Goal: Task Accomplishment & Management: Manage account settings

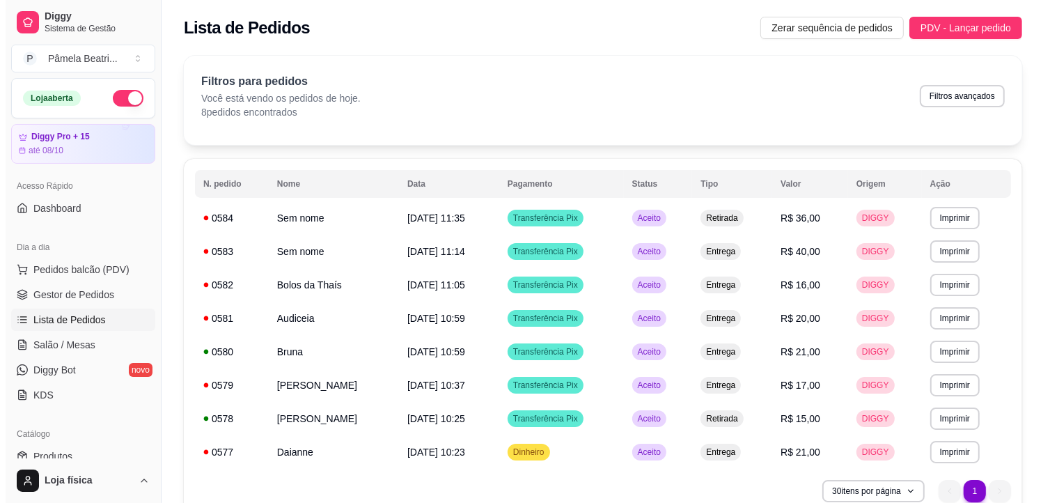
scroll to position [77, 0]
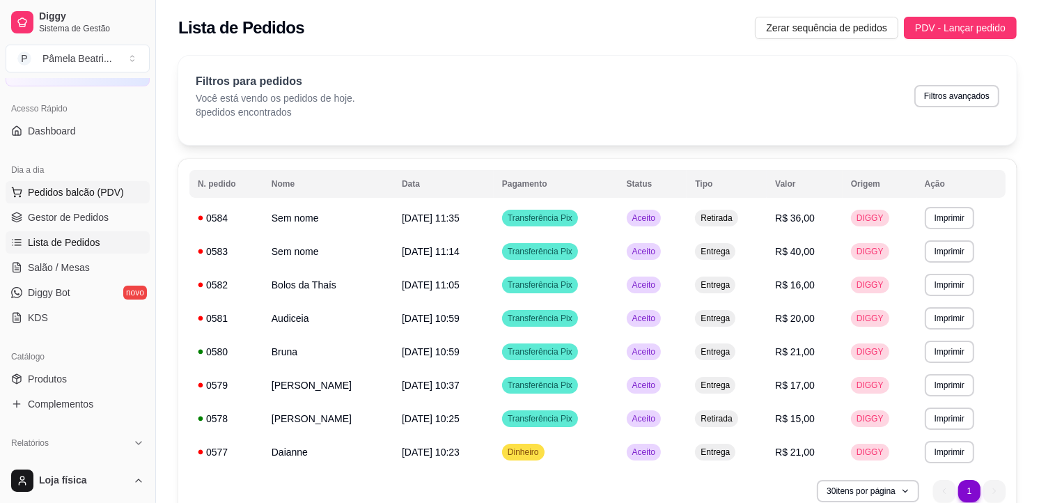
click at [91, 190] on span "Pedidos balcão (PDV)" at bounding box center [76, 192] width 96 height 14
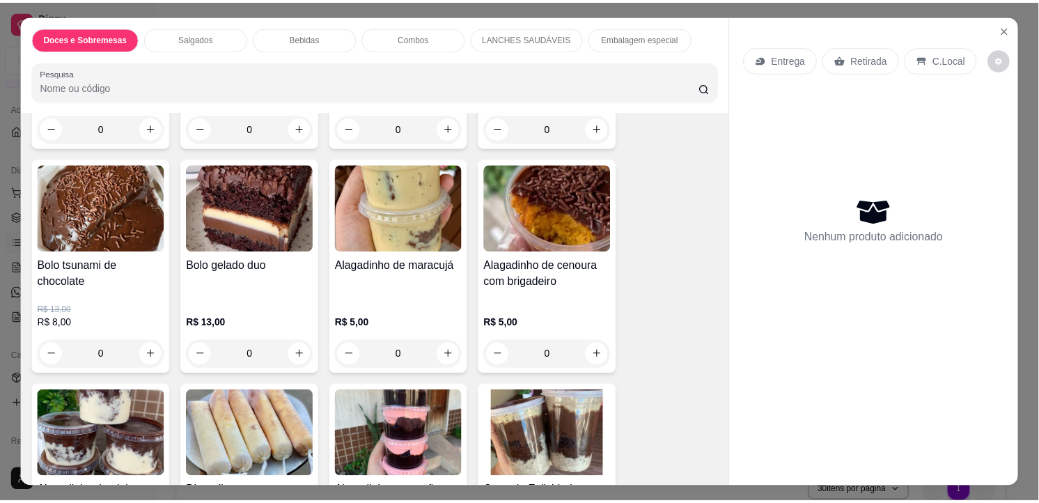
scroll to position [464, 0]
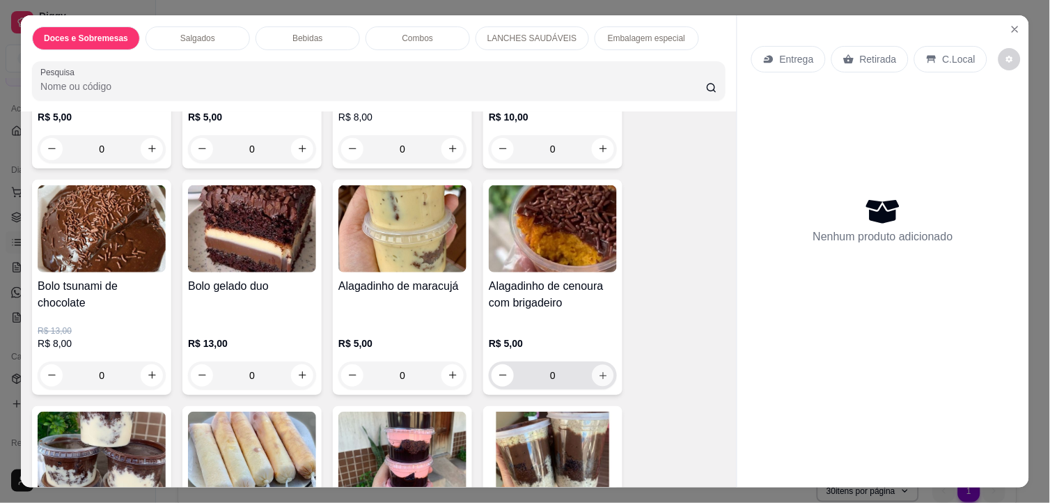
click at [598, 370] on icon "increase-product-quantity" at bounding box center [603, 375] width 10 height 10
type input "1"
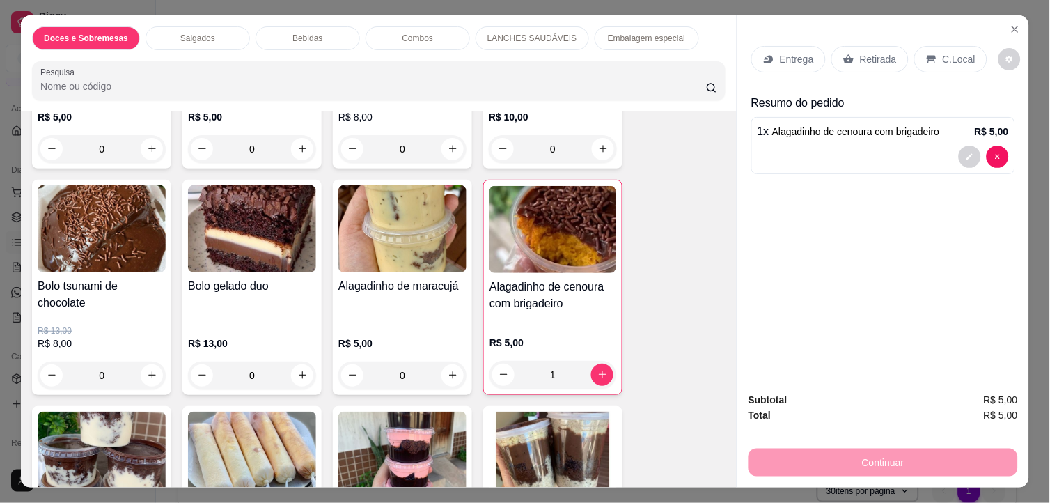
click at [874, 52] on p "Retirada" at bounding box center [878, 59] width 37 height 14
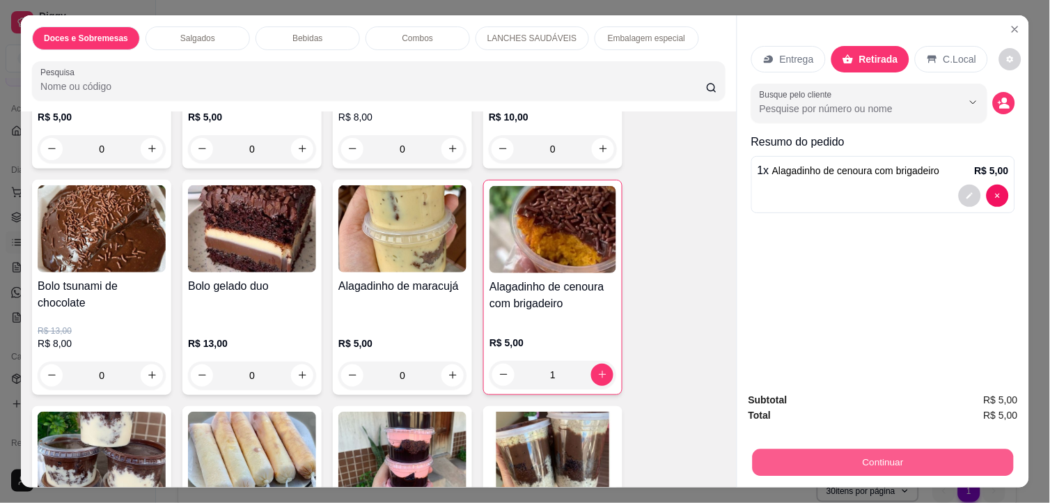
click at [844, 451] on button "Continuar" at bounding box center [883, 462] width 261 height 27
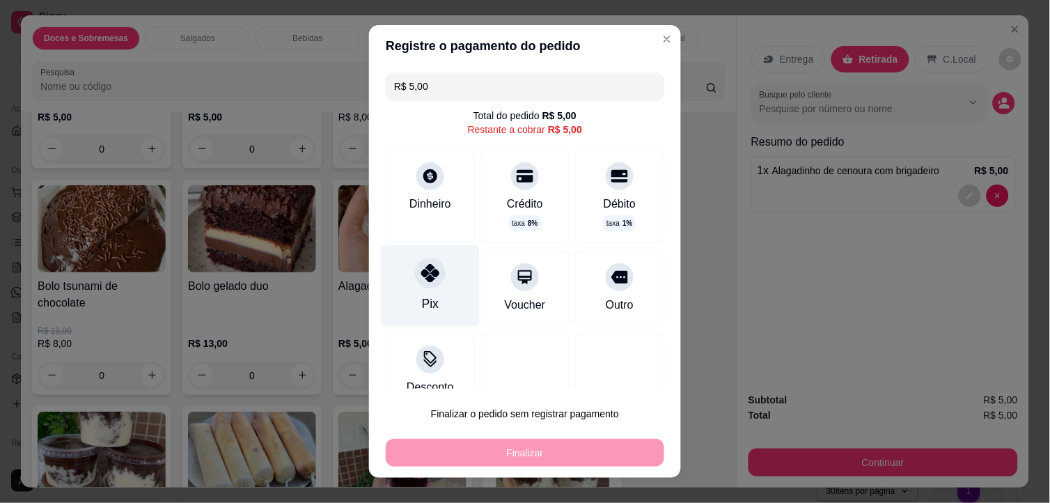
click at [440, 297] on div "Pix" at bounding box center [431, 285] width 98 height 81
type input "R$ 0,00"
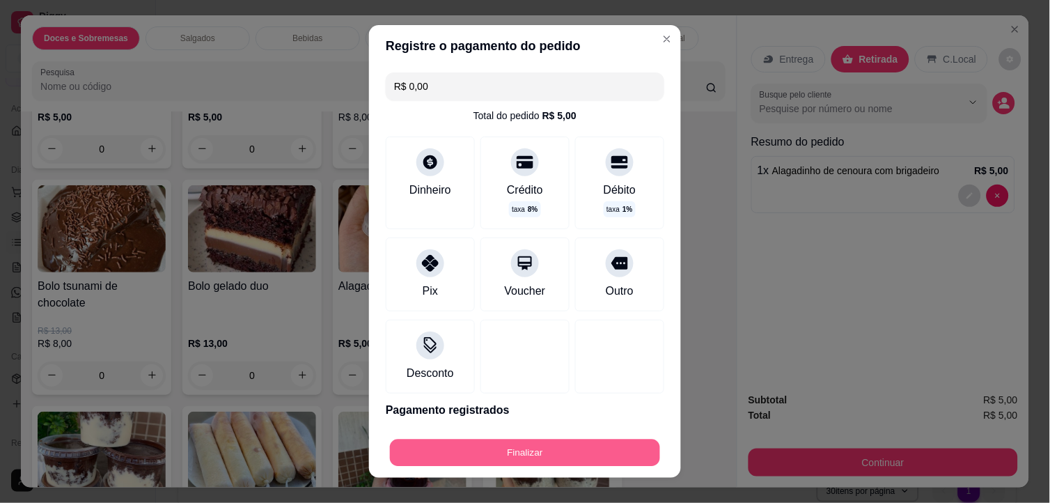
click at [564, 443] on button "Finalizar" at bounding box center [525, 453] width 270 height 27
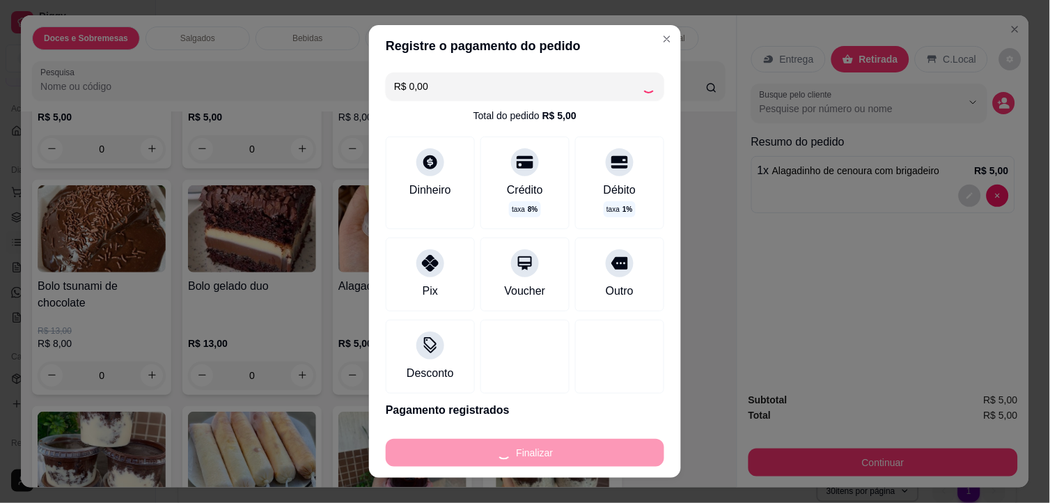
type input "0"
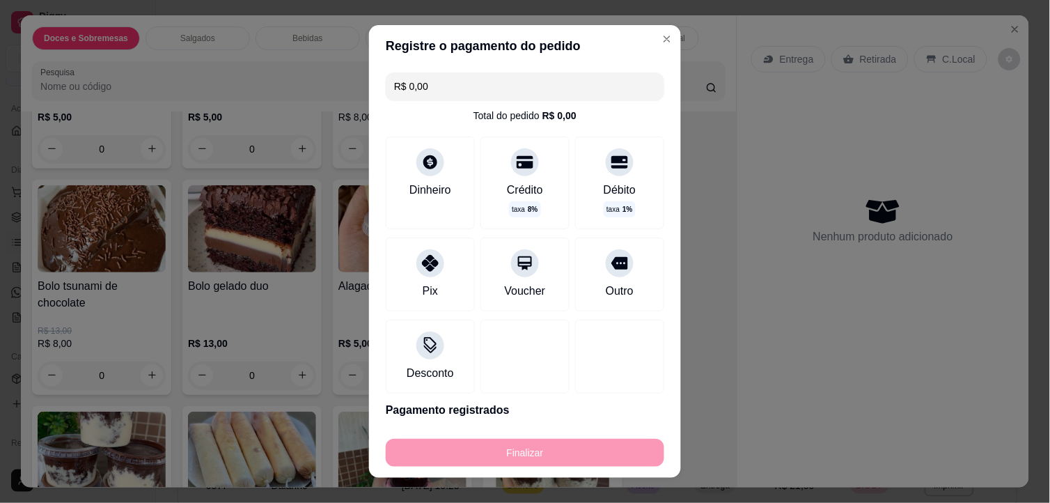
type input "-R$ 5,00"
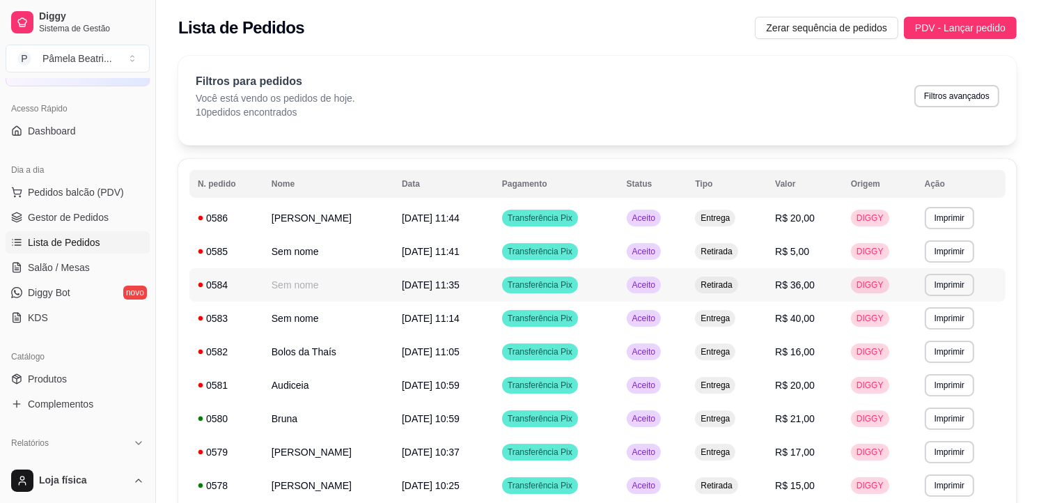
click at [828, 304] on td "R$ 40,00" at bounding box center [805, 318] width 76 height 33
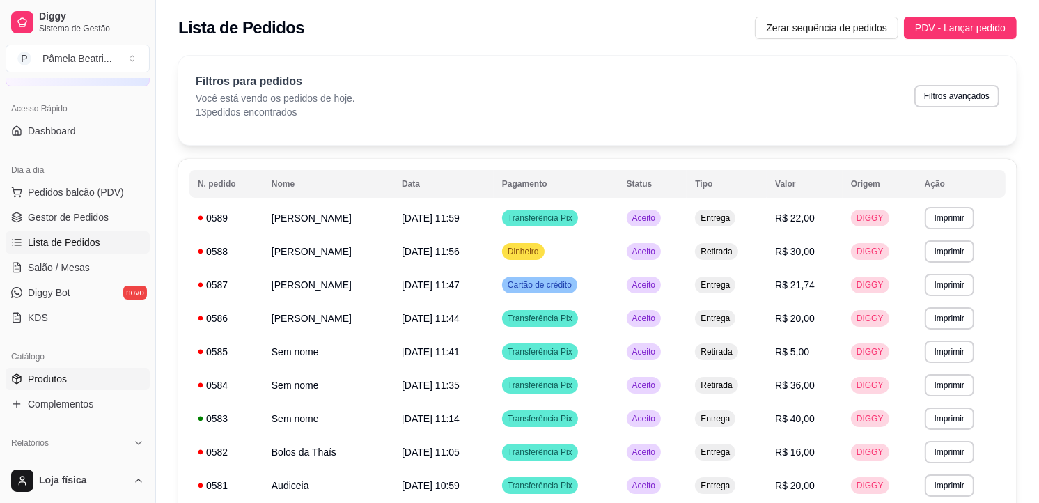
click at [67, 385] on link "Produtos" at bounding box center [78, 379] width 144 height 22
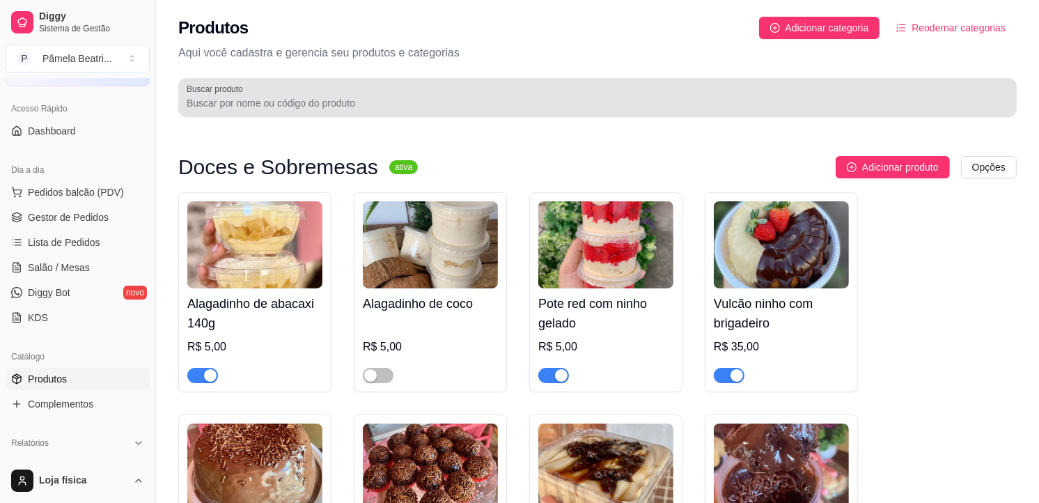
click at [380, 93] on div at bounding box center [598, 98] width 822 height 28
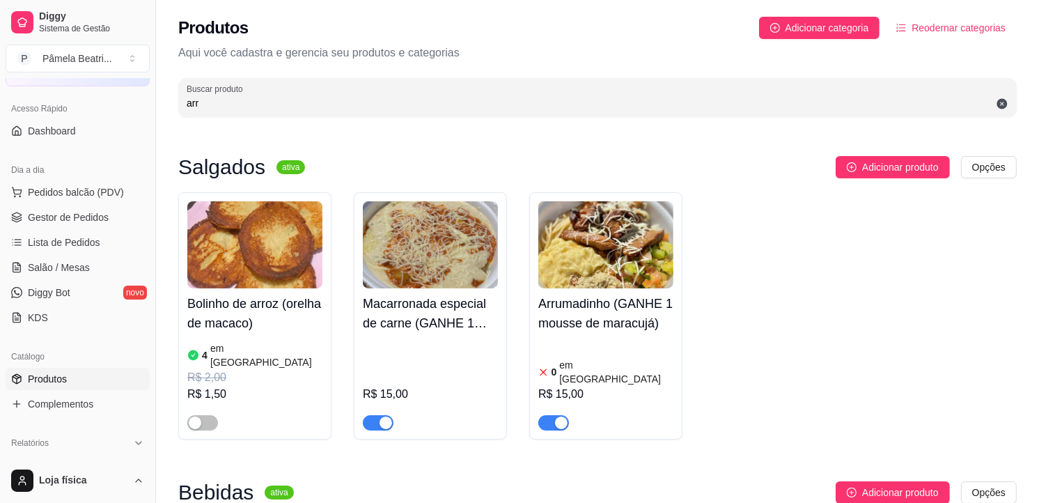
type input "arr"
click at [604, 267] on img at bounding box center [605, 244] width 135 height 87
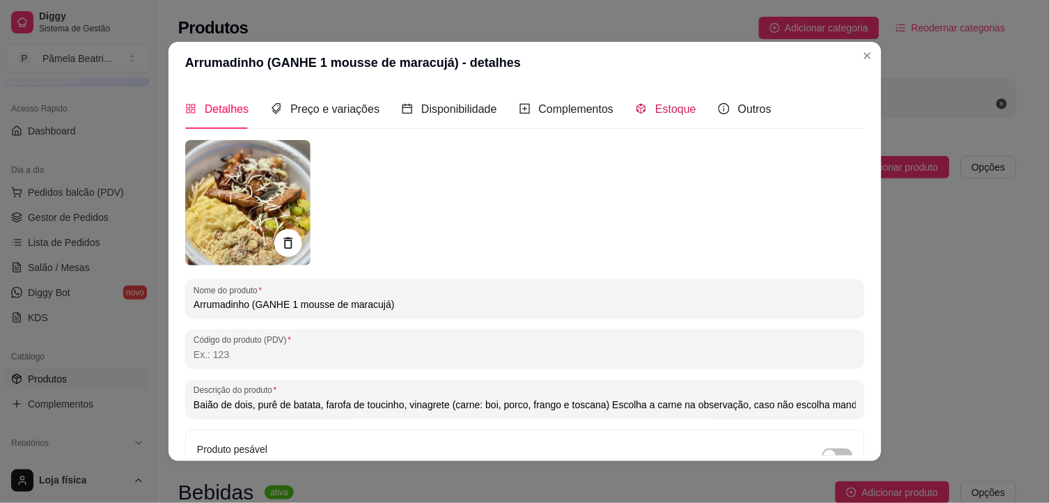
click at [656, 106] on span "Estoque" at bounding box center [675, 109] width 41 height 12
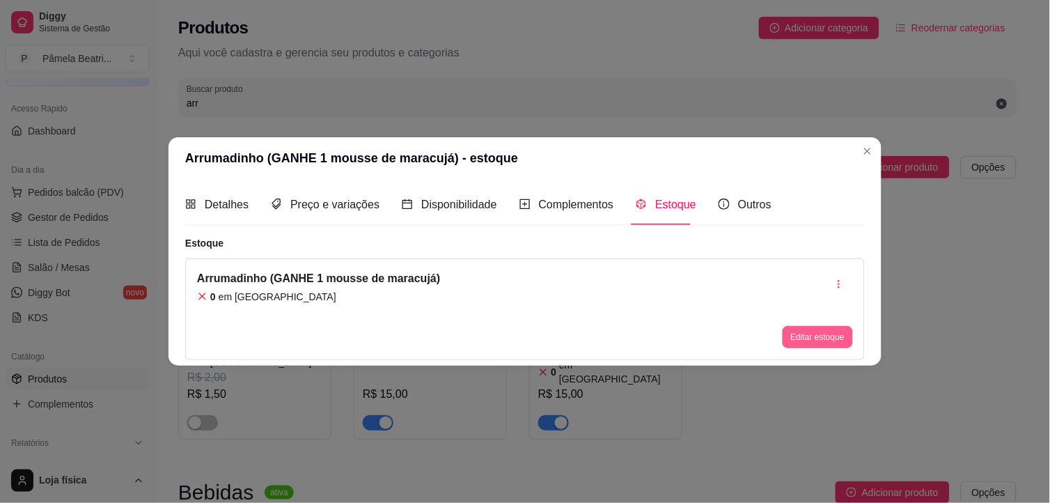
click at [820, 331] on button "Editar estoque" at bounding box center [818, 337] width 70 height 22
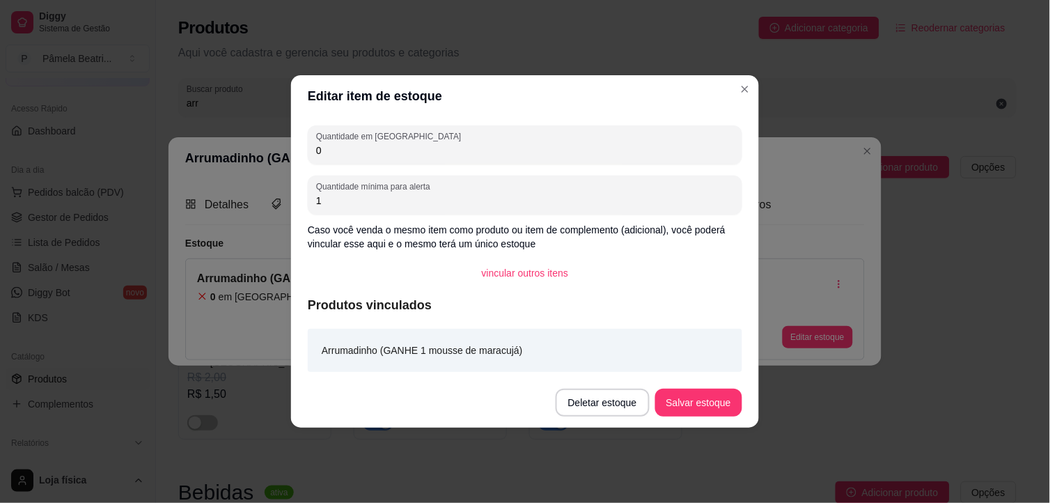
click at [456, 150] on input "0" at bounding box center [525, 150] width 418 height 14
type input "100"
click at [686, 394] on button "Salvar estoque" at bounding box center [698, 403] width 87 height 28
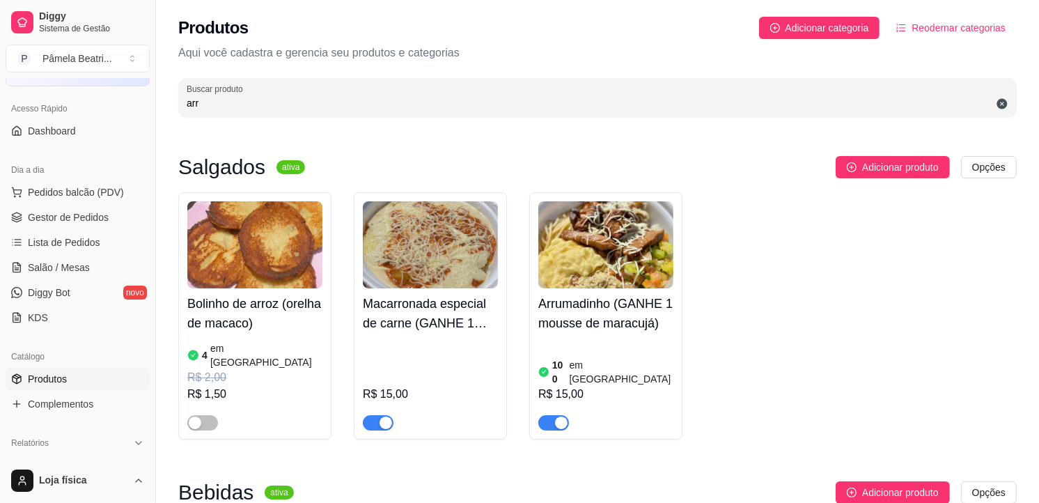
click at [534, 248] on div "Arrumadinho (GANHE 1 mousse de maracujá) 100 em estoque R$ 15,00" at bounding box center [605, 315] width 153 height 247
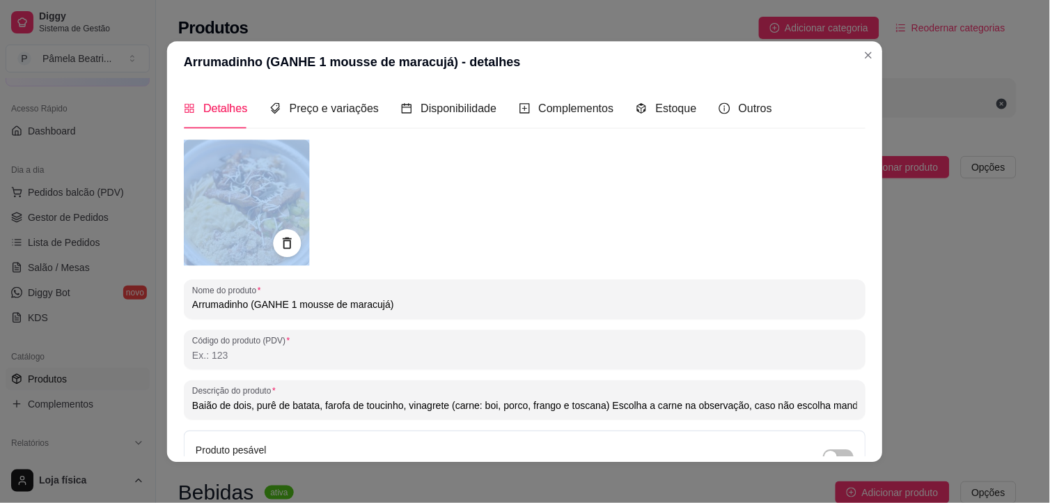
click at [530, 251] on div at bounding box center [525, 203] width 683 height 126
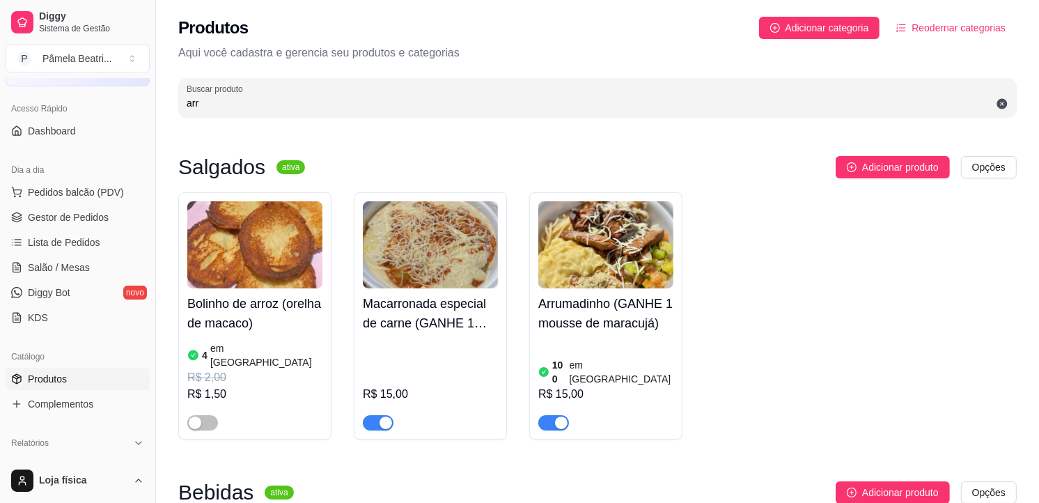
click at [864, 47] on p "Aqui você cadastra e gerencia seu produtos e categorias" at bounding box center [597, 53] width 839 height 17
drag, startPoint x: 113, startPoint y: 26, endPoint x: 985, endPoint y: 413, distance: 954.2
click at [985, 413] on div "Bolinho de arroz (orelha de macaco) 4 em estoque R$ 2,00 R$ 1,50 Macarronada es…" at bounding box center [597, 315] width 839 height 247
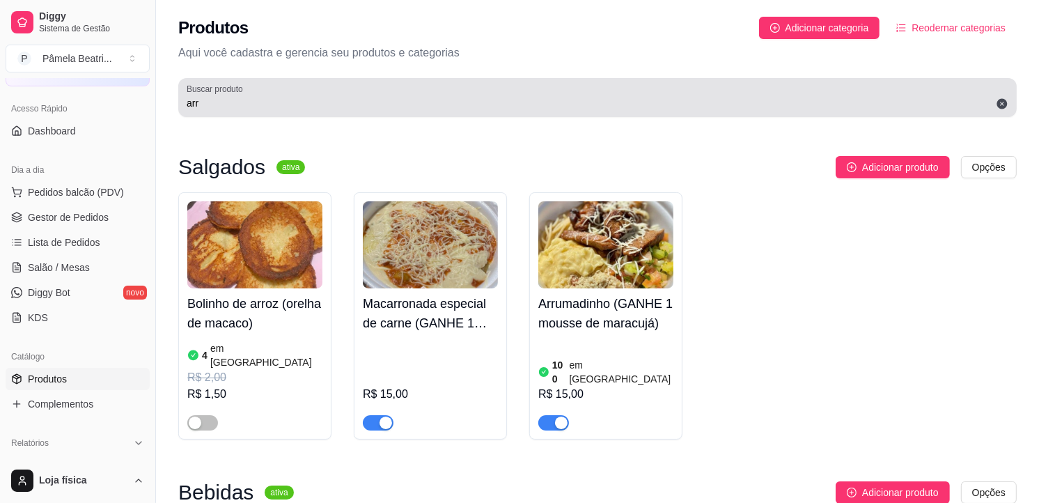
click at [754, 95] on div "arr" at bounding box center [598, 98] width 822 height 28
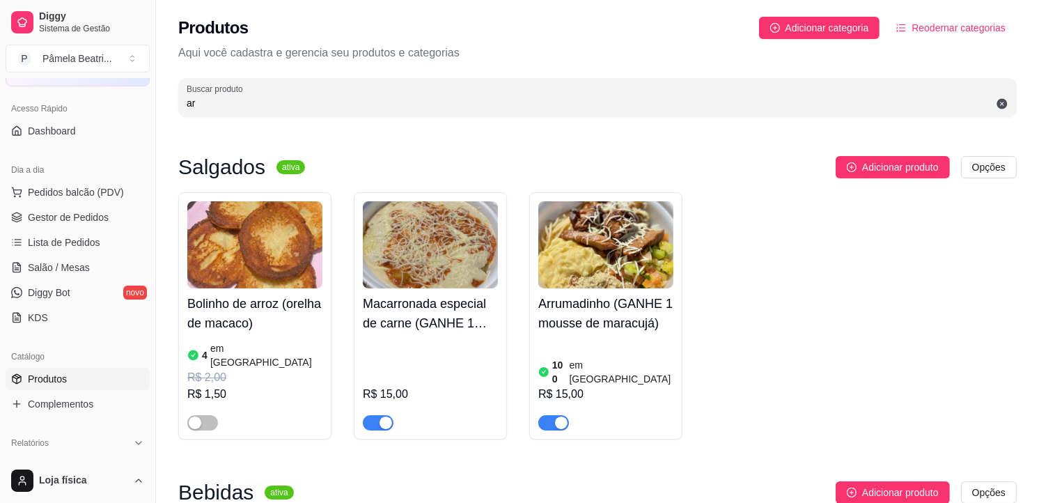
type input "a"
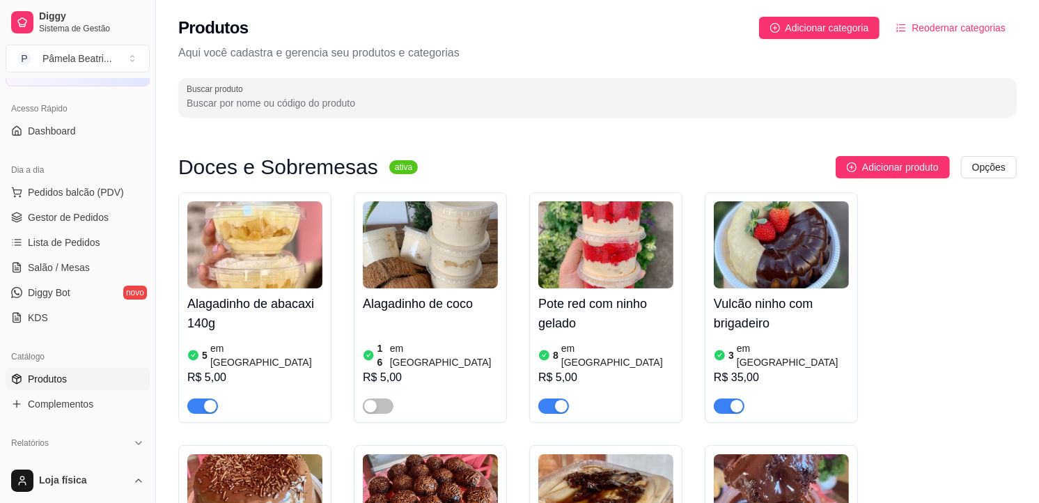
click at [702, 121] on div "Produtos Adicionar categoria Reodernar categorias Aqui você cadastra e gerencia…" at bounding box center [597, 62] width 883 height 125
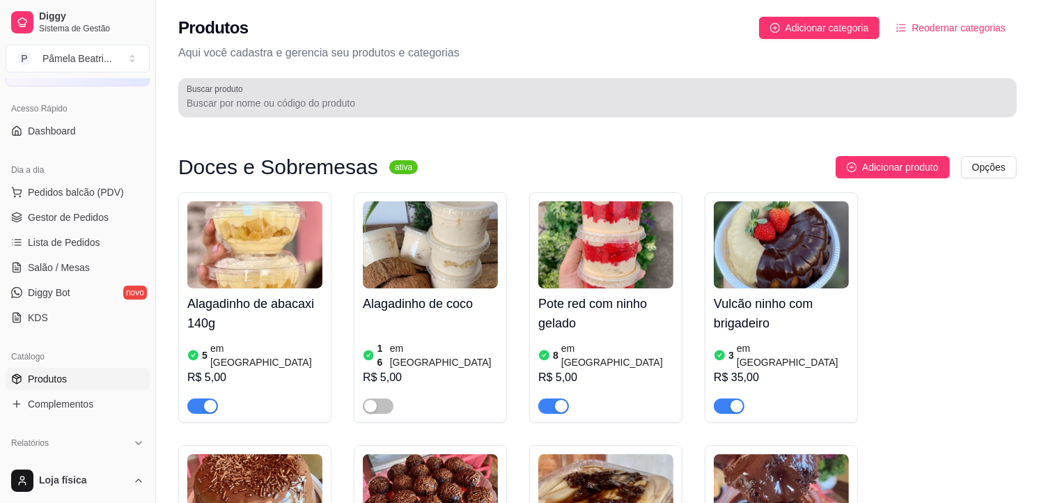
click at [704, 89] on div at bounding box center [598, 98] width 822 height 28
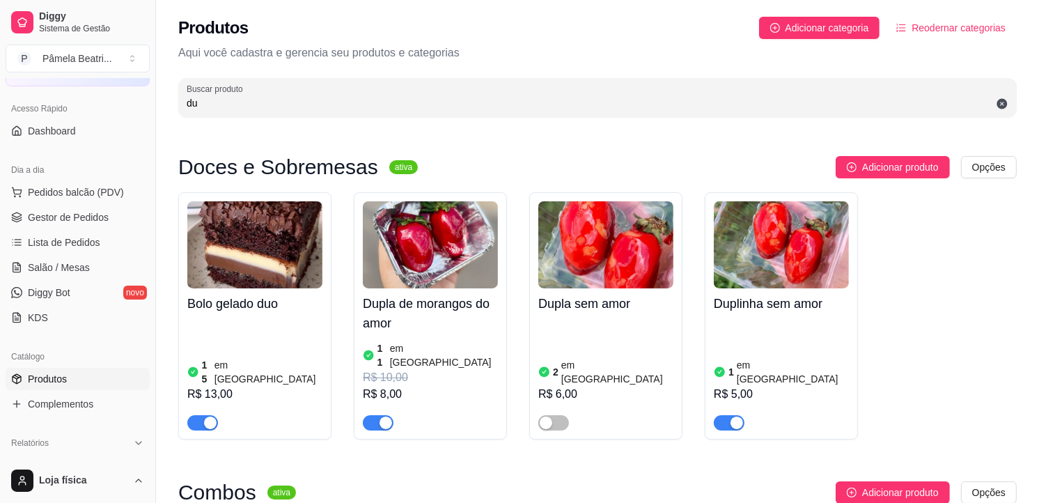
type input "du"
click at [249, 276] on img at bounding box center [254, 244] width 135 height 87
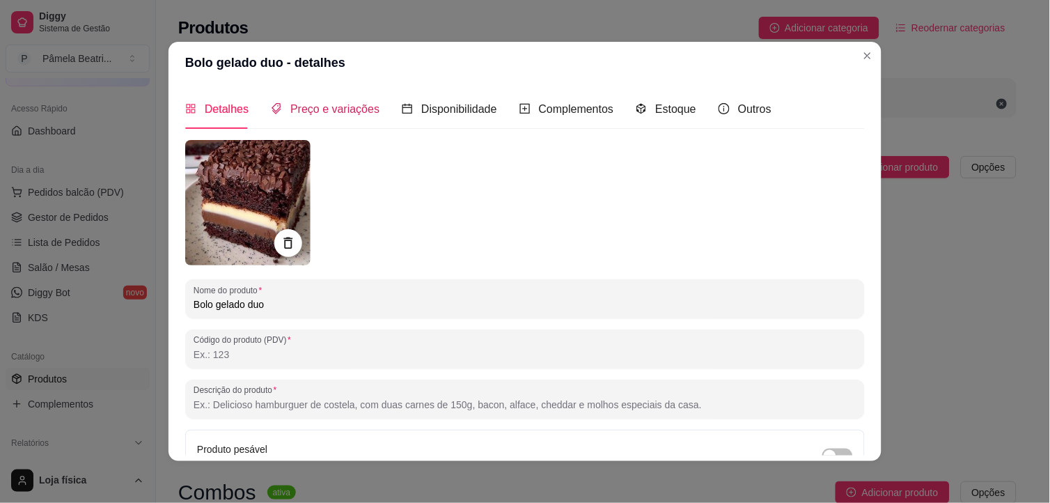
click at [332, 114] on span "Preço e variações" at bounding box center [334, 109] width 89 height 12
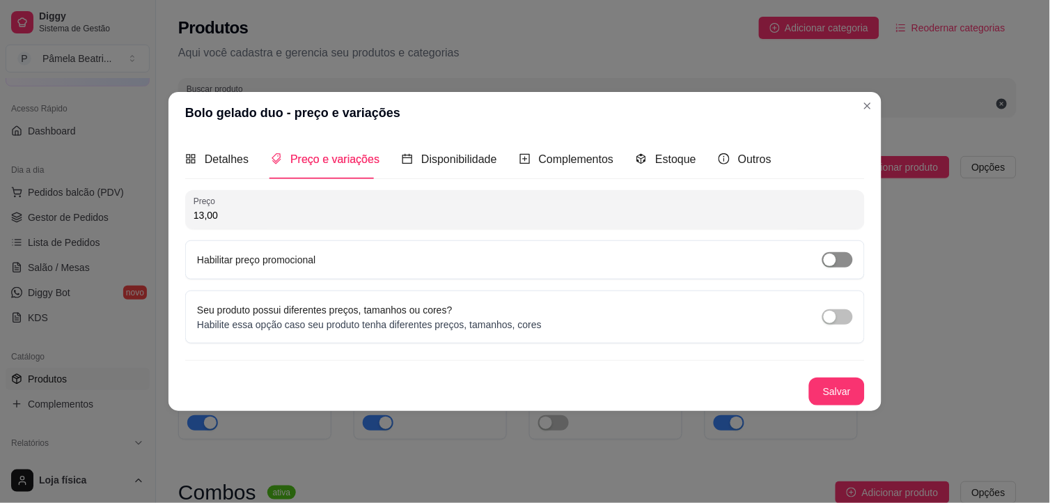
click at [832, 261] on div "button" at bounding box center [830, 260] width 13 height 13
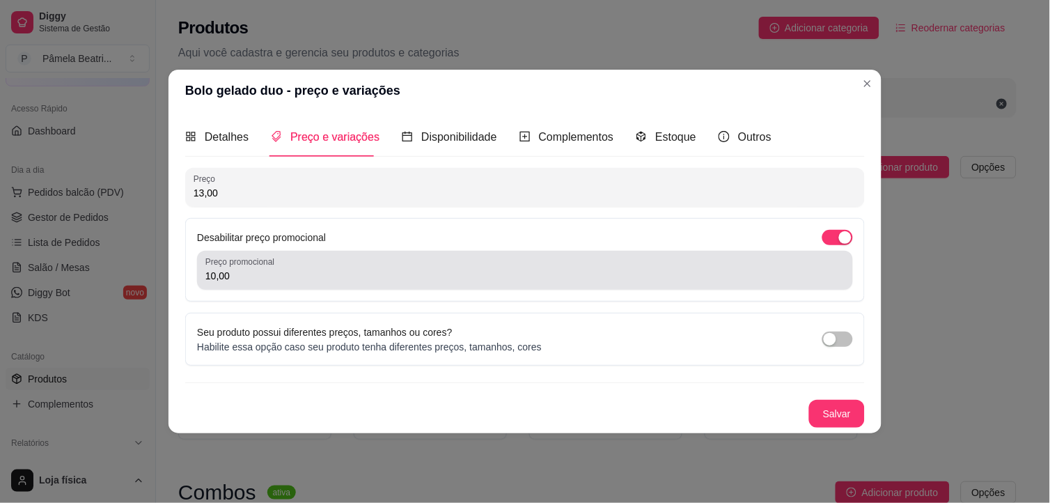
click at [489, 263] on div "10,00" at bounding box center [524, 270] width 639 height 28
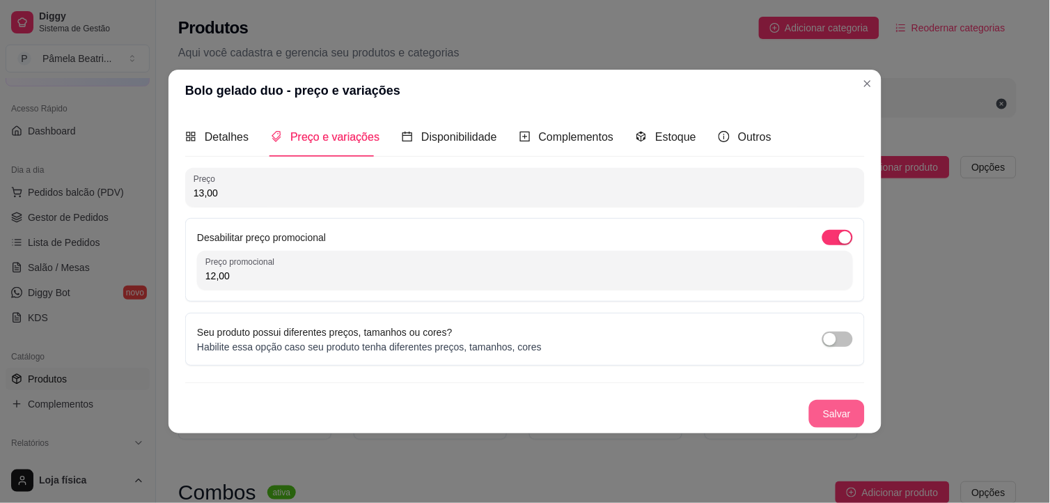
type input "12,00"
click at [833, 411] on button "Salvar" at bounding box center [837, 414] width 54 height 27
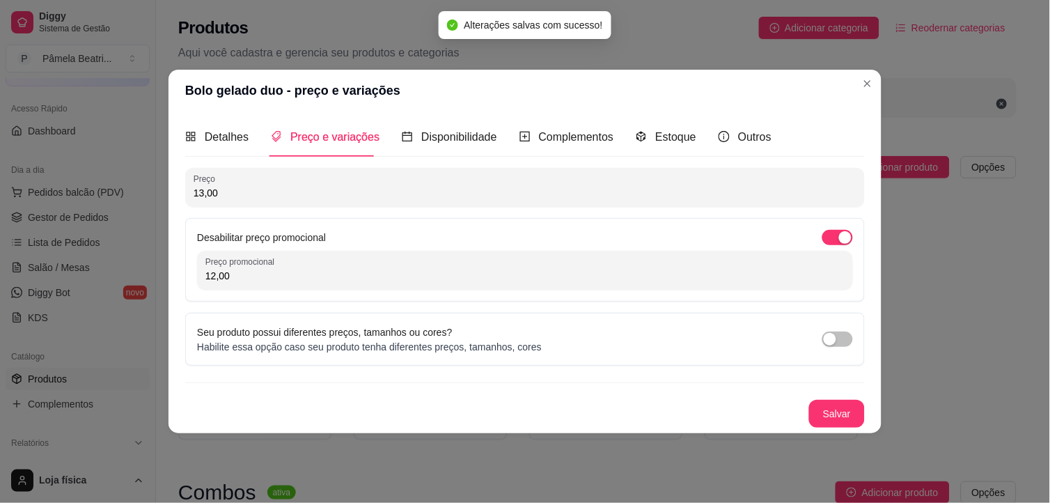
click at [821, 332] on div "Seu produto possui diferentes preços, tamanhos ou cores? Habilite essa opção ca…" at bounding box center [525, 339] width 656 height 29
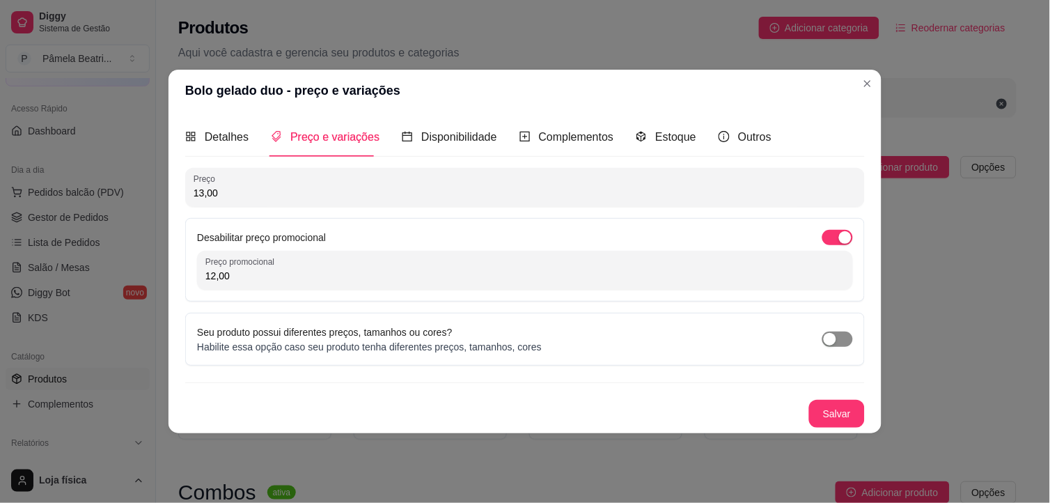
click at [836, 341] on div "button" at bounding box center [830, 339] width 13 height 13
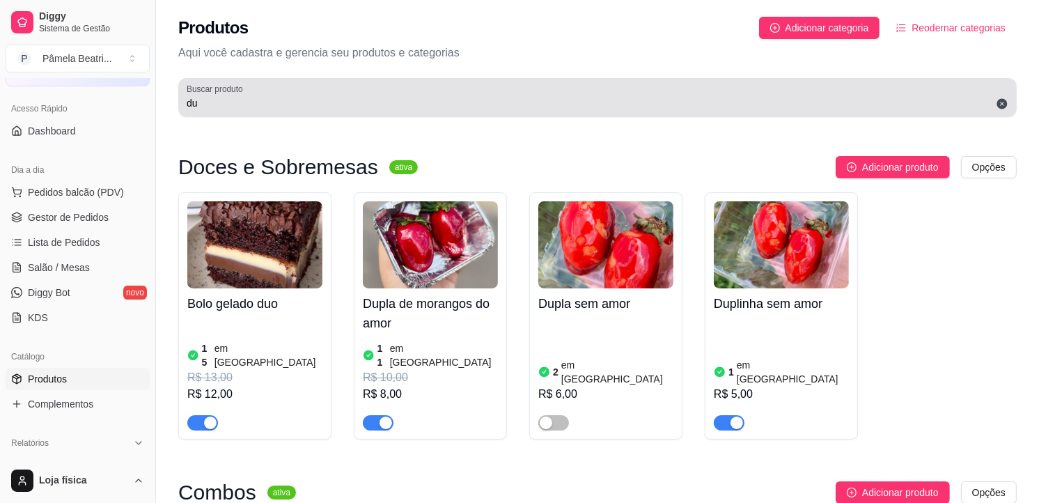
click at [1001, 102] on icon at bounding box center [1002, 104] width 13 height 13
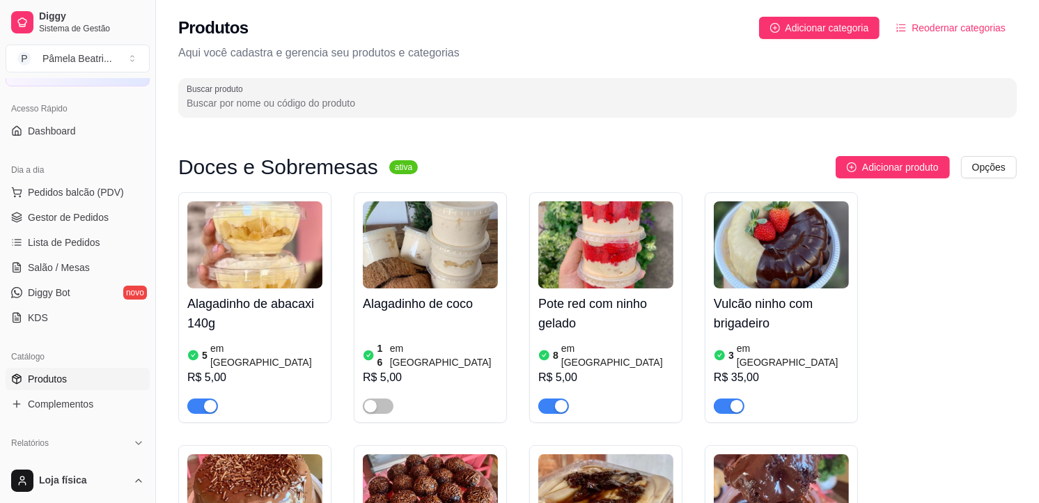
click at [381, 100] on input "Buscar produto" at bounding box center [598, 103] width 822 height 14
drag, startPoint x: 189, startPoint y: 479, endPoint x: 868, endPoint y: 433, distance: 680.7
click at [449, 101] on input "Buscar produto" at bounding box center [598, 103] width 822 height 14
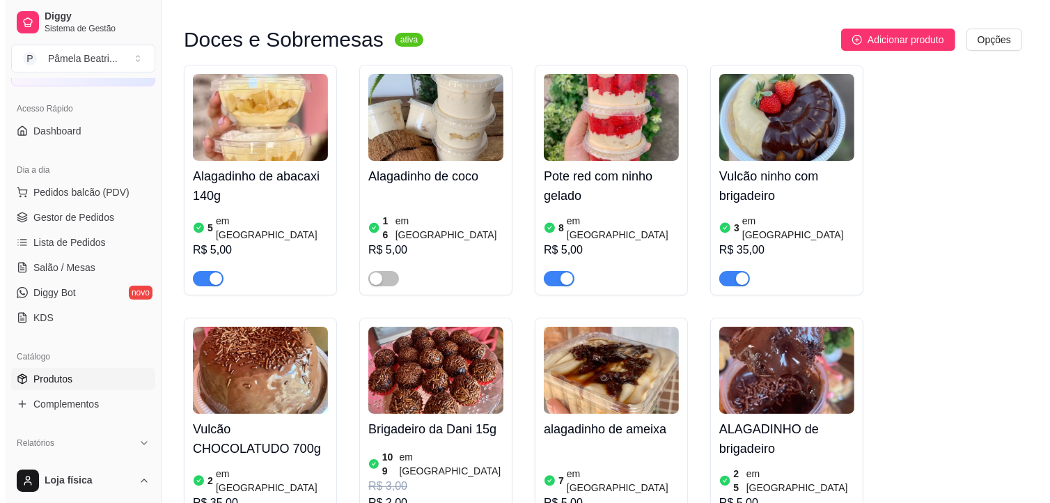
scroll to position [155, 0]
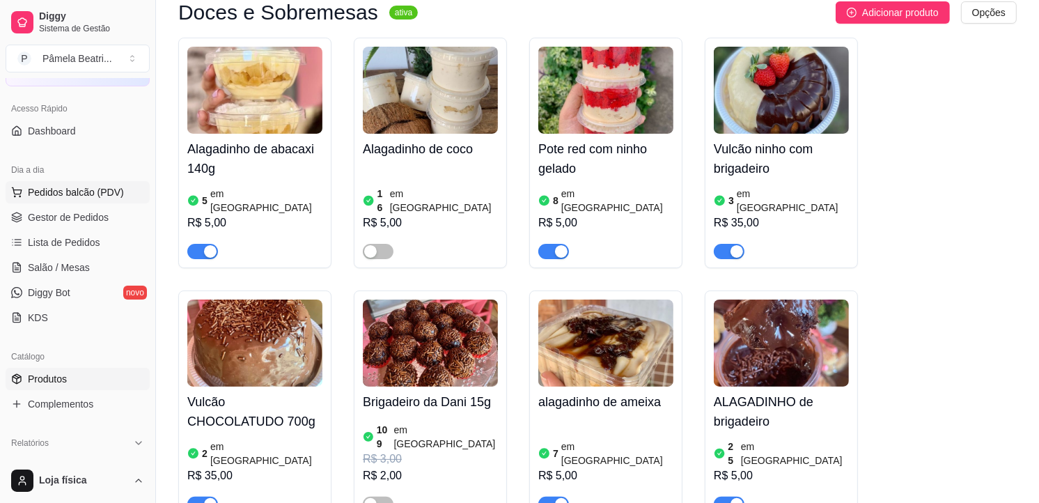
click at [107, 189] on span "Pedidos balcão (PDV)" at bounding box center [76, 192] width 96 height 14
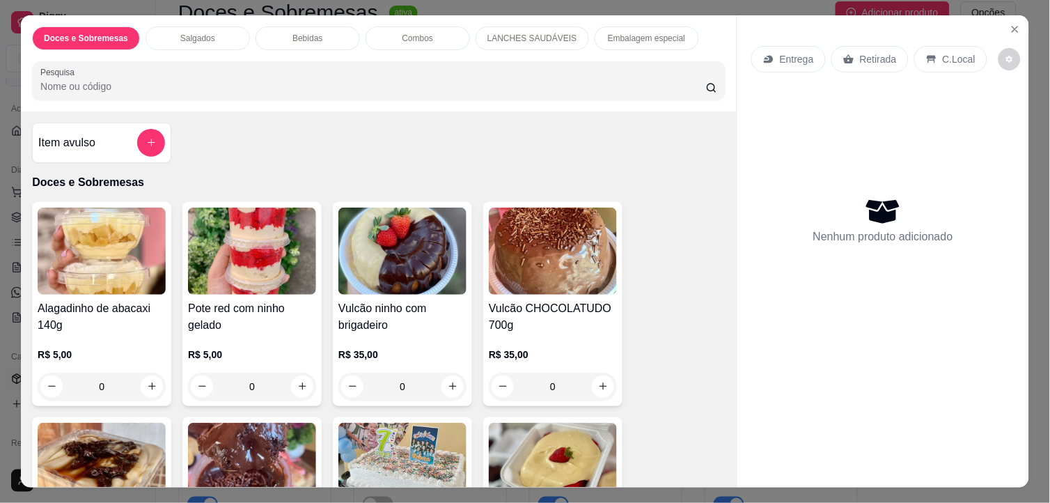
click at [140, 1] on div "Doces e Sobremesas Salgados Bebidas Combos LANCHES SAUDÁVEIS Embalagem especial…" at bounding box center [525, 251] width 1050 height 503
drag, startPoint x: 787, startPoint y: 371, endPoint x: 779, endPoint y: 366, distance: 10.0
click at [779, 366] on div "Entrega Retirada C.Local Nenhum produto adicionado" at bounding box center [884, 240] width 292 height 451
drag, startPoint x: 894, startPoint y: 225, endPoint x: 1027, endPoint y: 119, distance: 169.5
click at [1031, 118] on div "Doces e Sobremesas Salgados Bebidas Combos LANCHES SAUDÁVEIS Embalagem especial…" at bounding box center [525, 251] width 1050 height 503
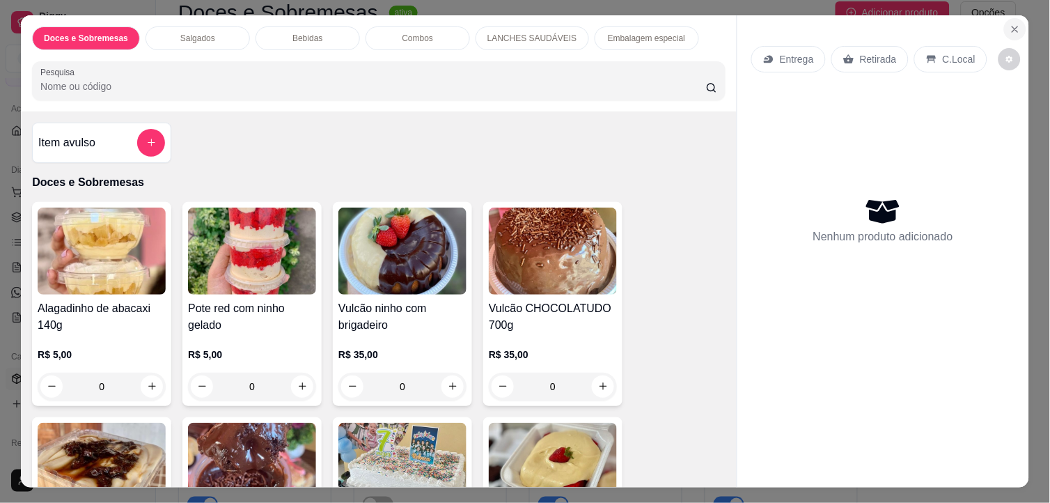
click at [1017, 18] on button "Close" at bounding box center [1015, 29] width 22 height 22
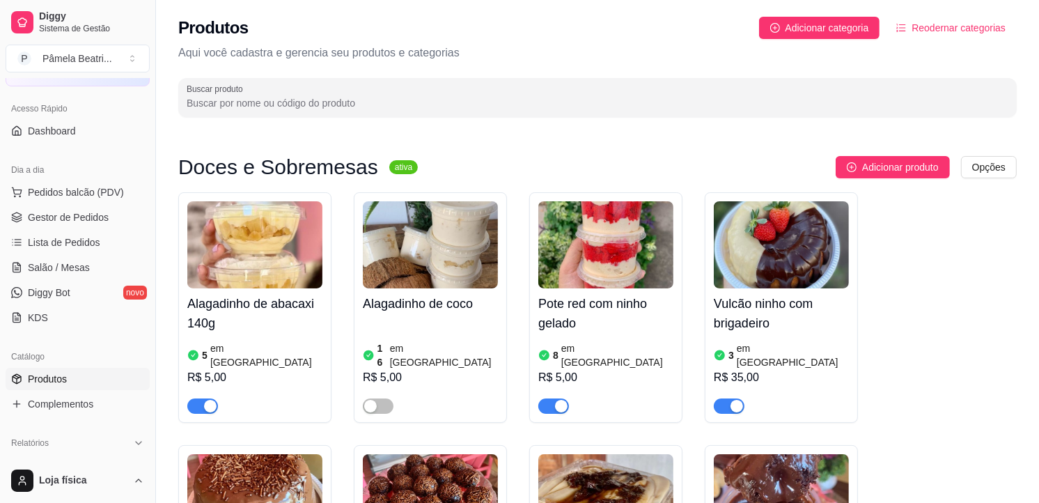
click at [325, 101] on input "Buscar produto" at bounding box center [598, 103] width 822 height 14
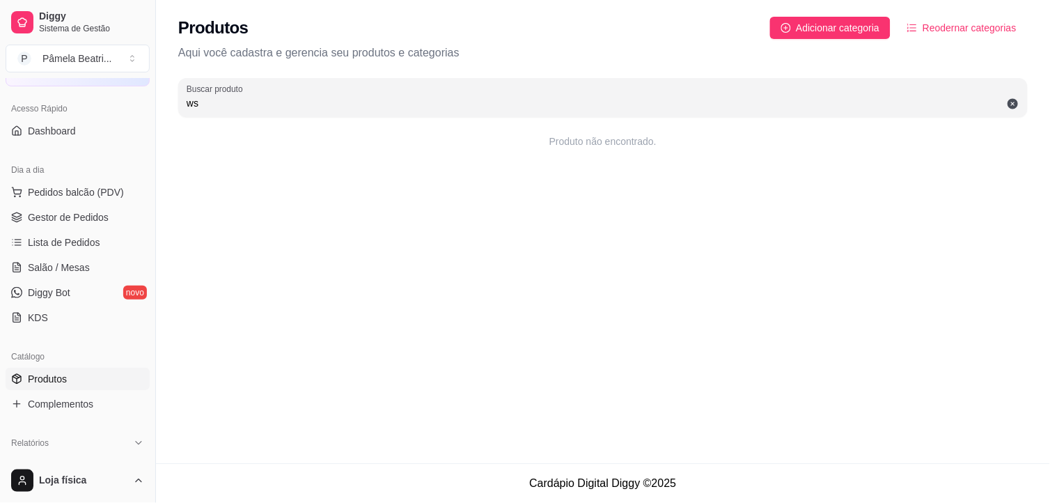
type input "w"
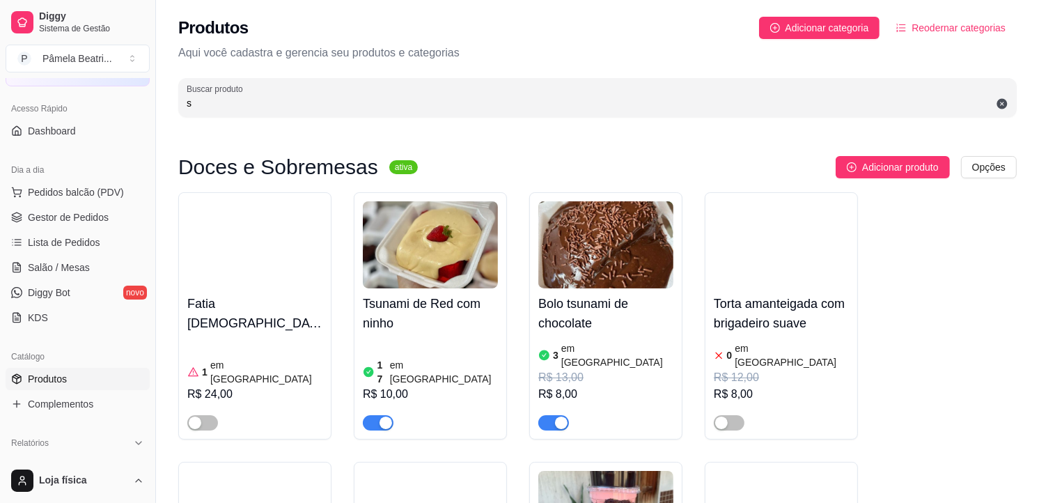
paste input "o"
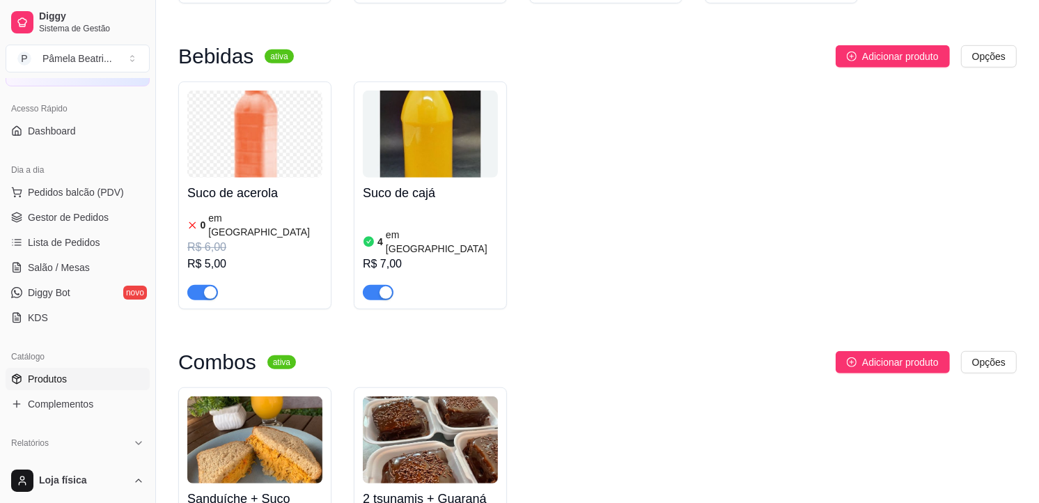
scroll to position [774, 0]
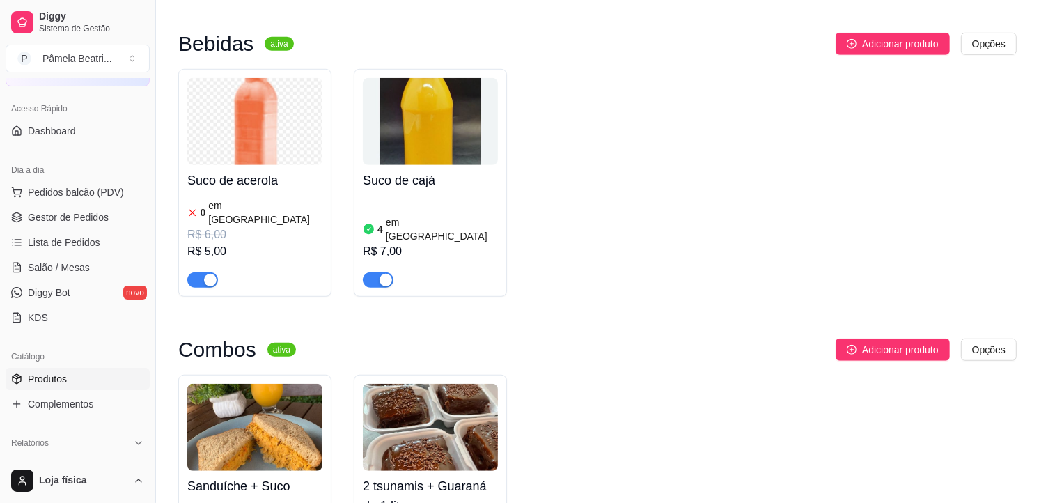
click at [211, 274] on div "button" at bounding box center [210, 280] width 13 height 13
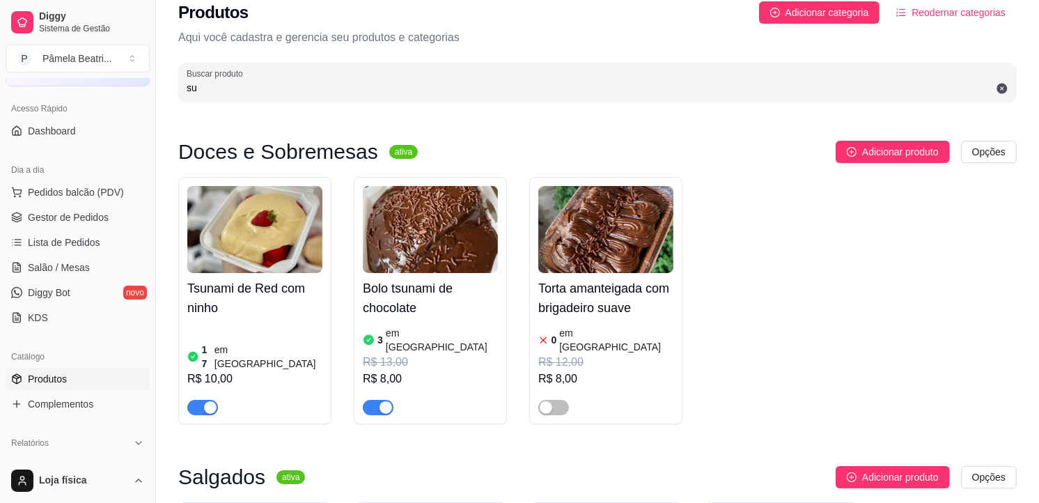
scroll to position [0, 0]
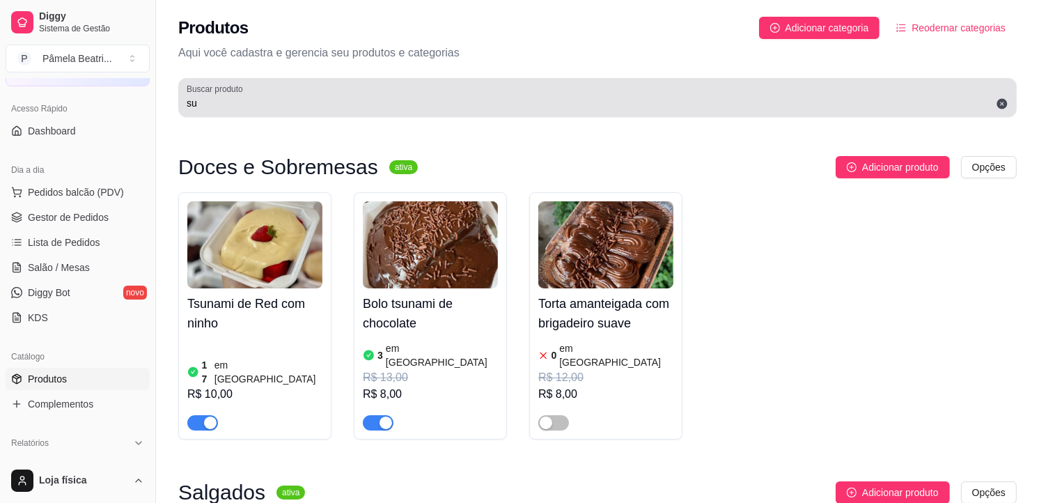
click at [508, 95] on div "su" at bounding box center [598, 98] width 822 height 28
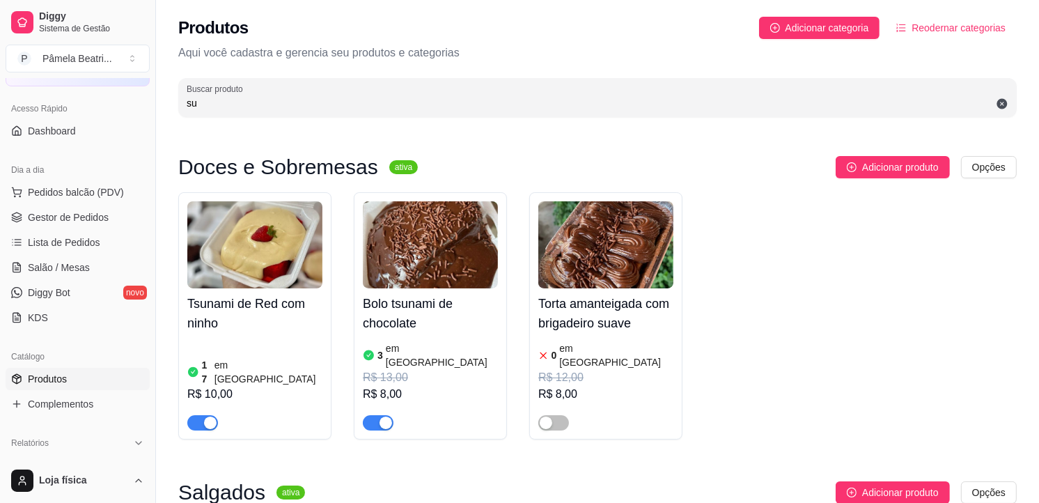
type input "s"
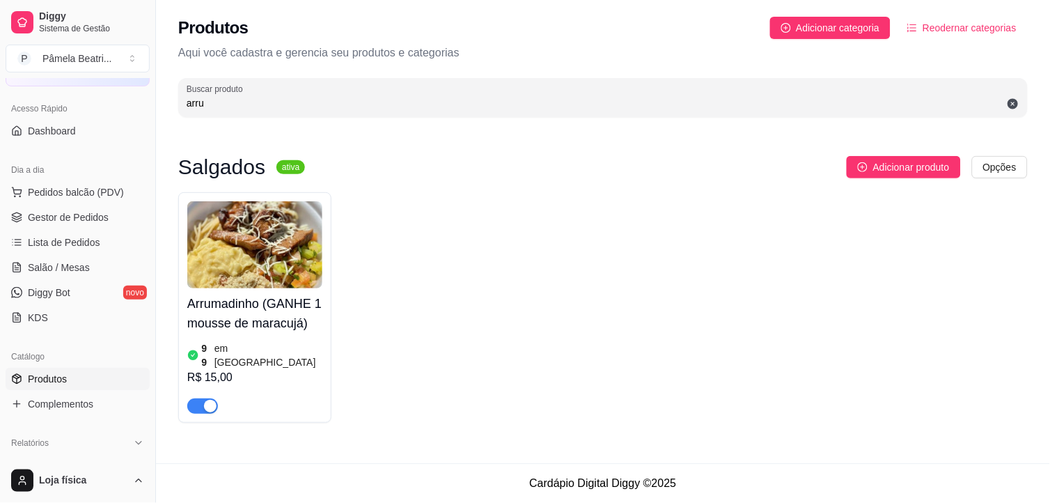
click at [208, 400] on div "button" at bounding box center [210, 406] width 13 height 13
click at [359, 108] on input "arru" at bounding box center [603, 103] width 833 height 14
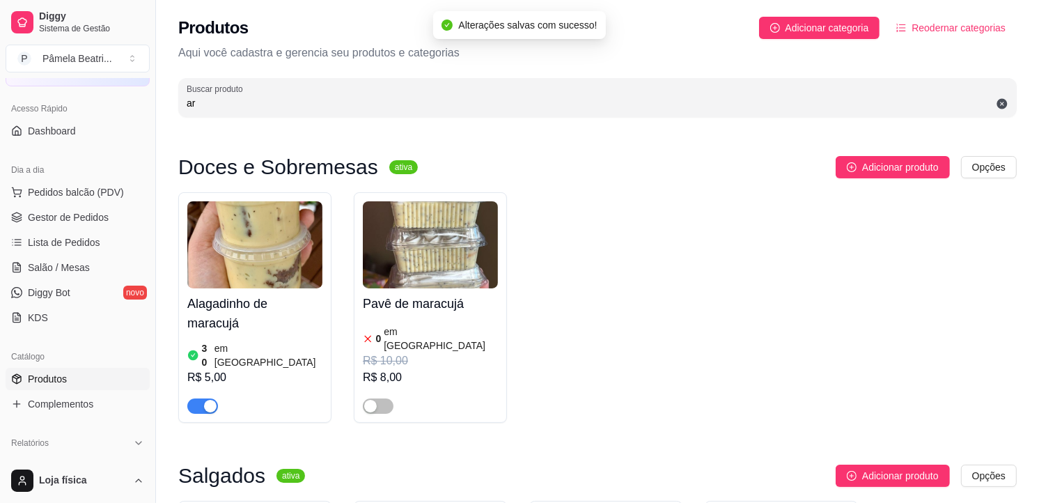
type input "a"
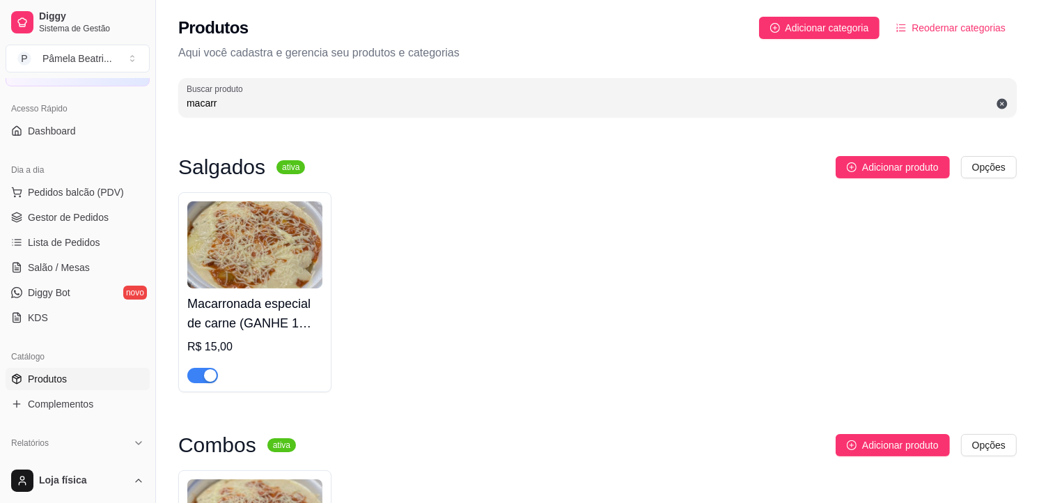
type input "macarr"
click at [211, 378] on div "button" at bounding box center [210, 375] width 13 height 13
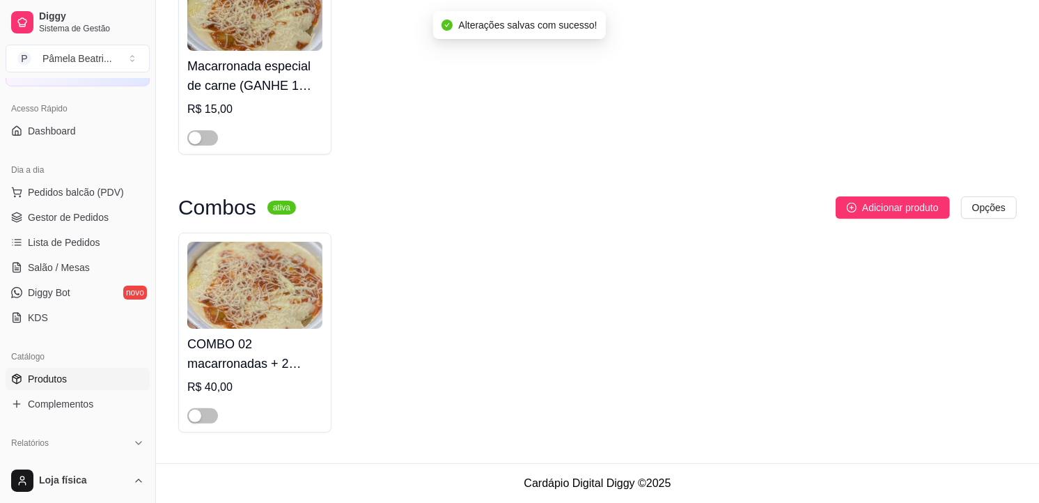
scroll to position [238, 0]
click at [56, 240] on span "Lista de Pedidos" at bounding box center [64, 242] width 72 height 14
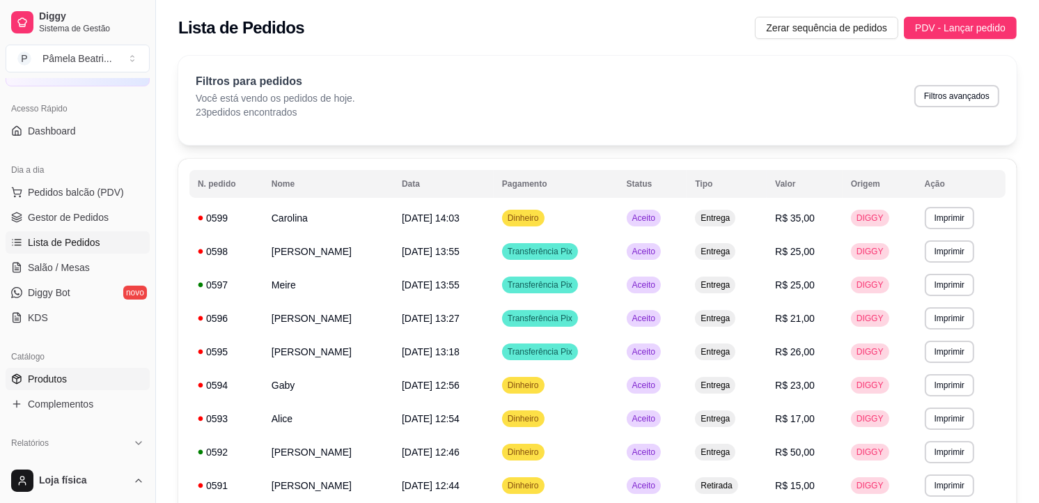
click at [40, 389] on link "Produtos" at bounding box center [78, 379] width 144 height 22
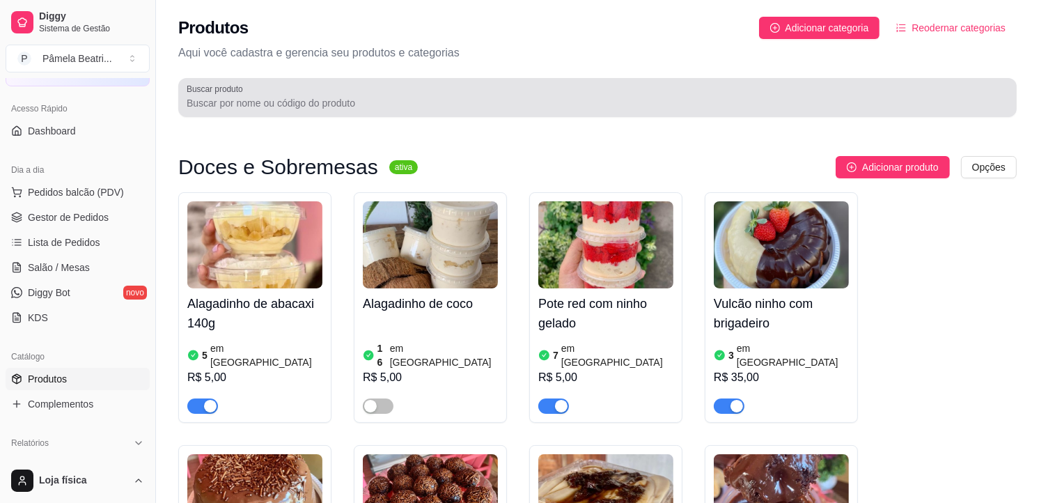
click at [347, 110] on div at bounding box center [598, 98] width 822 height 28
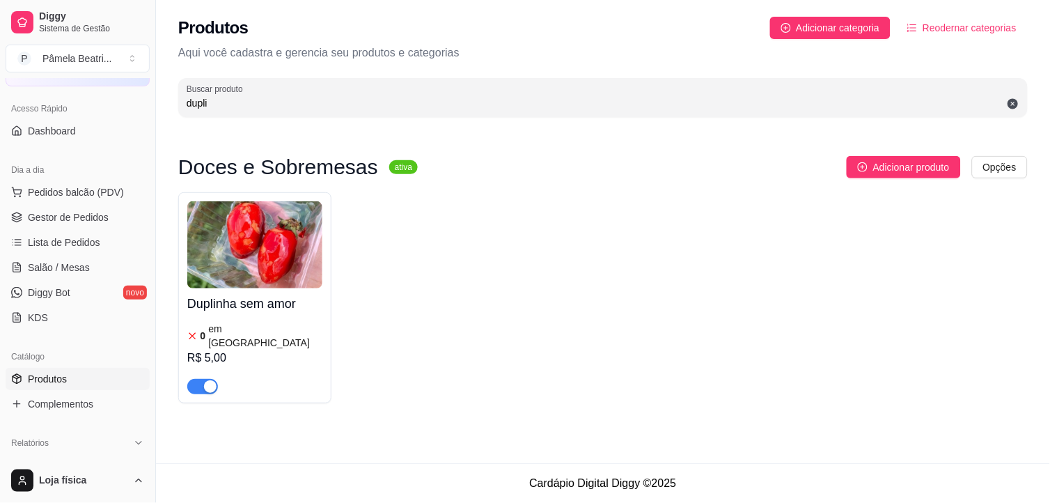
type input "dupli"
click at [216, 380] on div "button" at bounding box center [210, 386] width 13 height 13
click at [1039, 89] on div "Produtos Adicionar categoria Reodernar categorias Aqui você cadastra e gerencia…" at bounding box center [603, 62] width 894 height 125
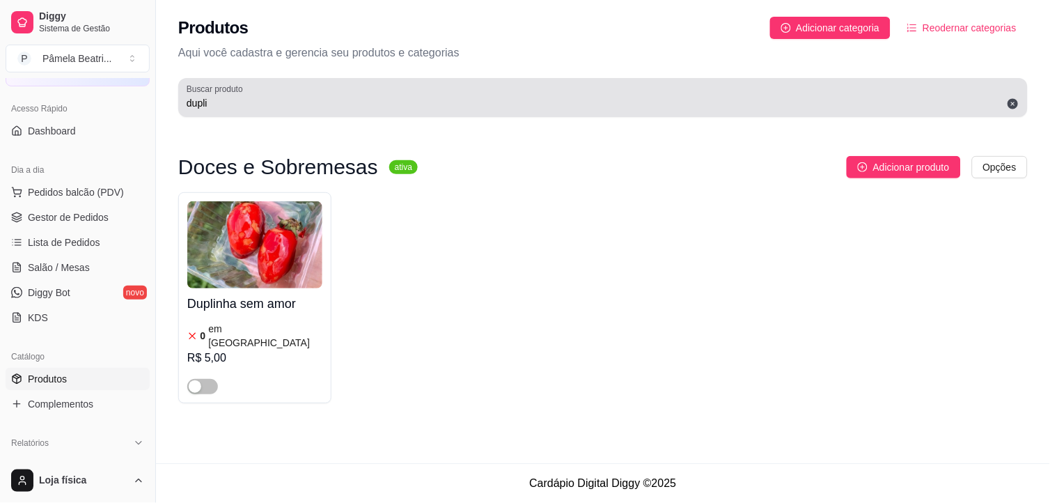
click at [1012, 101] on icon at bounding box center [1014, 104] width 10 height 10
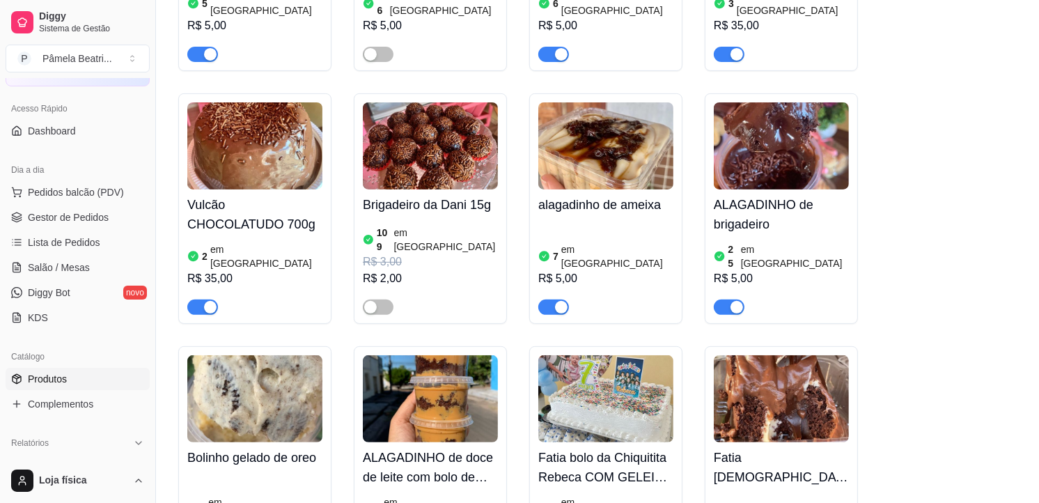
scroll to position [326, 0]
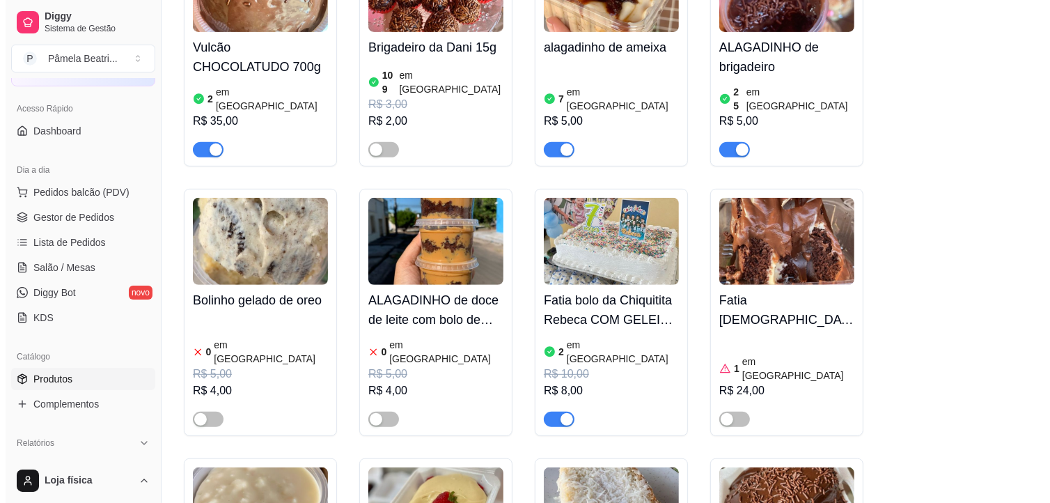
scroll to position [512, 0]
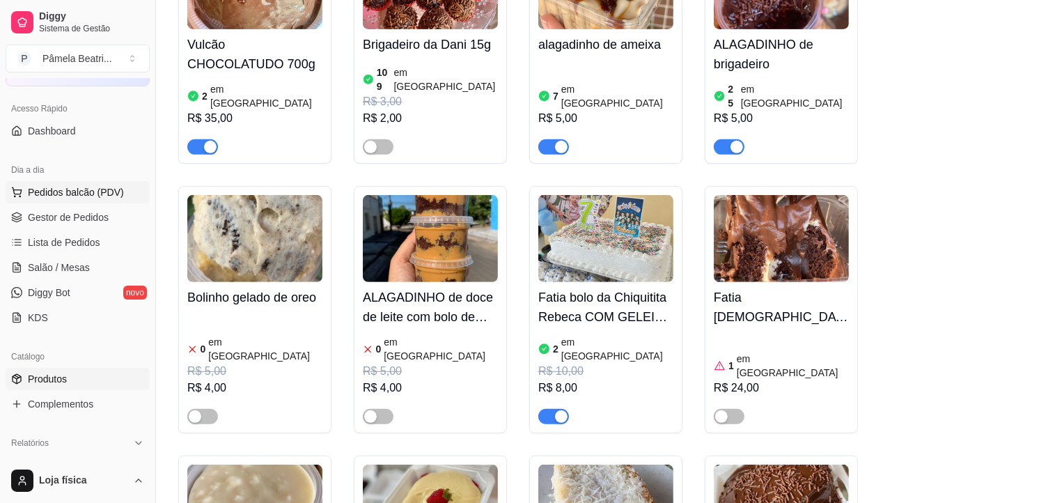
click at [67, 192] on span "Pedidos balcão (PDV)" at bounding box center [76, 192] width 96 height 14
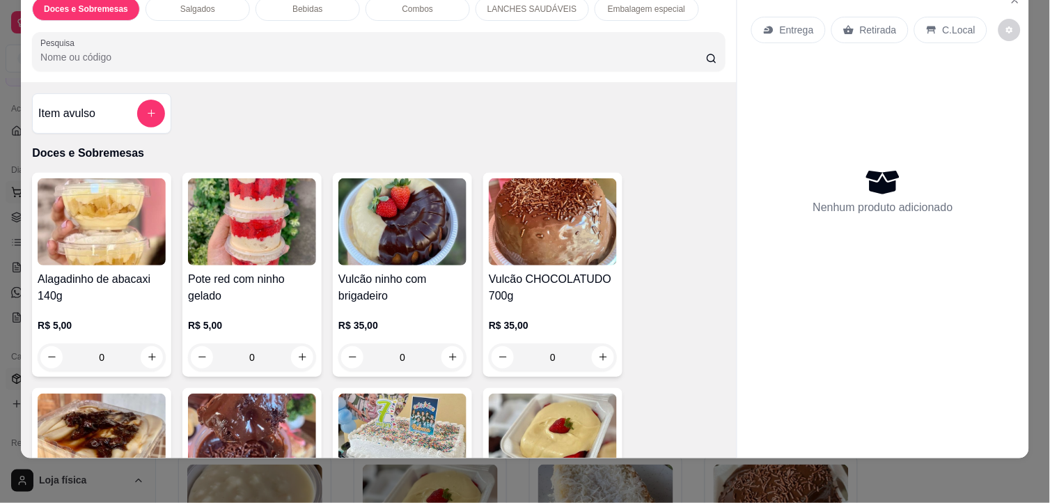
scroll to position [36, 0]
drag, startPoint x: 648, startPoint y: 180, endPoint x: 683, endPoint y: 124, distance: 65.7
click at [683, 124] on div "Item avulso Doces e Sobremesas Alagadinho de abacaxi 140g R$ 5,00 0 Pote red co…" at bounding box center [379, 270] width 716 height 377
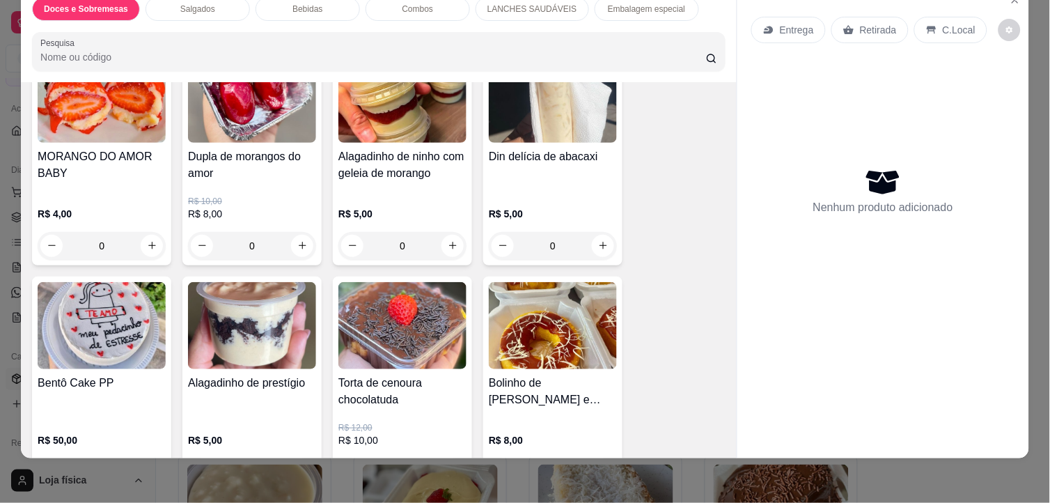
scroll to position [1083, 0]
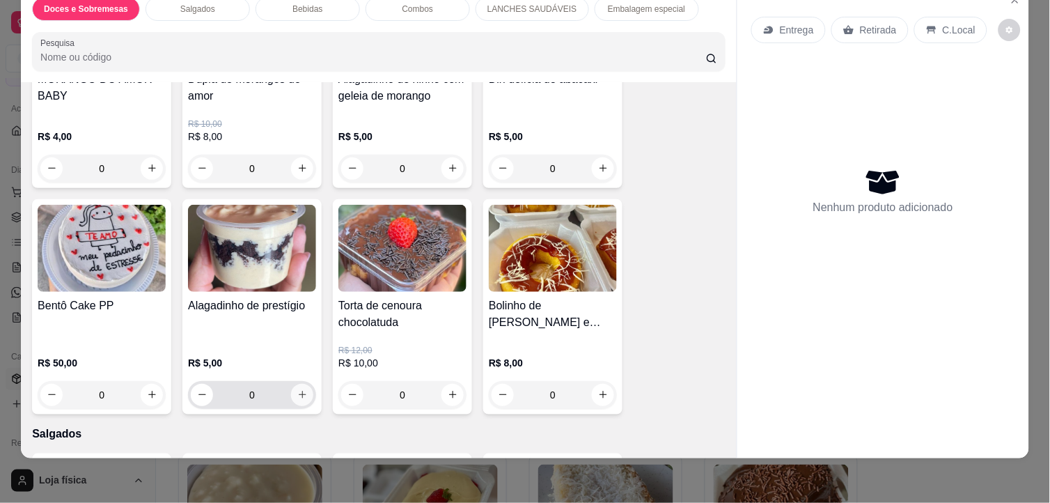
click at [305, 384] on button "increase-product-quantity" at bounding box center [302, 395] width 22 height 22
type input "1"
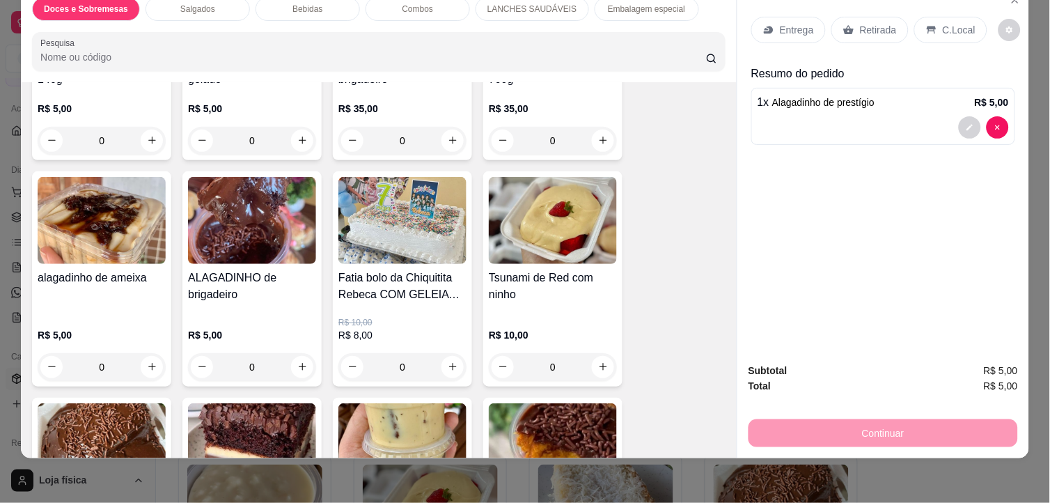
scroll to position [232, 0]
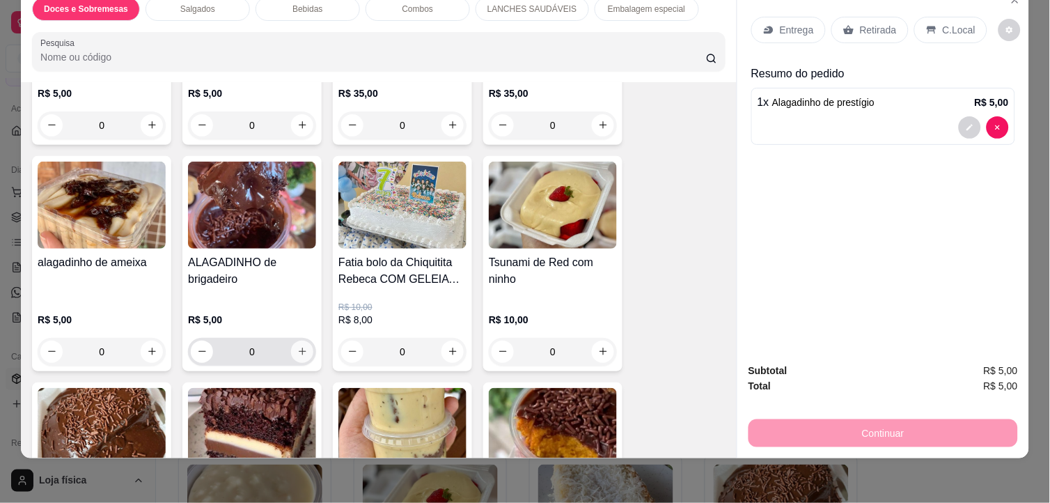
click at [304, 341] on button "increase-product-quantity" at bounding box center [302, 352] width 22 height 22
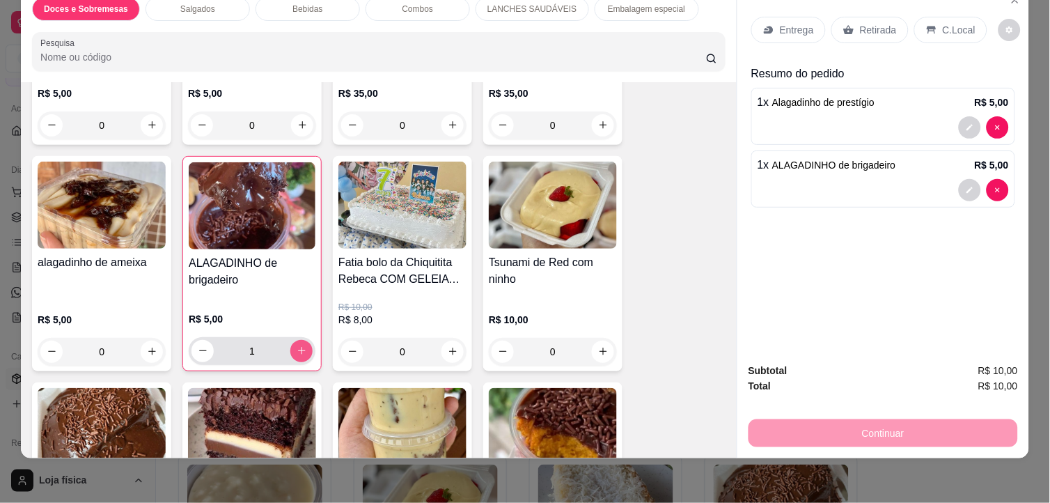
click at [304, 340] on button "increase-product-quantity" at bounding box center [301, 351] width 22 height 22
type input "2"
click at [152, 341] on button "increase-product-quantity" at bounding box center [152, 352] width 22 height 22
type input "1"
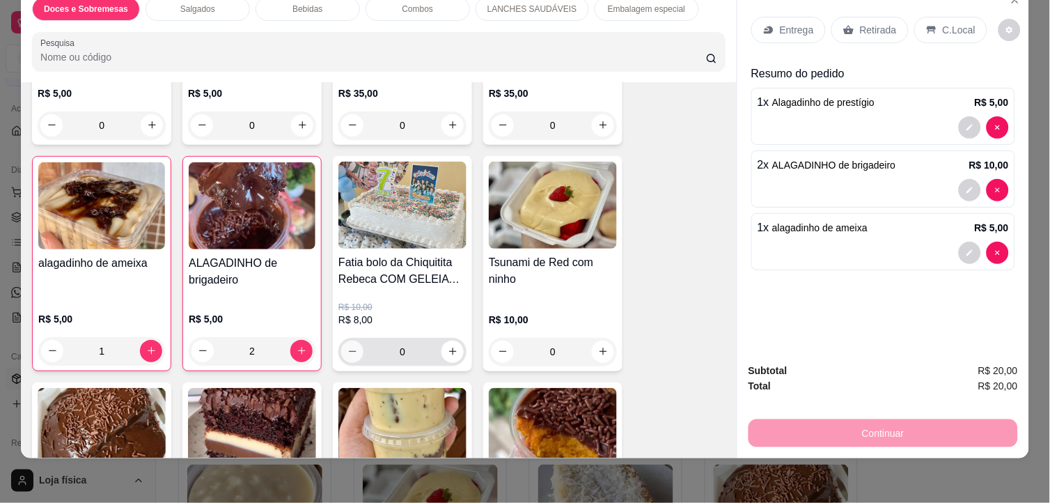
scroll to position [309, 0]
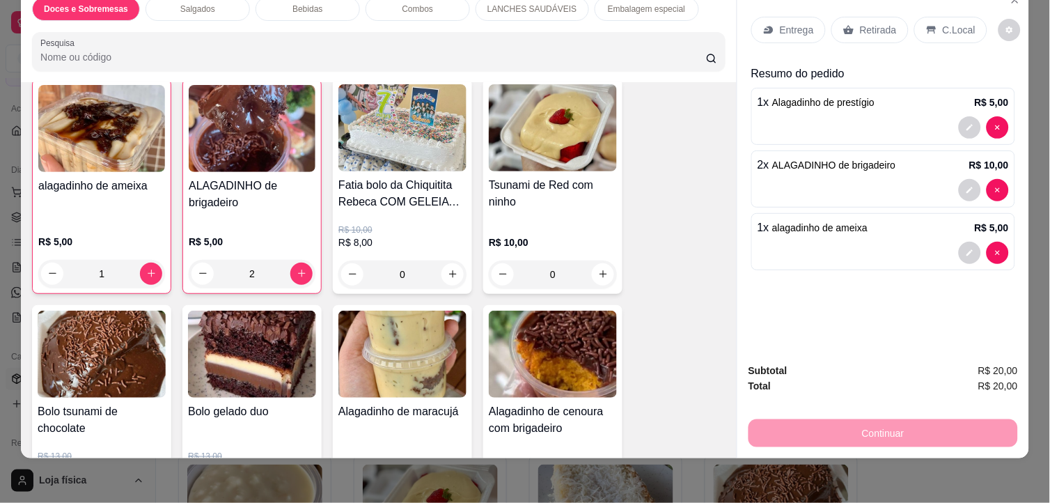
click at [846, 17] on div "Retirada" at bounding box center [870, 30] width 77 height 26
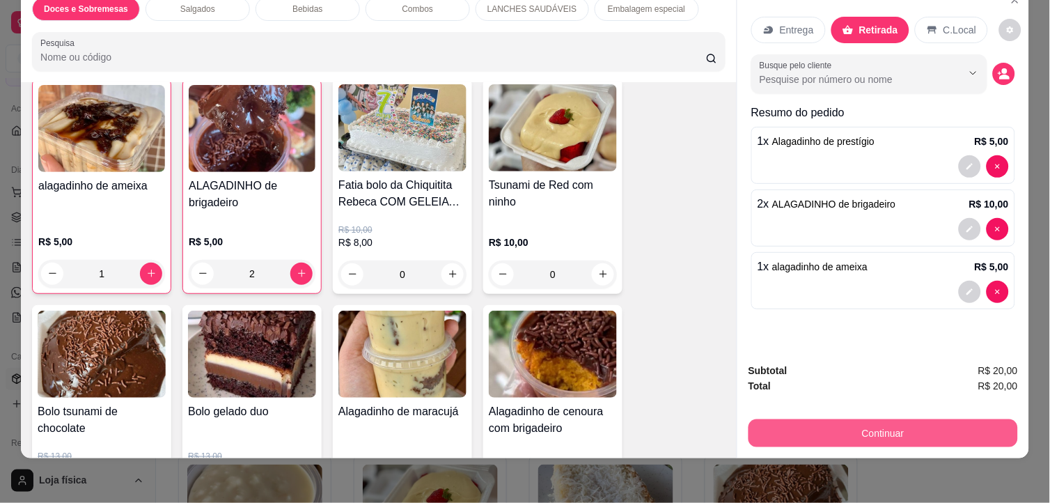
click at [853, 419] on button "Continuar" at bounding box center [884, 433] width 270 height 28
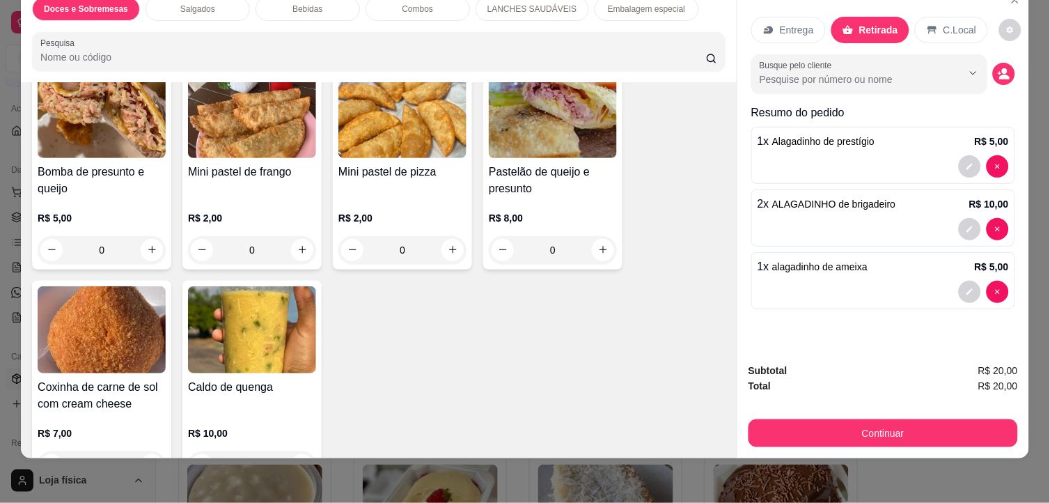
scroll to position [1702, 0]
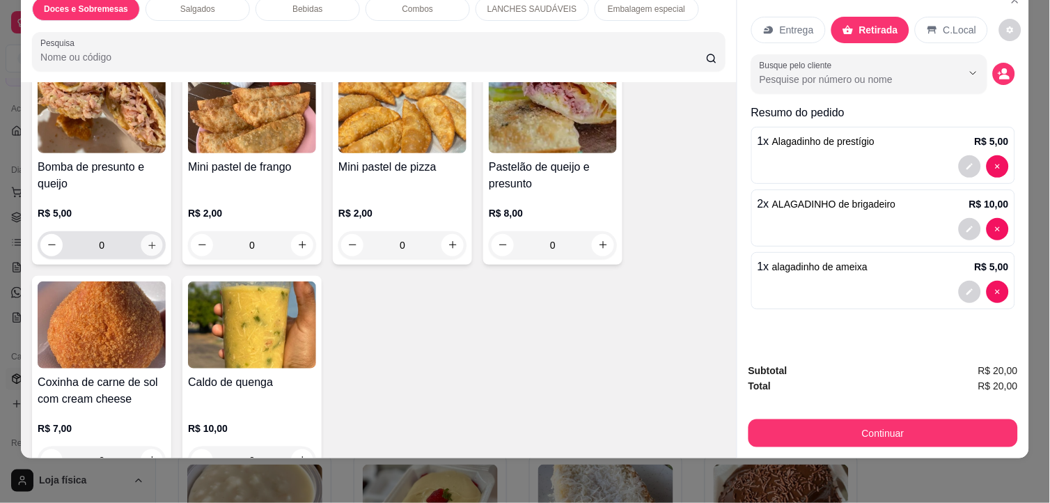
click at [147, 240] on icon "increase-product-quantity" at bounding box center [152, 245] width 10 height 10
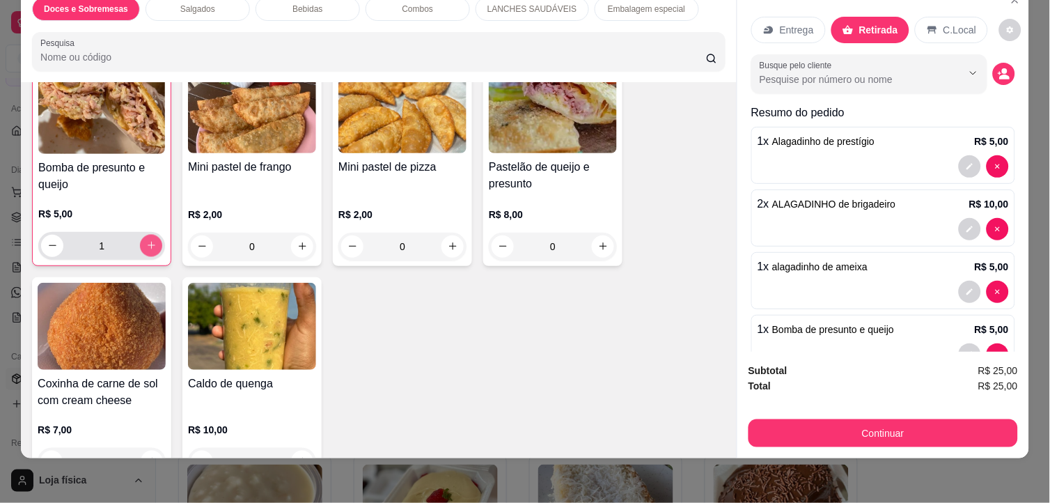
scroll to position [1703, 0]
click at [148, 242] on icon "increase-product-quantity" at bounding box center [151, 245] width 7 height 7
type input "2"
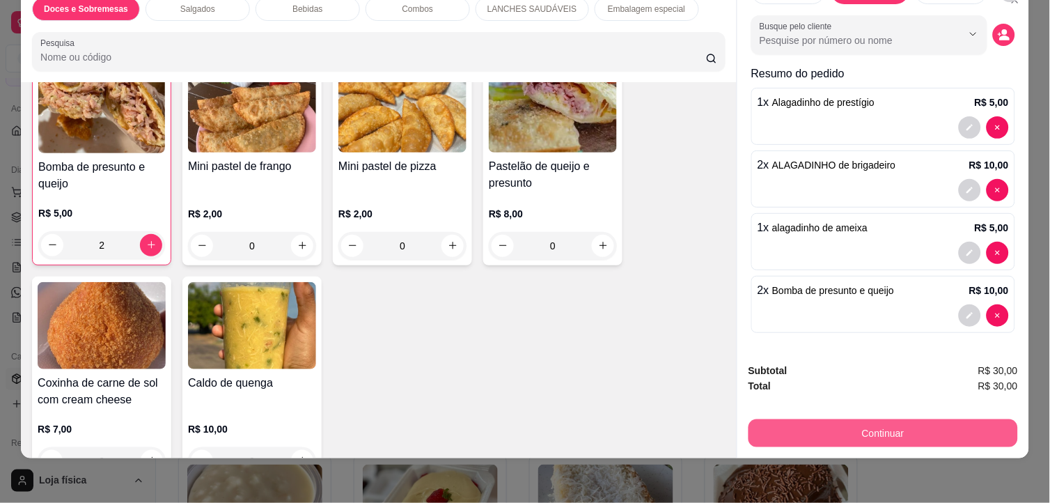
click at [869, 429] on button "Continuar" at bounding box center [884, 433] width 270 height 28
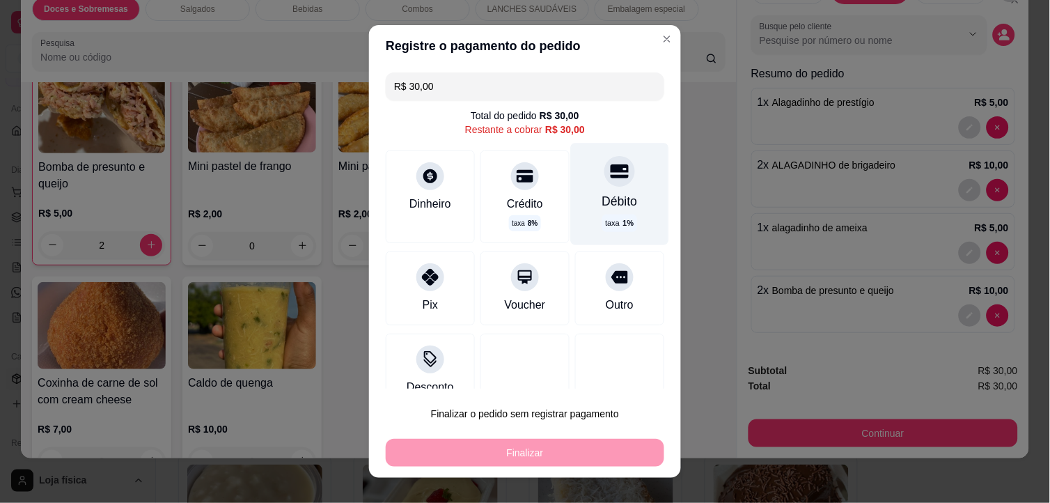
click at [603, 194] on div "Débito" at bounding box center [621, 202] width 36 height 18
type input "R$ 0,00"
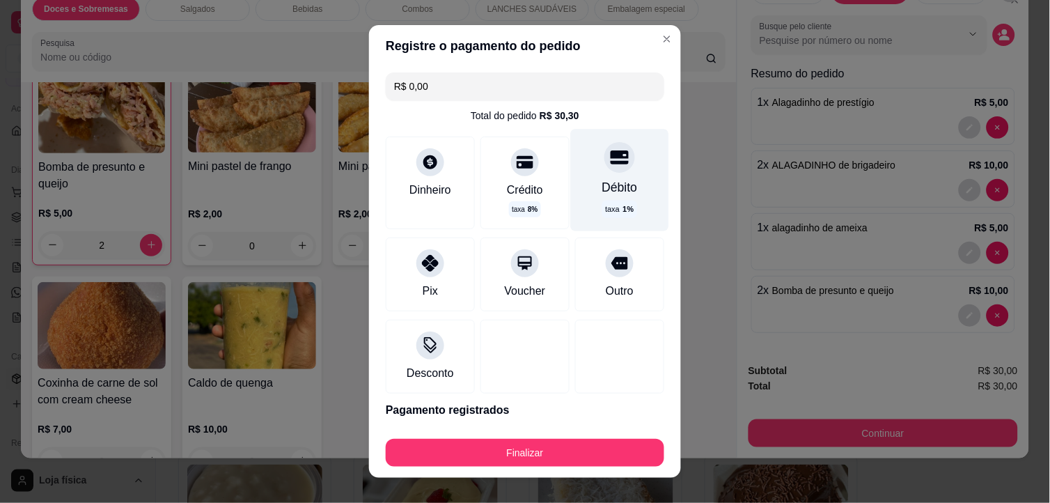
click at [579, 137] on div "Débito taxa 1 %" at bounding box center [620, 180] width 98 height 102
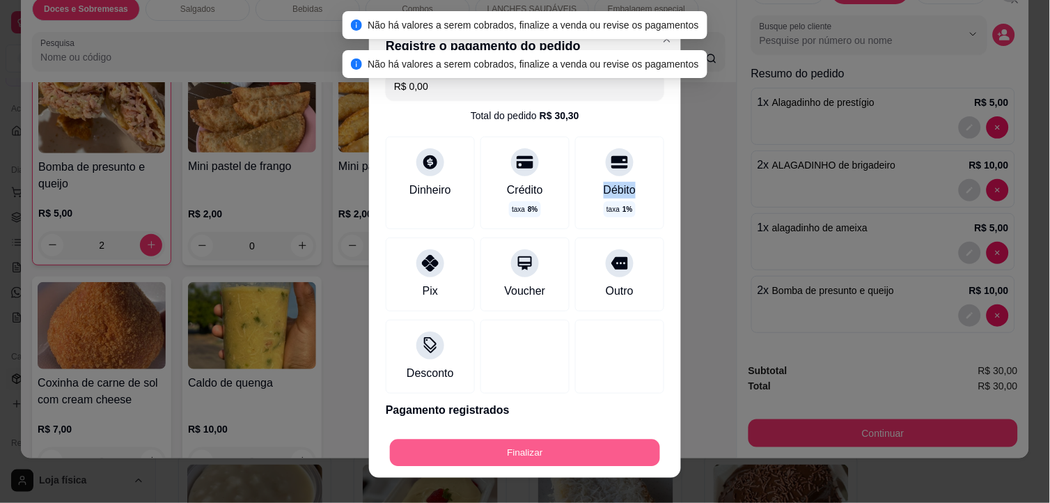
click at [589, 461] on button "Finalizar" at bounding box center [525, 453] width 270 height 27
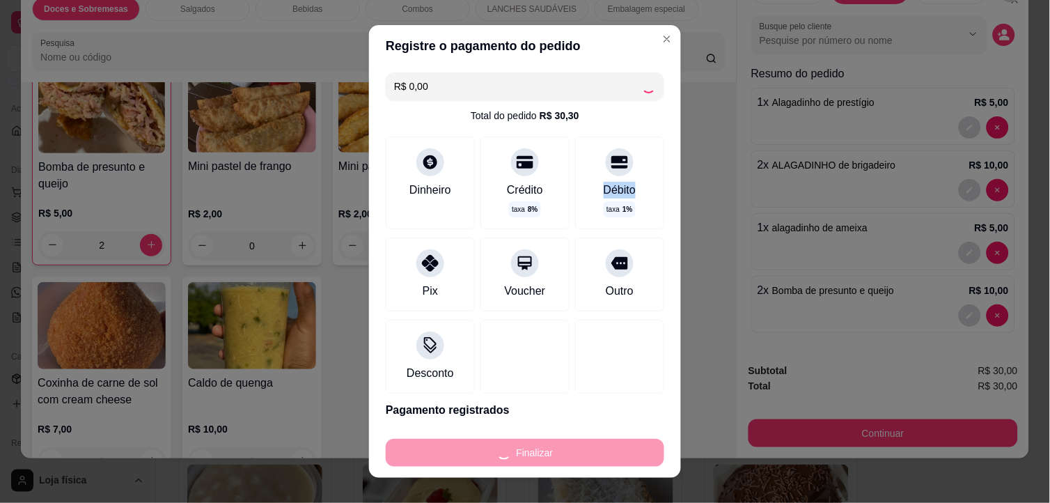
type input "0"
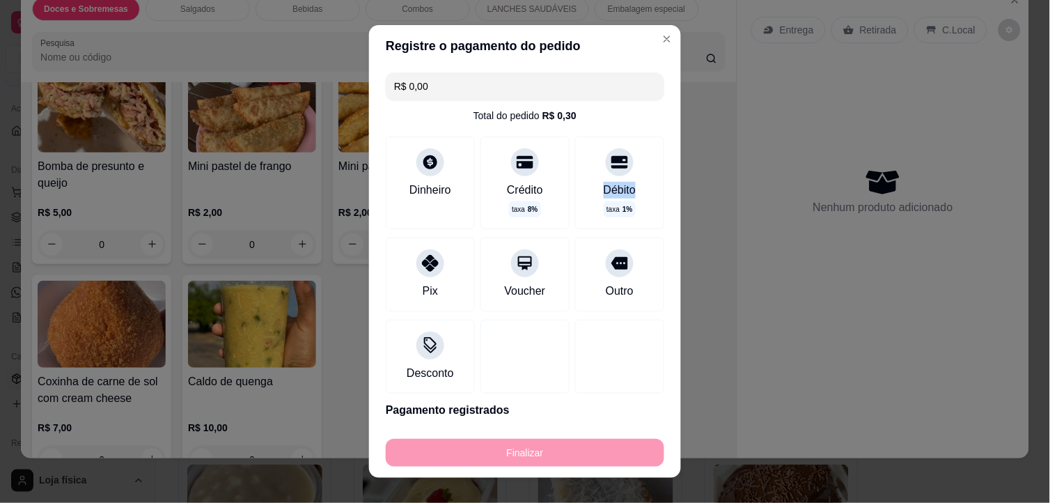
type input "-R$ 30,00"
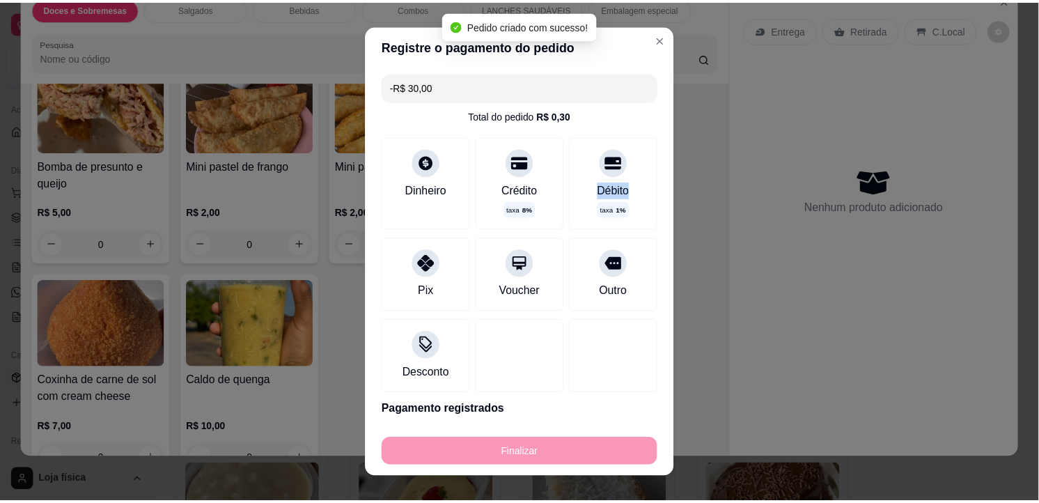
scroll to position [1702, 0]
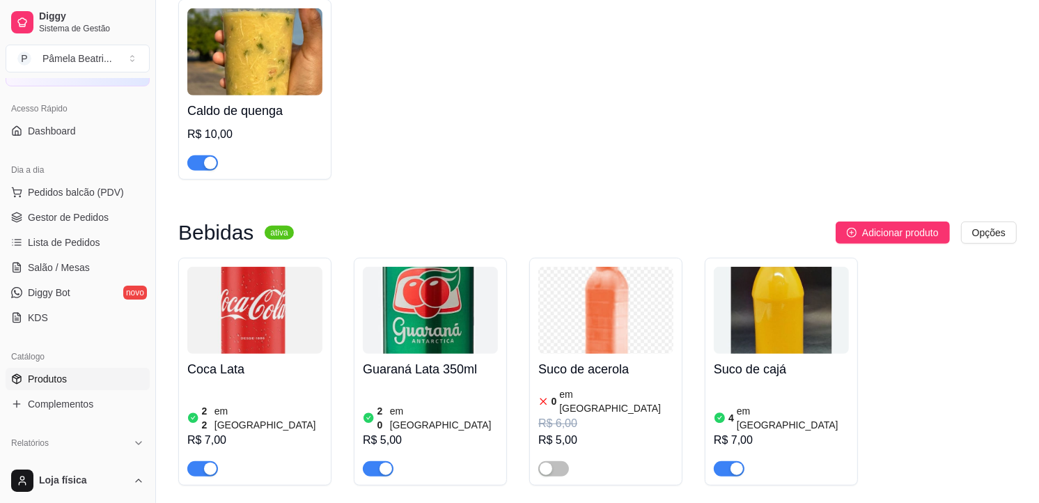
scroll to position [5465, 0]
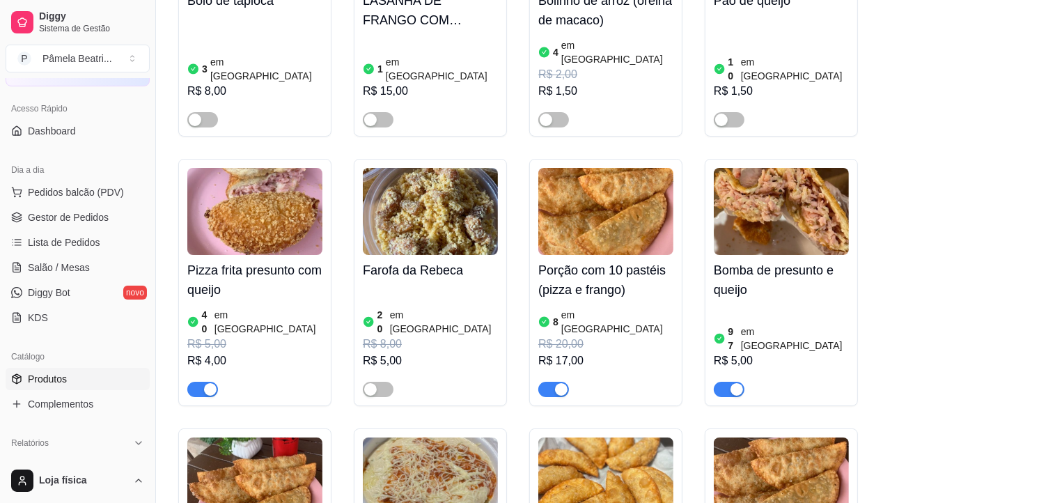
scroll to position [4459, 0]
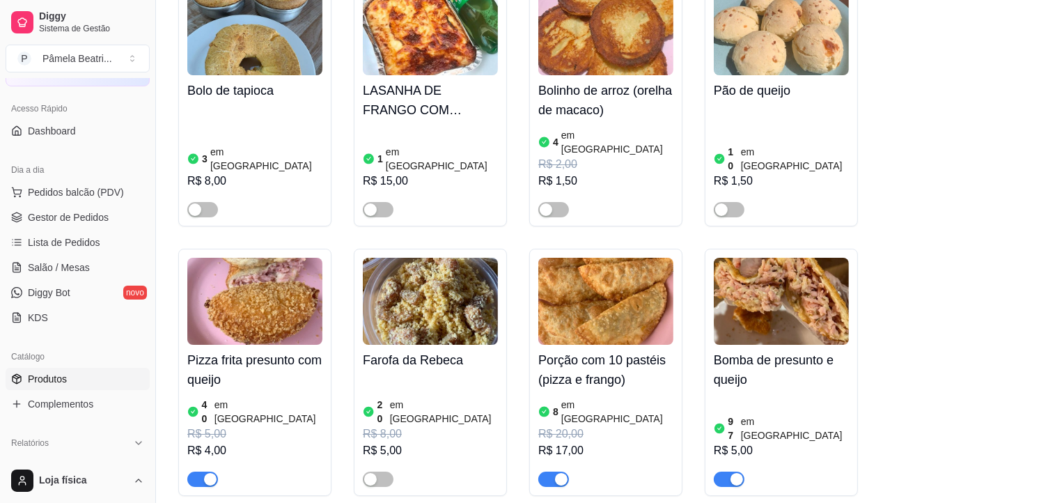
click at [210, 473] on div "button" at bounding box center [210, 479] width 13 height 13
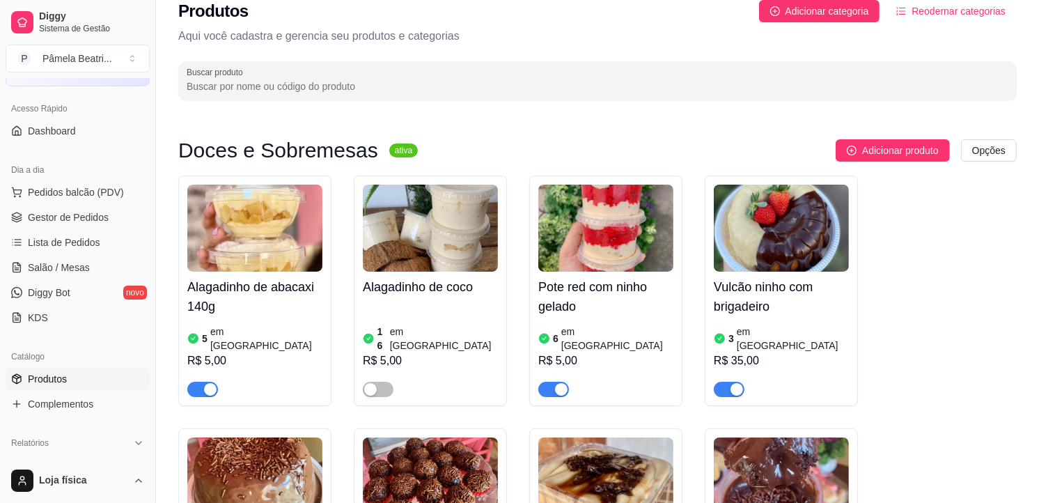
scroll to position [0, 0]
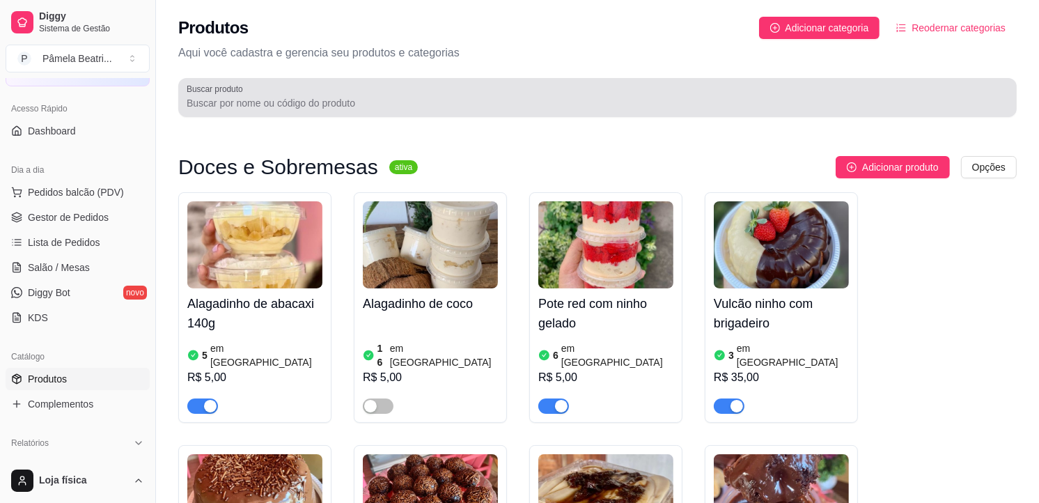
click at [346, 95] on div at bounding box center [598, 98] width 822 height 28
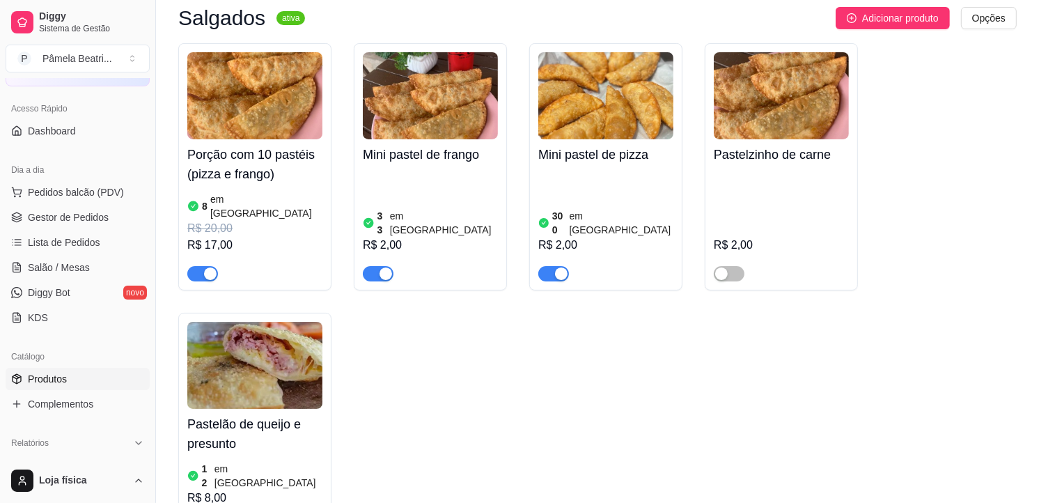
scroll to position [173, 0]
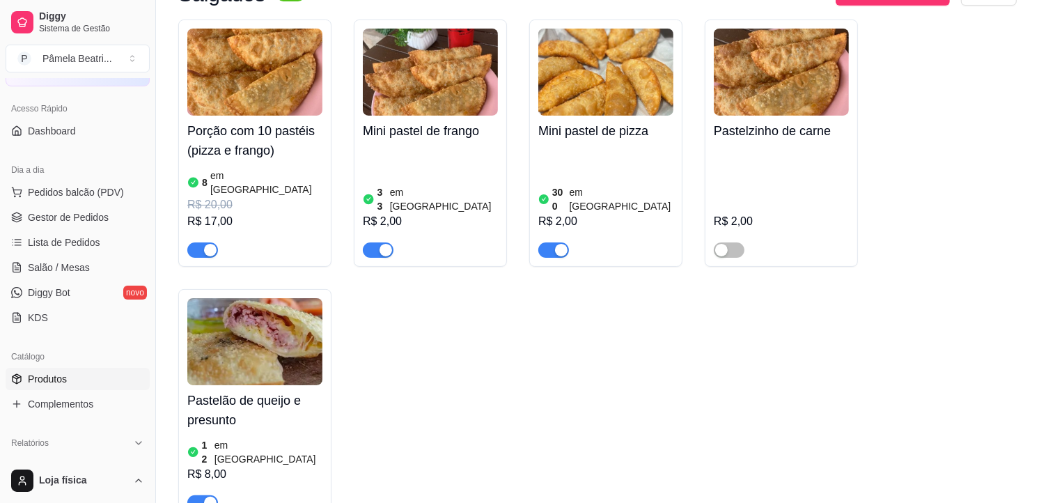
type input "pas"
click at [222, 338] on img at bounding box center [254, 341] width 135 height 87
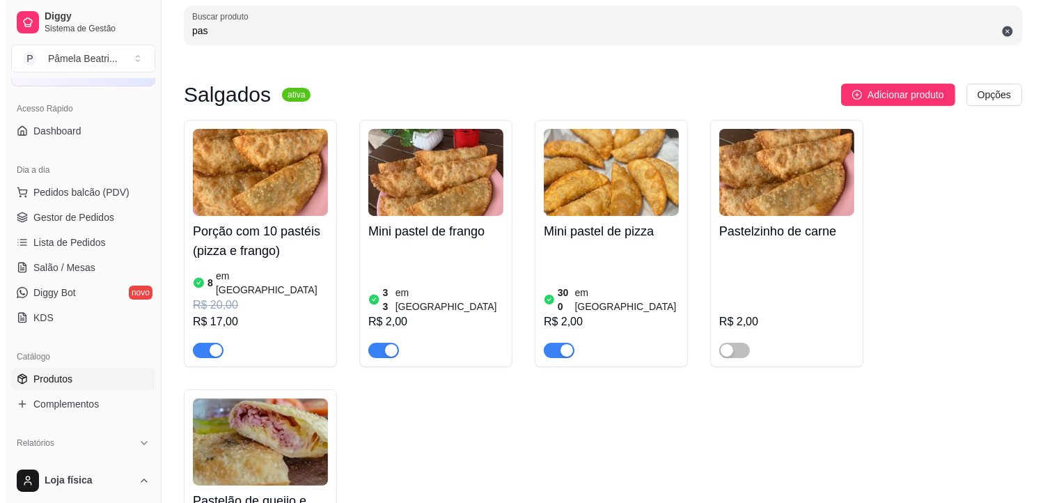
scroll to position [0, 0]
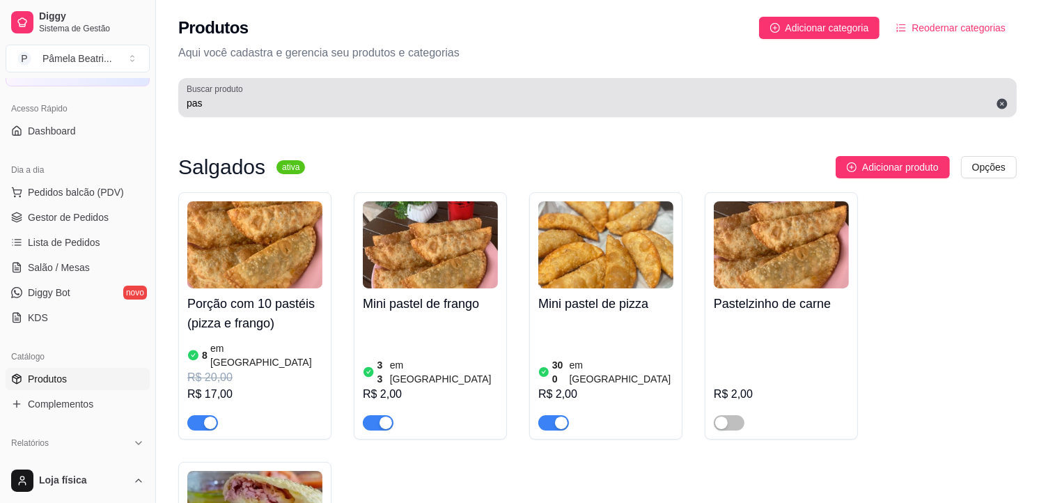
click at [1003, 100] on icon at bounding box center [1002, 104] width 10 height 10
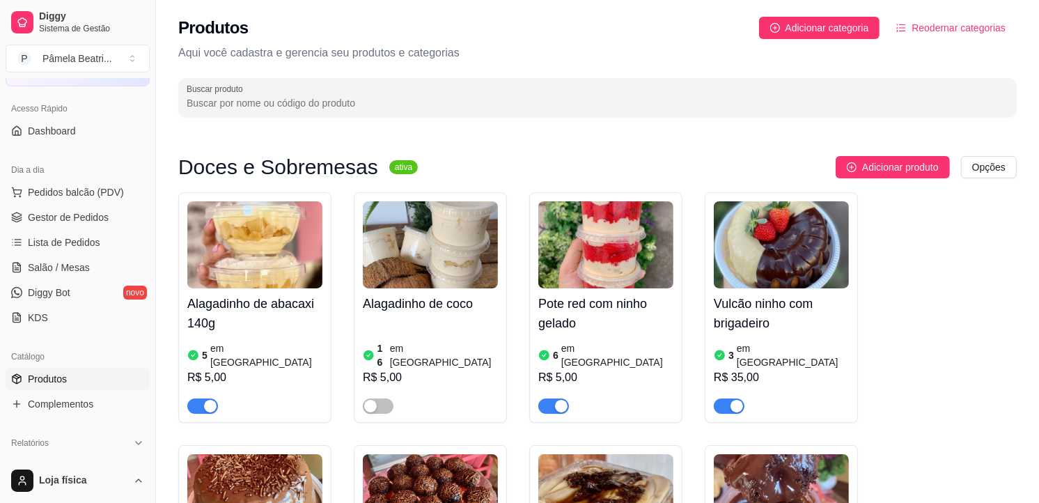
click at [219, 98] on input "Buscar produto" at bounding box center [598, 103] width 822 height 14
click at [211, 104] on input "Buscar produto" at bounding box center [598, 103] width 822 height 14
click at [203, 105] on input "Buscar produto" at bounding box center [598, 103] width 822 height 14
click at [201, 104] on input "Buscar produto" at bounding box center [598, 103] width 822 height 14
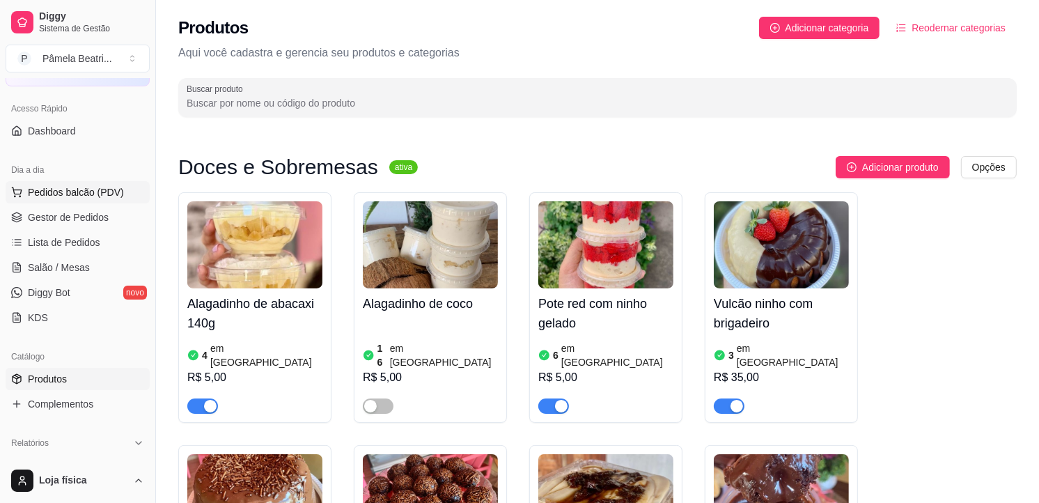
click at [94, 191] on span "Pedidos balcão (PDV)" at bounding box center [76, 192] width 96 height 14
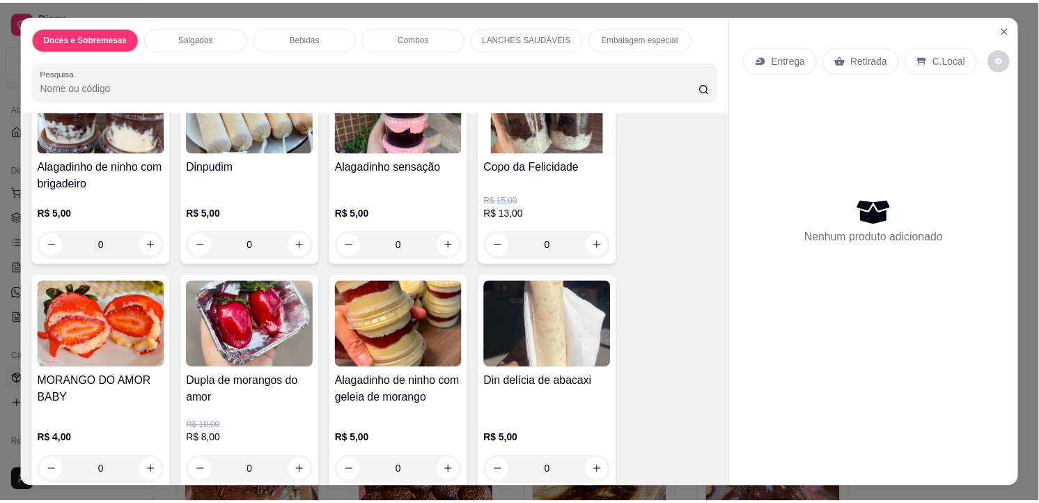
scroll to position [697, 0]
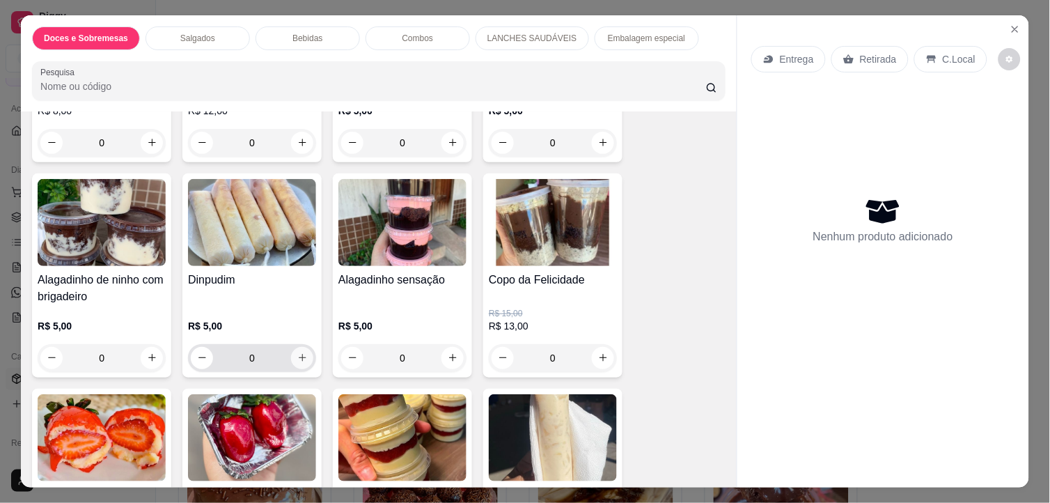
click at [297, 347] on button "increase-product-quantity" at bounding box center [302, 358] width 22 height 22
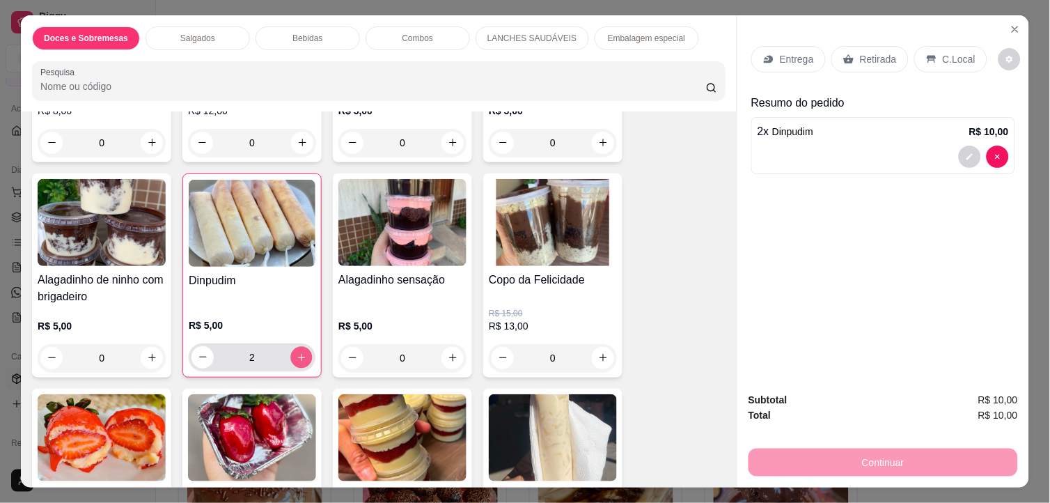
click at [297, 346] on button "increase-product-quantity" at bounding box center [302, 357] width 22 height 22
type input "3"
click at [868, 52] on p "Retirada" at bounding box center [878, 59] width 37 height 14
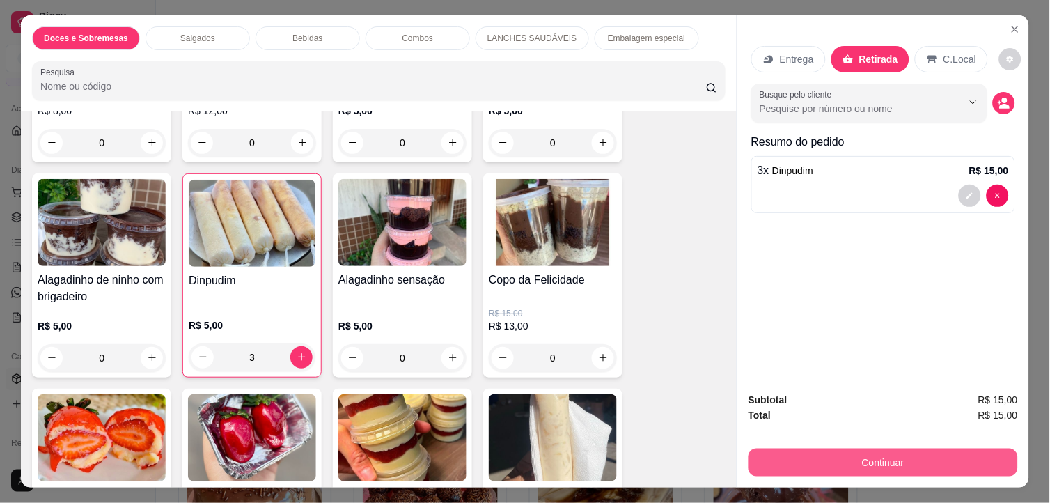
click at [862, 453] on button "Continuar" at bounding box center [884, 463] width 270 height 28
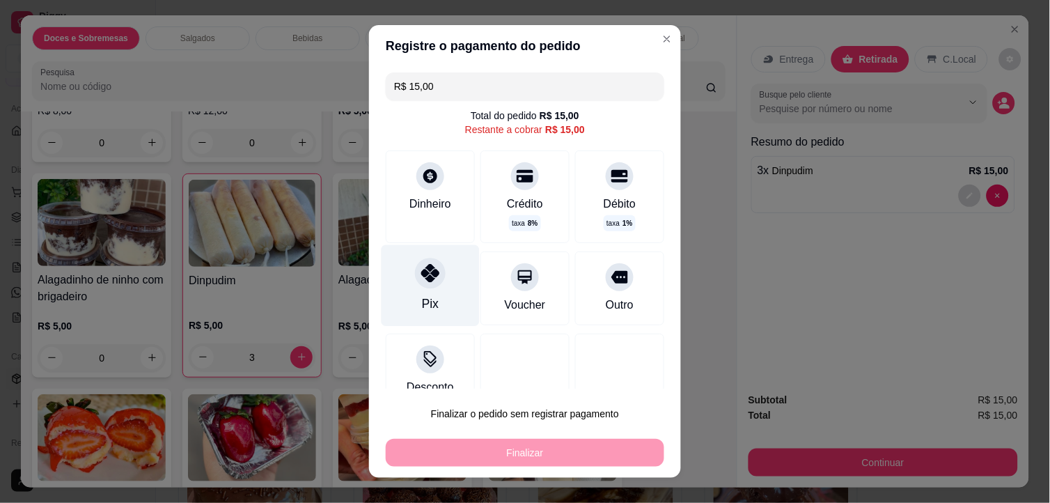
click at [424, 277] on icon at bounding box center [430, 273] width 18 height 18
type input "R$ 0,00"
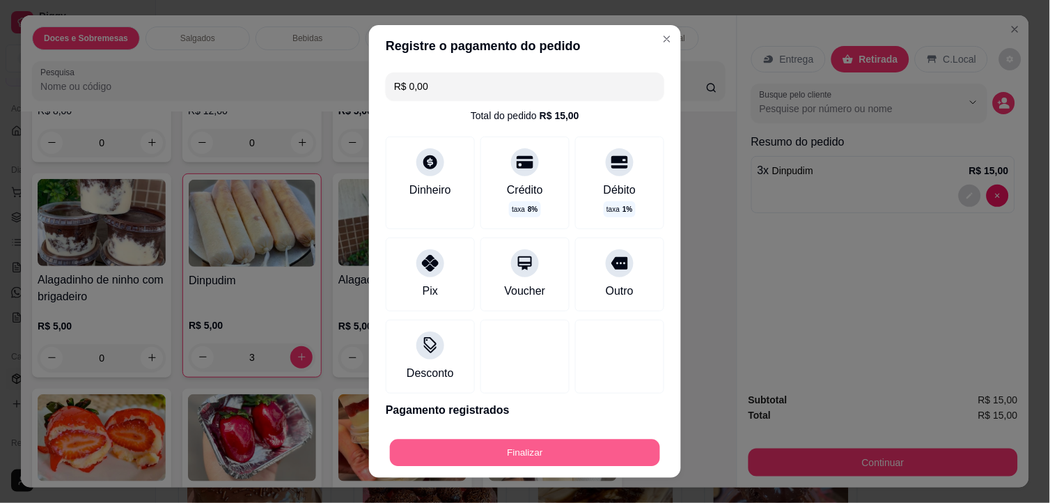
click at [587, 463] on button "Finalizar" at bounding box center [525, 453] width 270 height 27
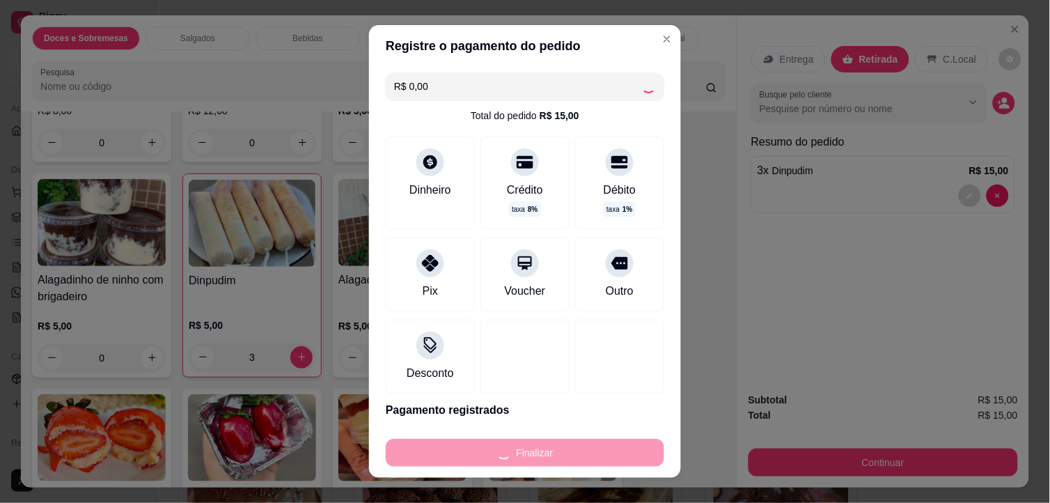
type input "0"
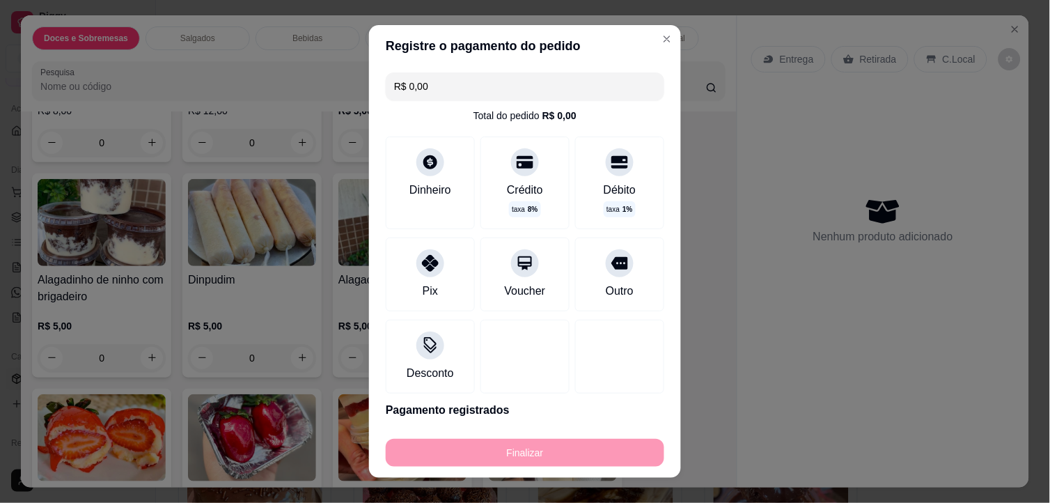
type input "-R$ 15,00"
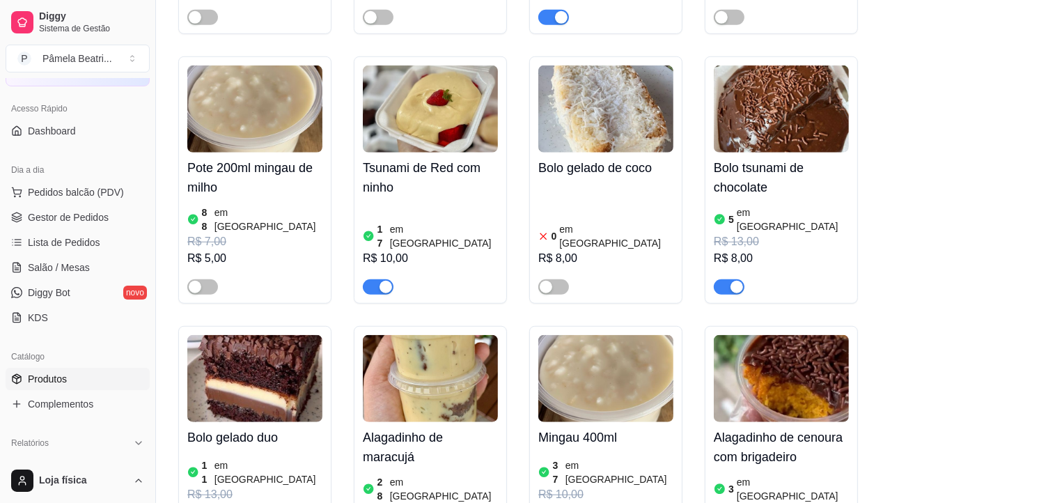
scroll to position [929, 0]
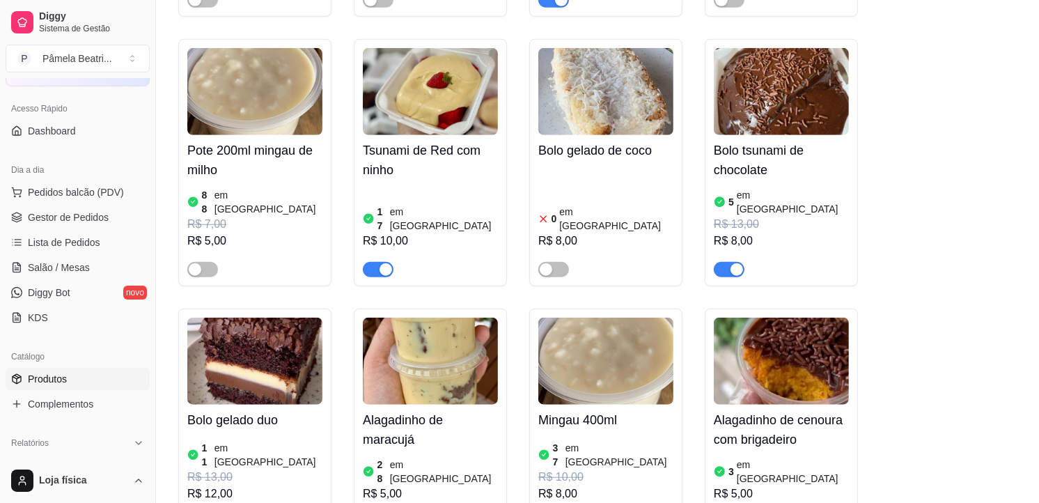
click at [814, 54] on img at bounding box center [781, 91] width 135 height 87
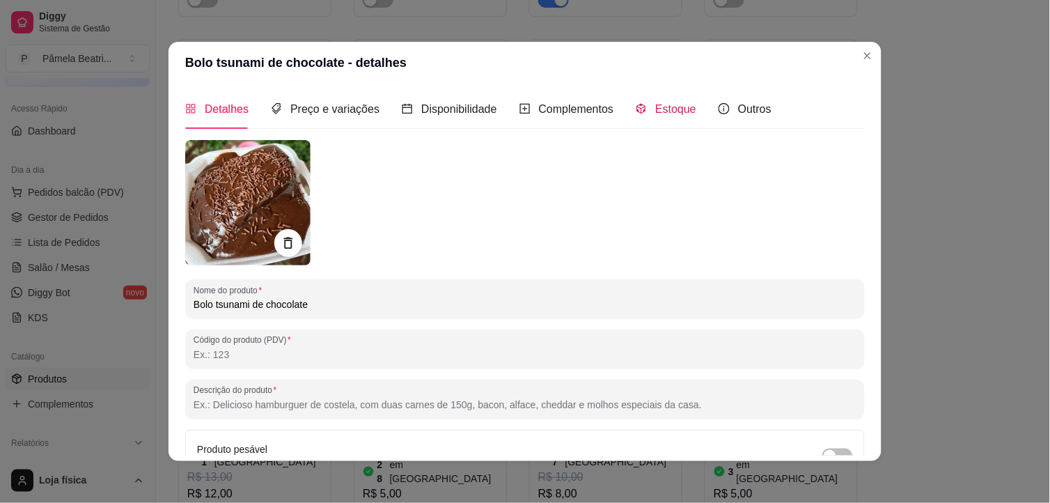
click at [673, 112] on span "Estoque" at bounding box center [675, 109] width 41 height 12
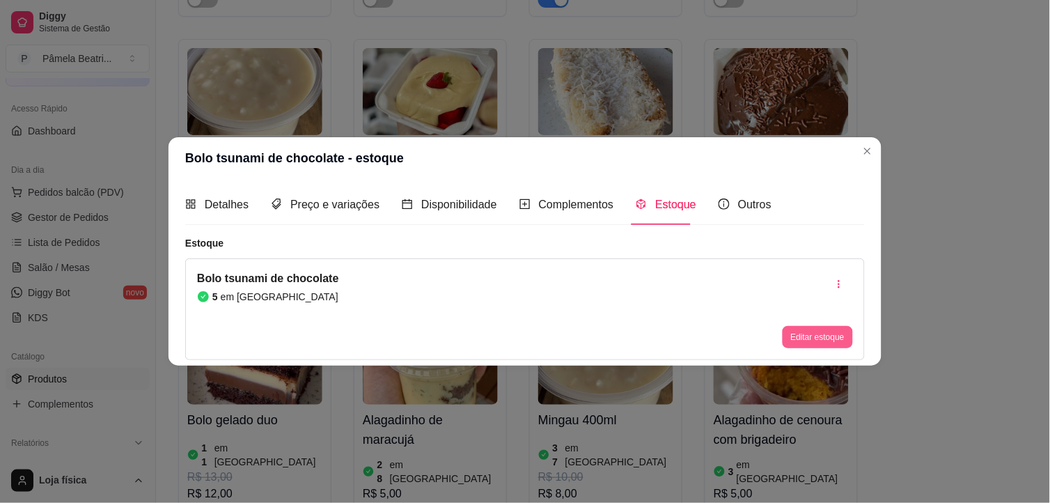
click at [807, 337] on button "Editar estoque" at bounding box center [818, 337] width 70 height 22
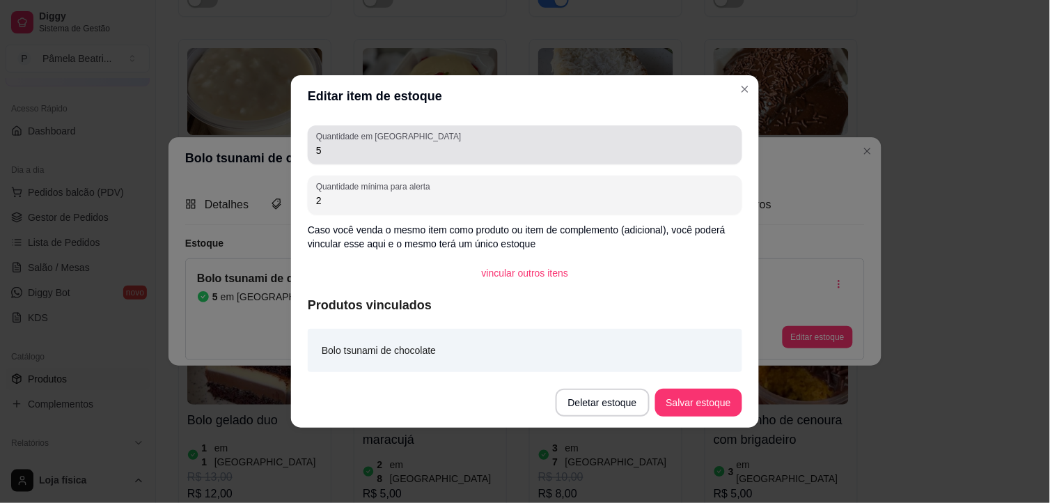
drag, startPoint x: 383, startPoint y: 139, endPoint x: 383, endPoint y: 160, distance: 20.9
click at [383, 148] on div "Quantidade em estoque 5" at bounding box center [525, 144] width 435 height 39
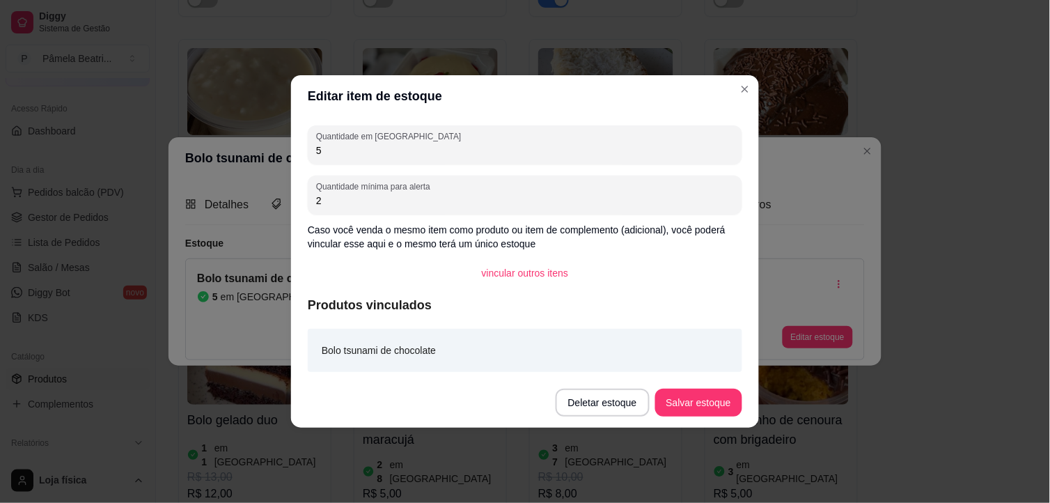
click at [304, 141] on div "Quantidade em estoque 5 Quantidade mínima para alerta 2 Caso você venda o mesmo…" at bounding box center [525, 247] width 468 height 261
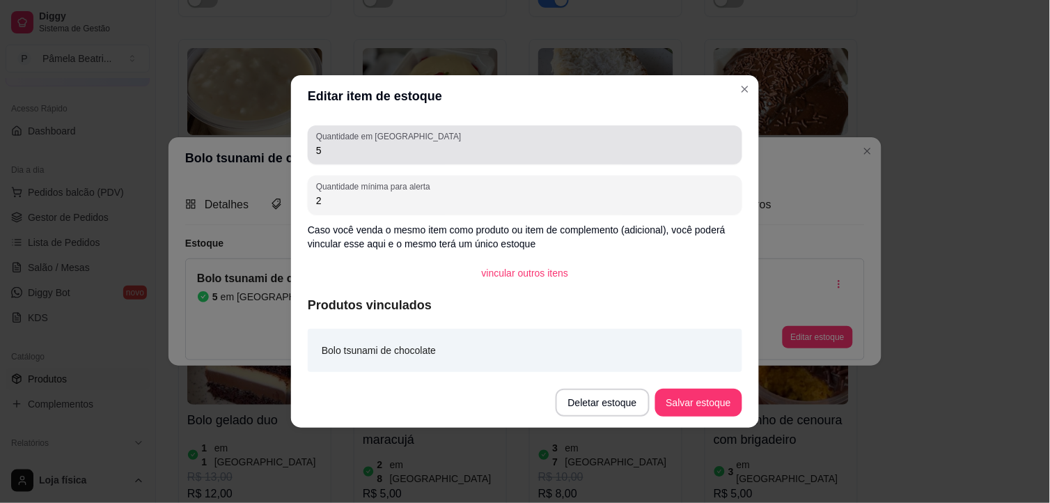
click at [318, 154] on input "5" at bounding box center [525, 150] width 418 height 14
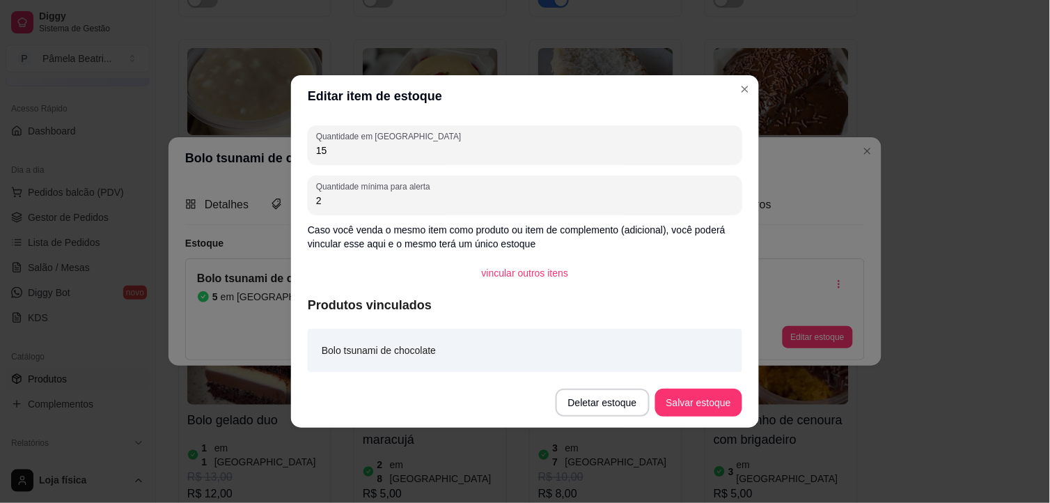
type input "15"
click at [678, 393] on button "Salvar estoque" at bounding box center [698, 402] width 85 height 27
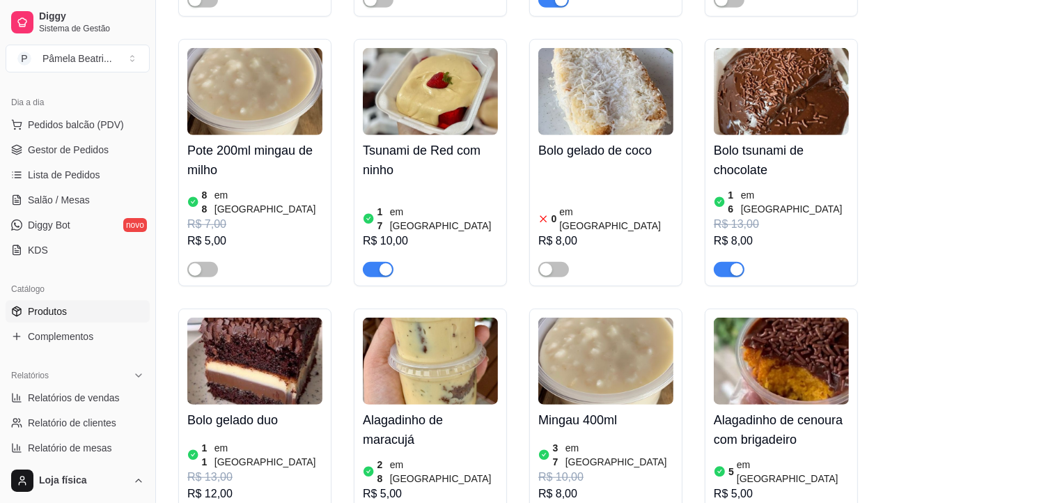
scroll to position [77, 0]
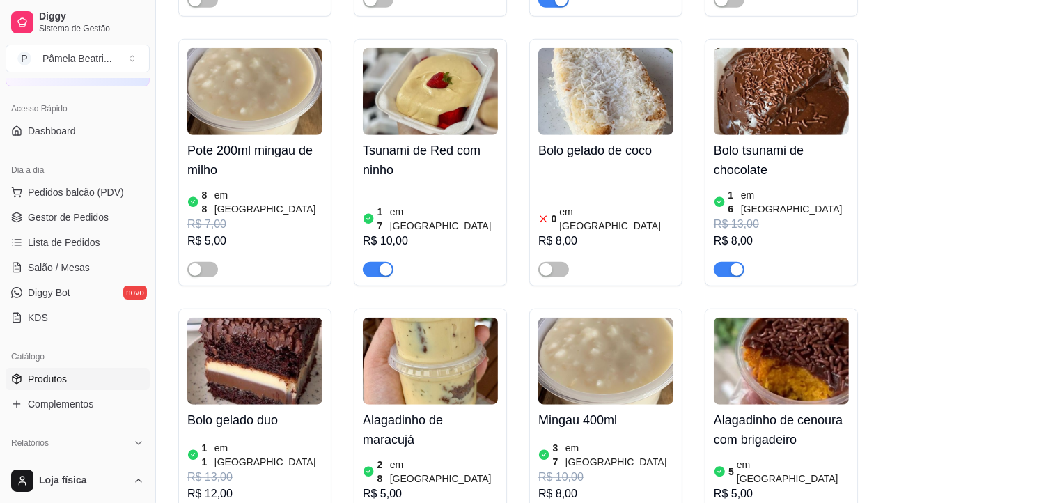
click at [72, 204] on ul "Pedidos balcão (PDV) Gestor de Pedidos Lista de Pedidos Salão / Mesas Diggy Bot…" at bounding box center [78, 255] width 144 height 148
click at [77, 220] on span "Gestor de Pedidos" at bounding box center [68, 217] width 81 height 14
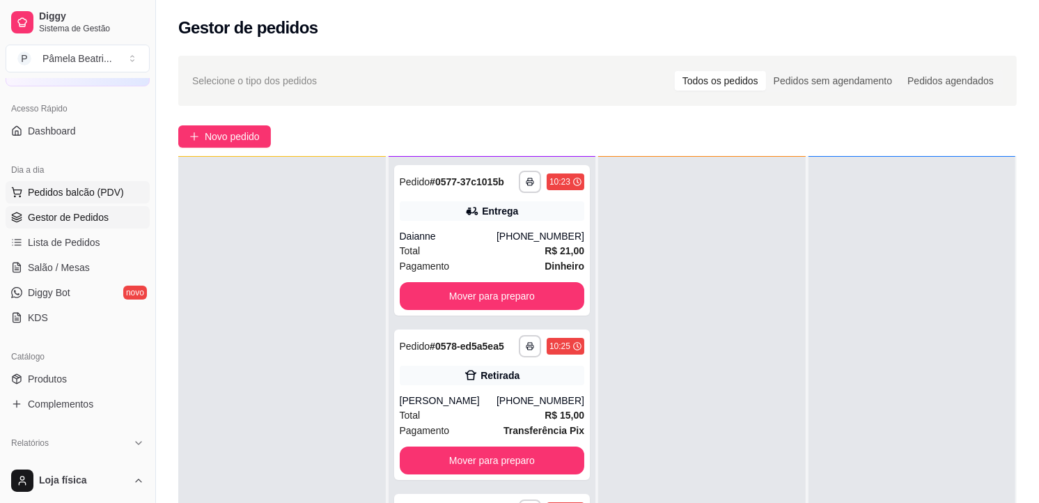
click at [118, 193] on span "Pedidos balcão (PDV)" at bounding box center [76, 192] width 96 height 14
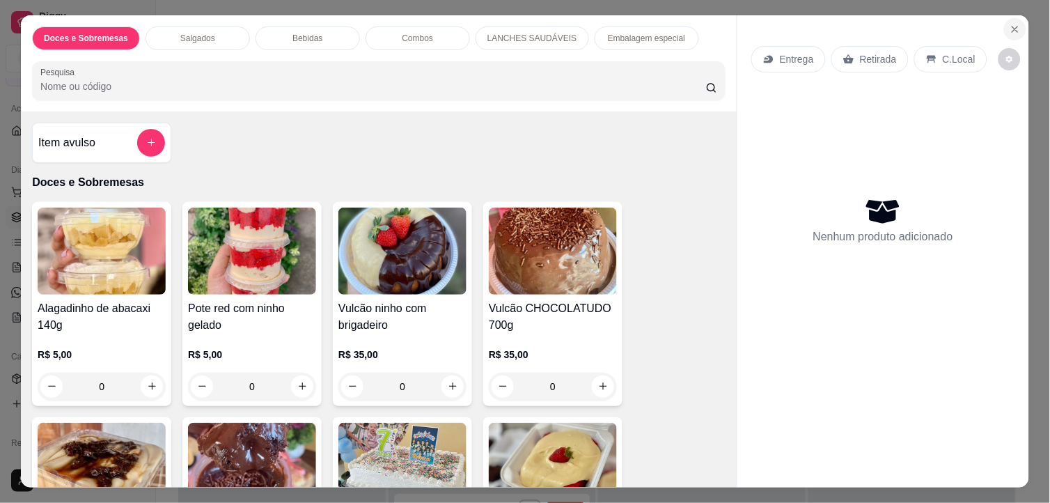
click at [1010, 24] on icon "Close" at bounding box center [1015, 29] width 11 height 11
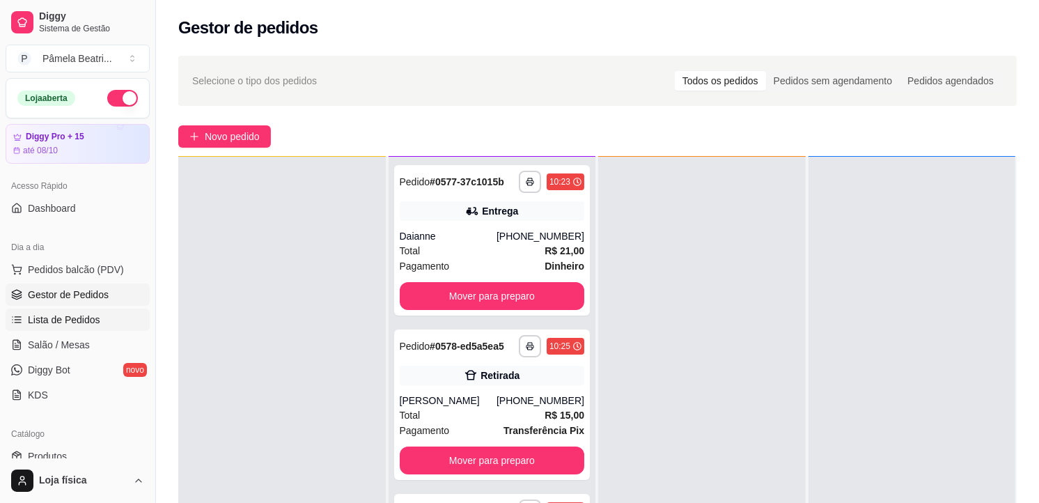
click at [105, 309] on link "Lista de Pedidos" at bounding box center [78, 320] width 144 height 22
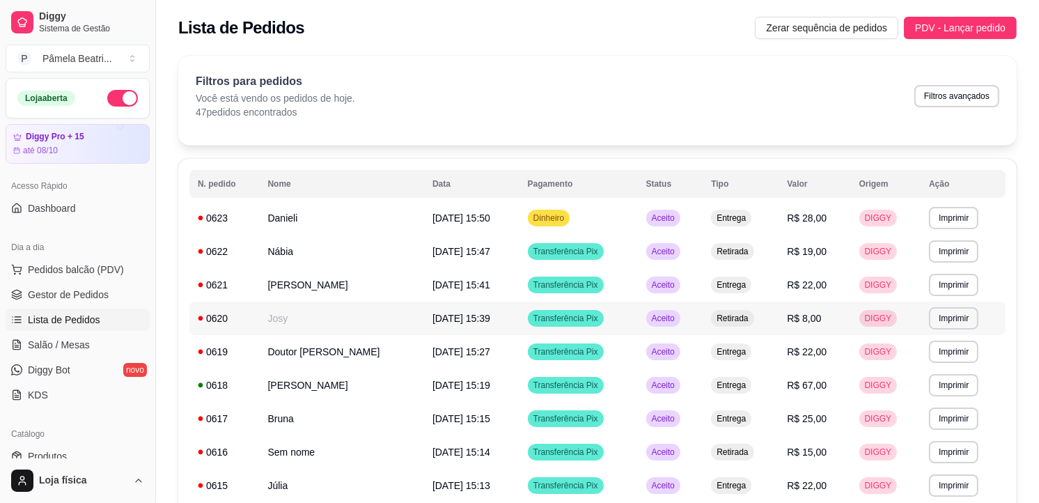
click at [6, 309] on link "Lista de Pedidos" at bounding box center [78, 320] width 144 height 22
click at [968, 15] on div "Lista de Pedidos Zerar sequência de pedidos PDV - Lançar pedido" at bounding box center [597, 23] width 883 height 47
click at [965, 22] on span "PDV - Lançar pedido" at bounding box center [960, 27] width 91 height 15
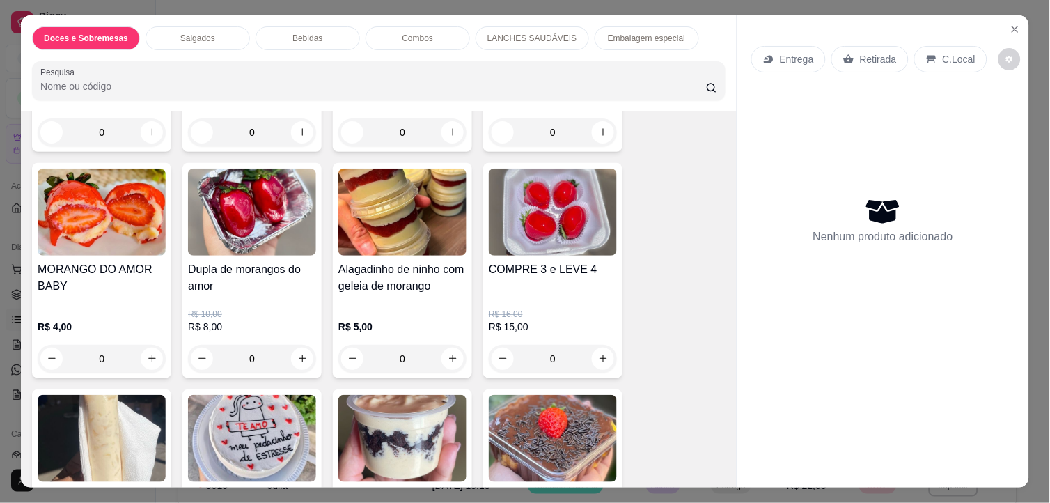
scroll to position [929, 0]
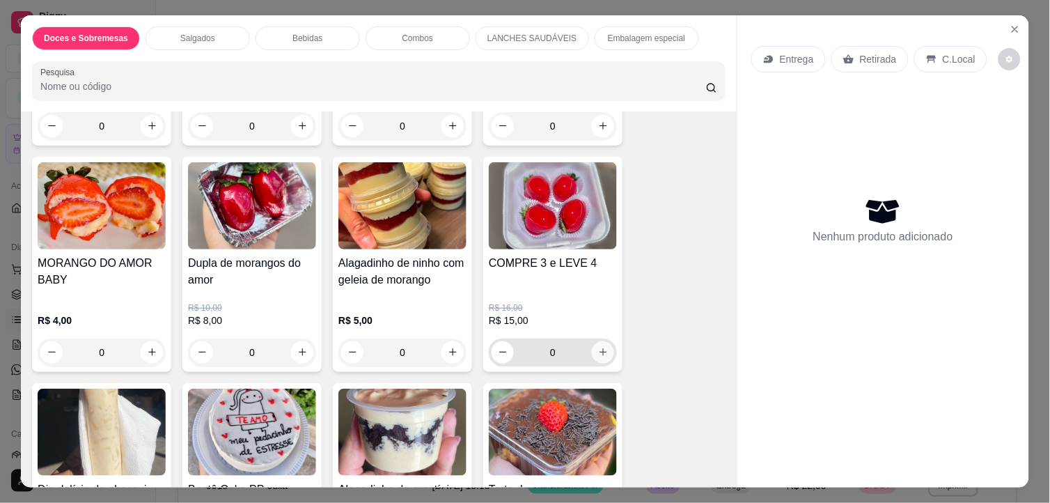
click at [598, 347] on icon "increase-product-quantity" at bounding box center [603, 352] width 10 height 10
type input "1"
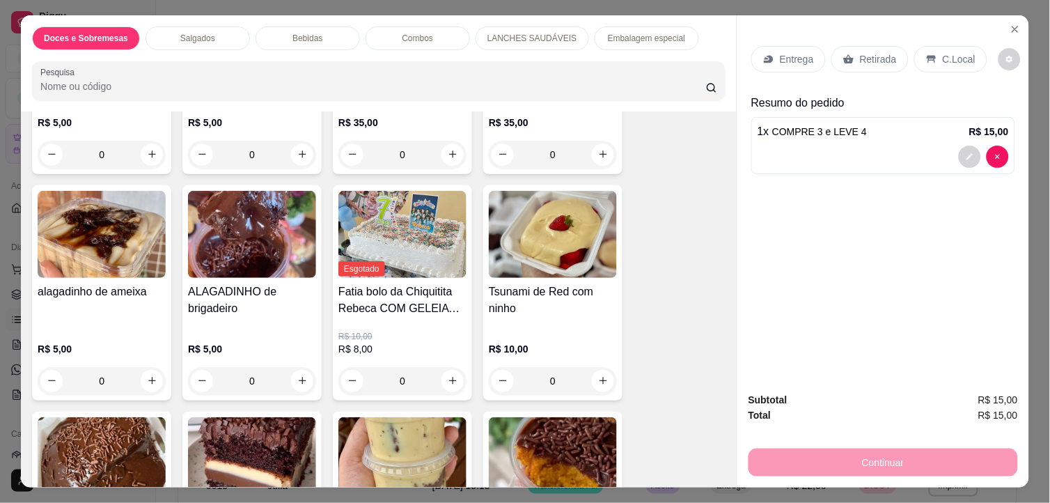
scroll to position [155, 0]
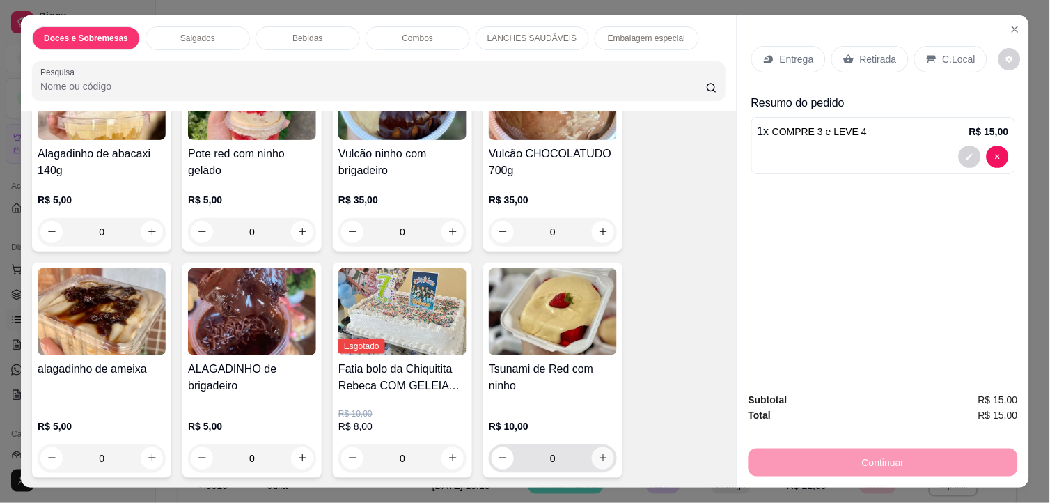
click at [600, 447] on button "increase-product-quantity" at bounding box center [603, 458] width 22 height 22
type input "1"
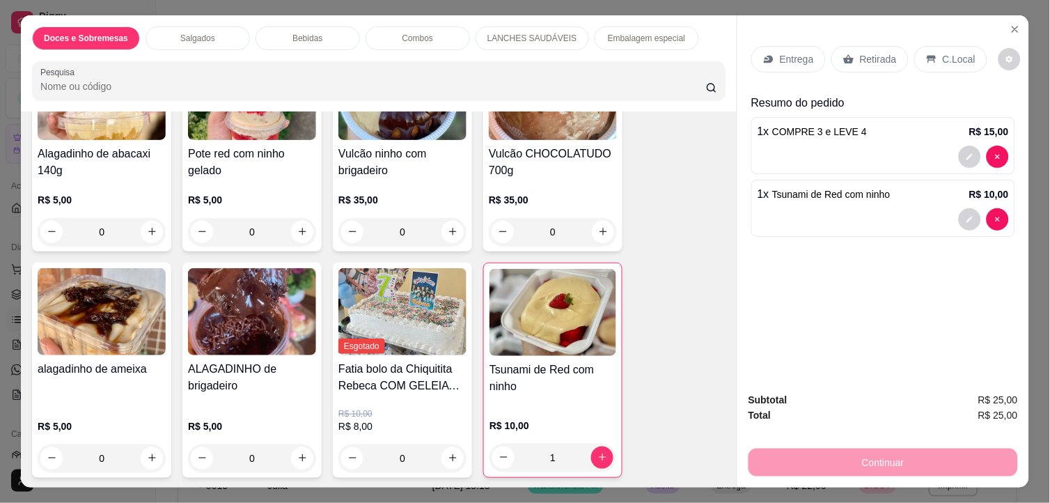
click at [872, 46] on div "Retirada" at bounding box center [870, 59] width 77 height 26
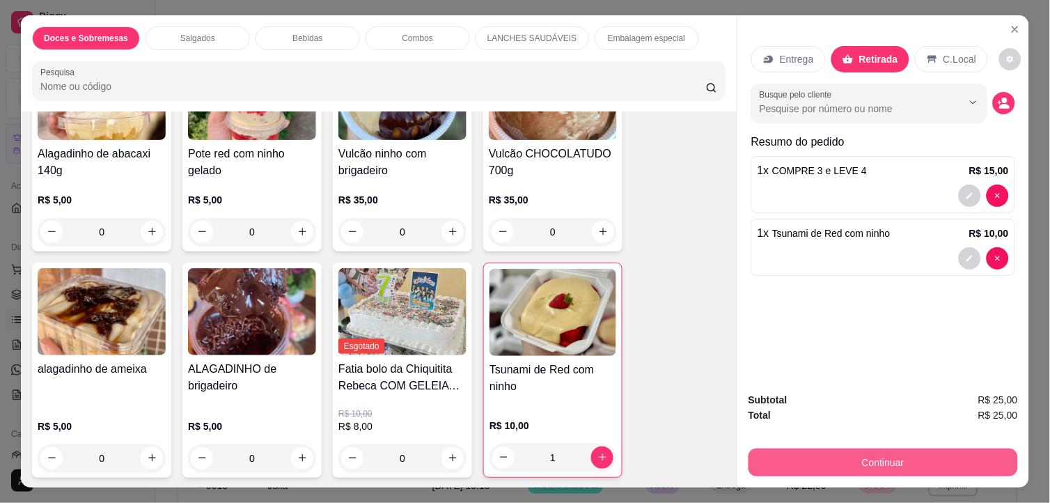
click at [865, 451] on button "Continuar" at bounding box center [884, 463] width 270 height 28
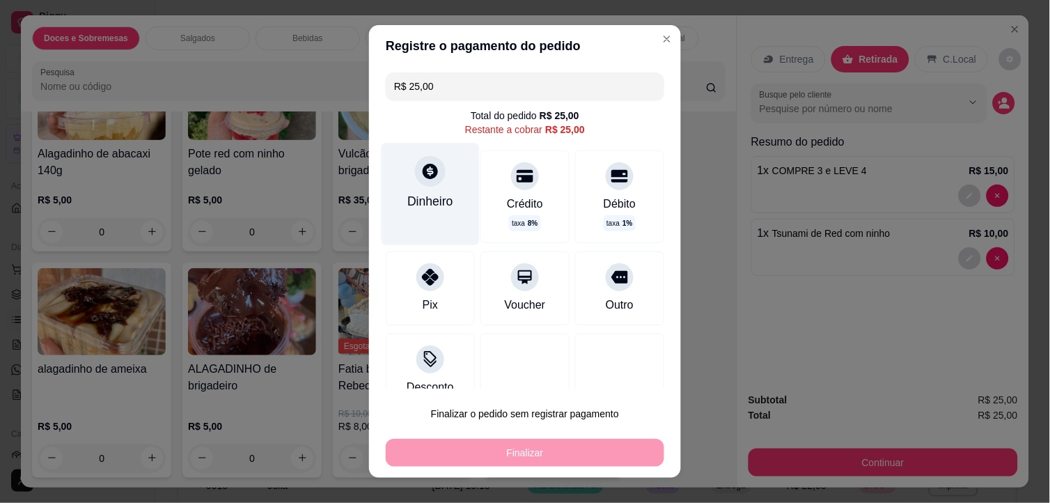
click at [426, 203] on div "Dinheiro" at bounding box center [430, 202] width 46 height 18
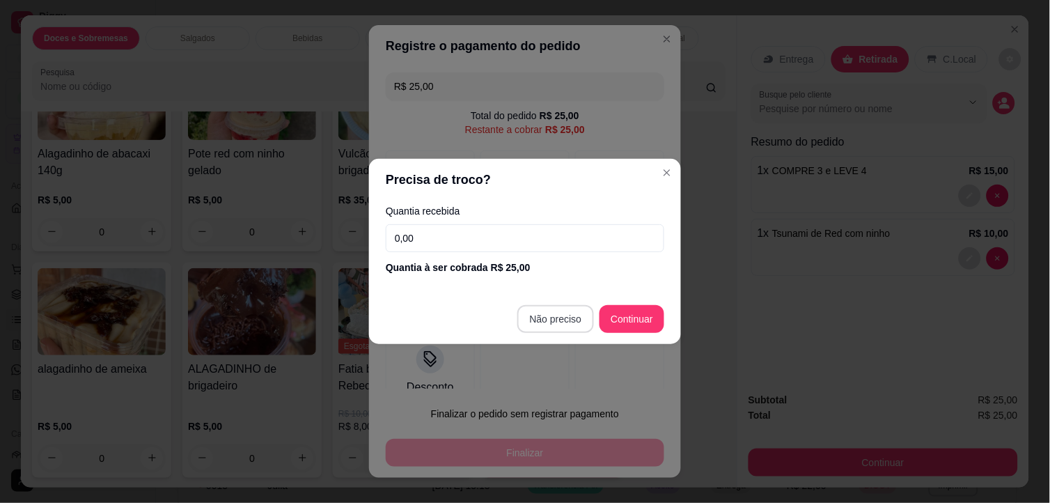
type input "R$ 0,00"
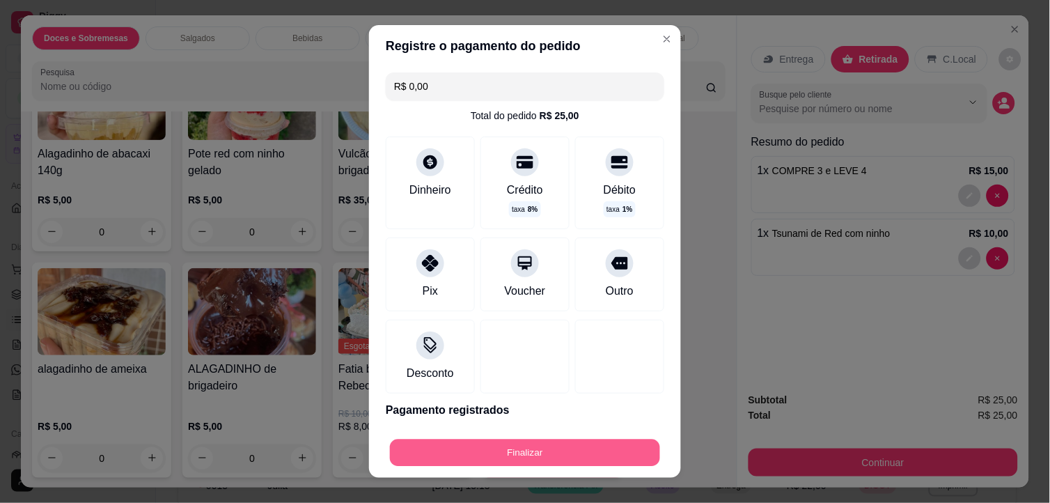
click at [571, 442] on button "Finalizar" at bounding box center [525, 453] width 270 height 27
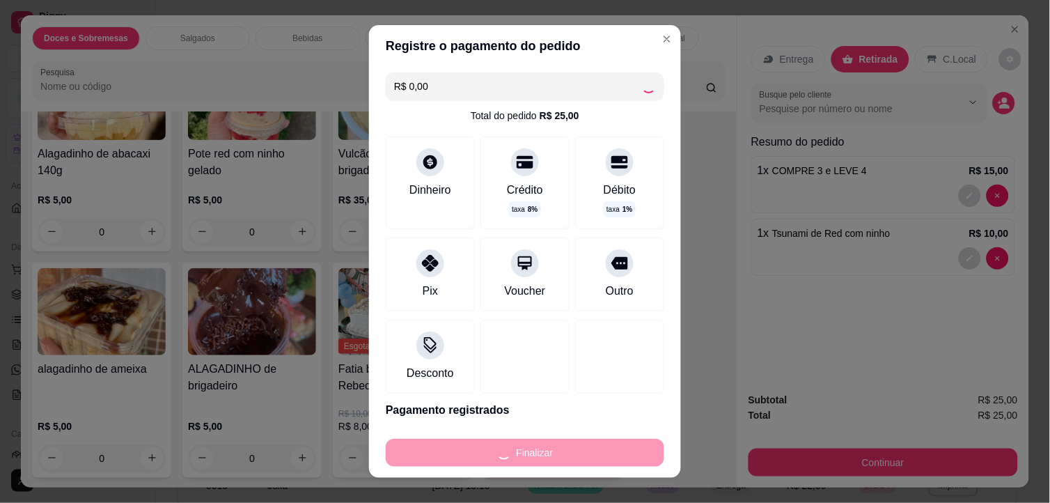
type input "0"
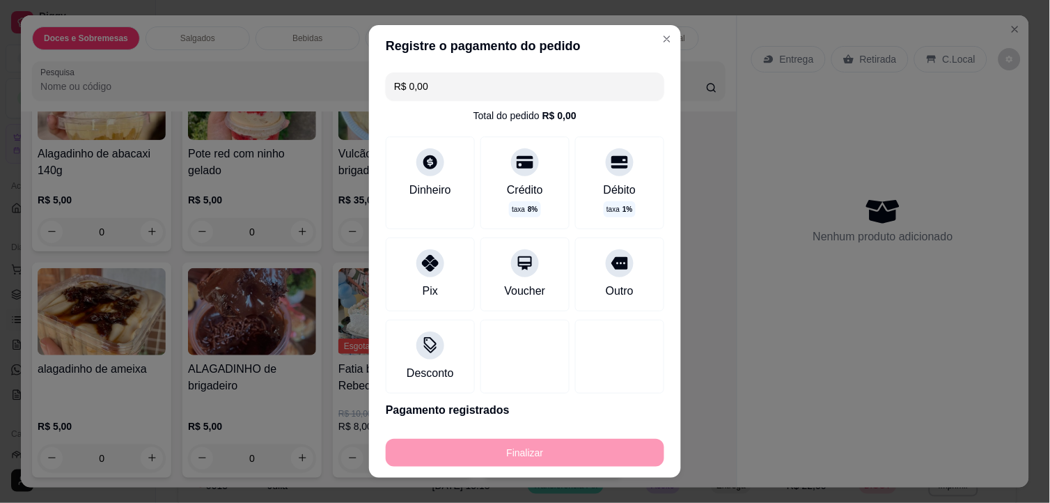
type input "-R$ 25,00"
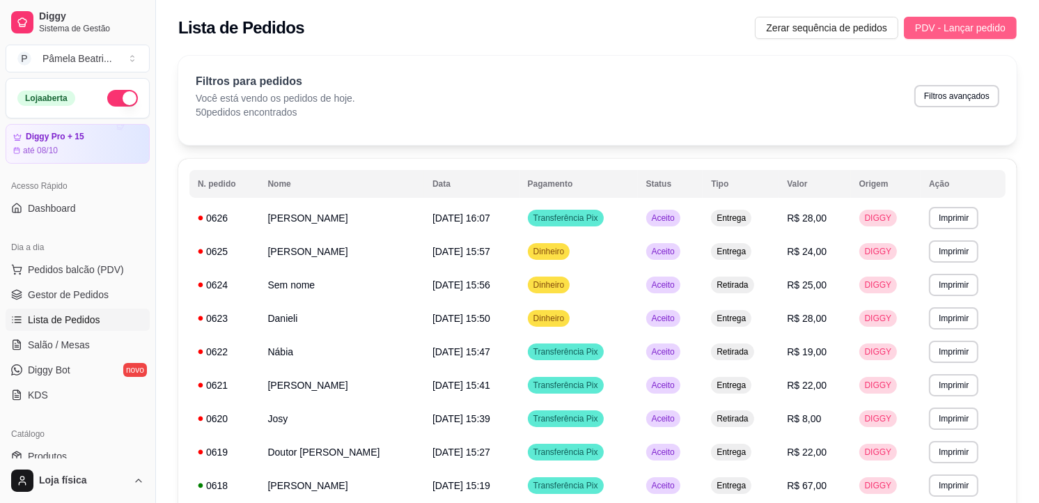
click at [972, 28] on span "PDV - Lançar pedido" at bounding box center [960, 27] width 91 height 15
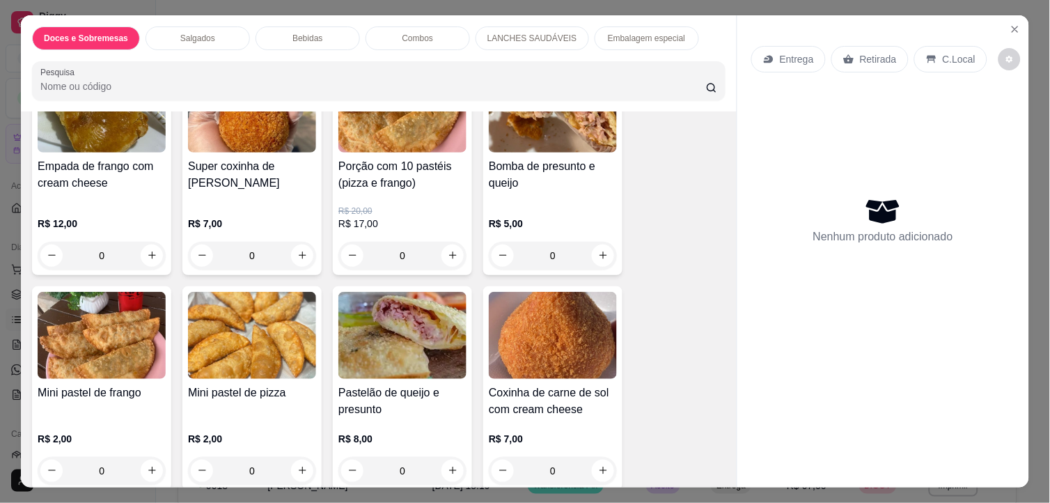
scroll to position [1625, 0]
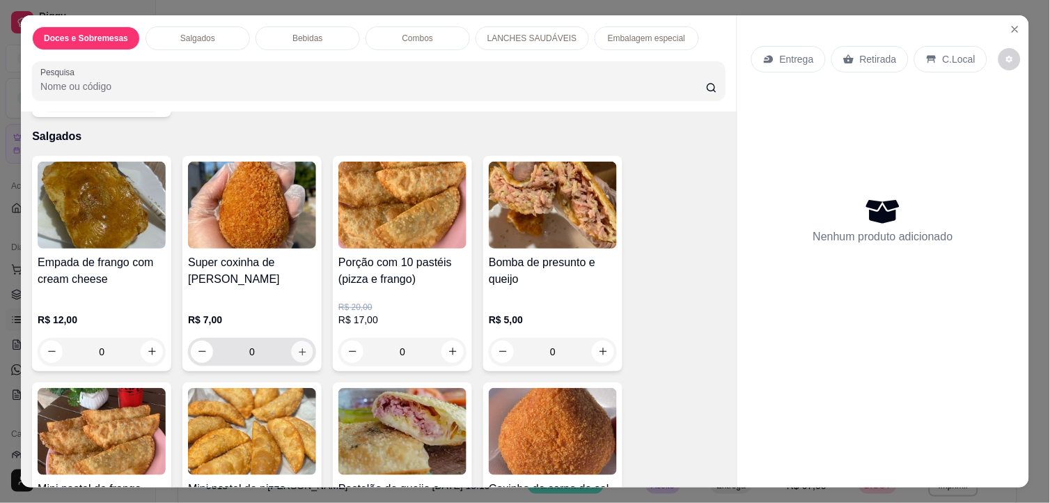
click at [298, 341] on button "increase-product-quantity" at bounding box center [303, 352] width 22 height 22
type input "1"
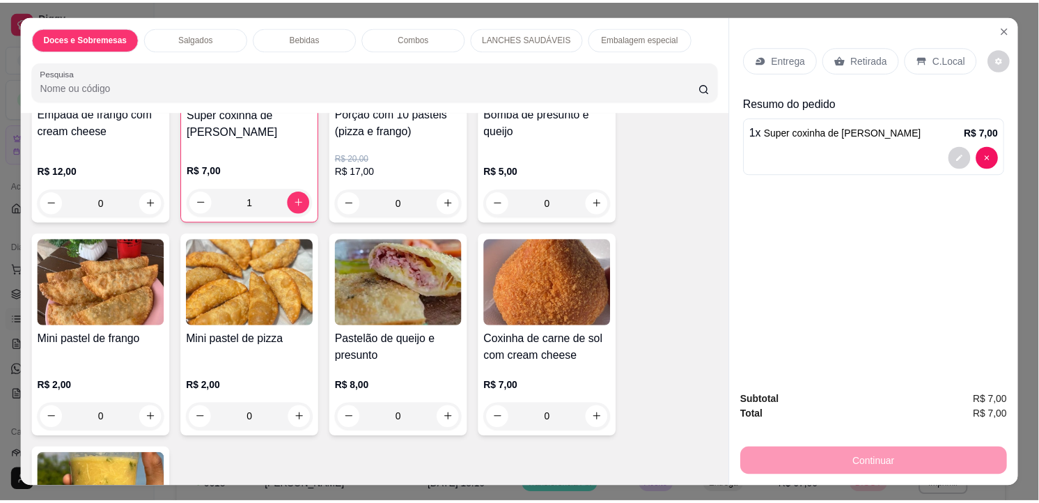
scroll to position [1780, 0]
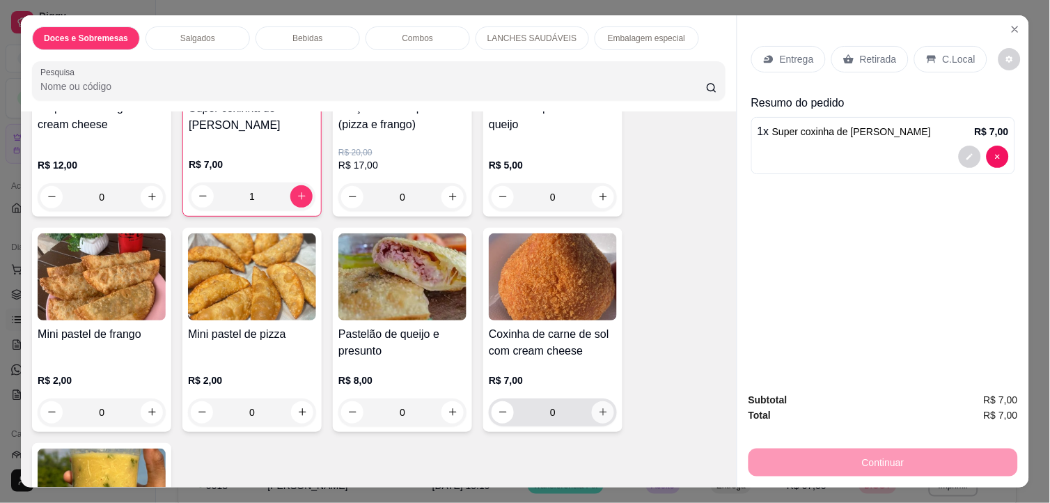
click at [602, 407] on icon "increase-product-quantity" at bounding box center [603, 412] width 10 height 10
type input "1"
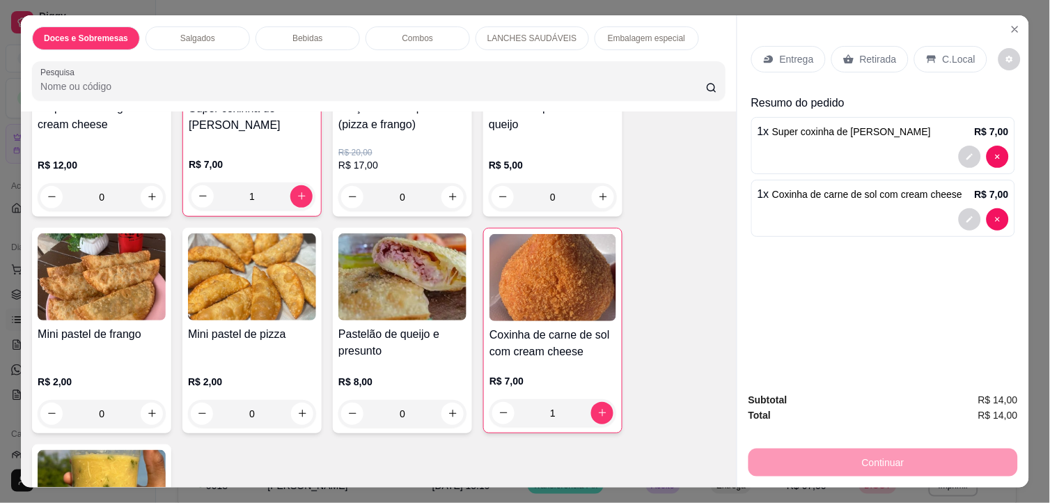
click at [867, 52] on p "Retirada" at bounding box center [878, 59] width 37 height 14
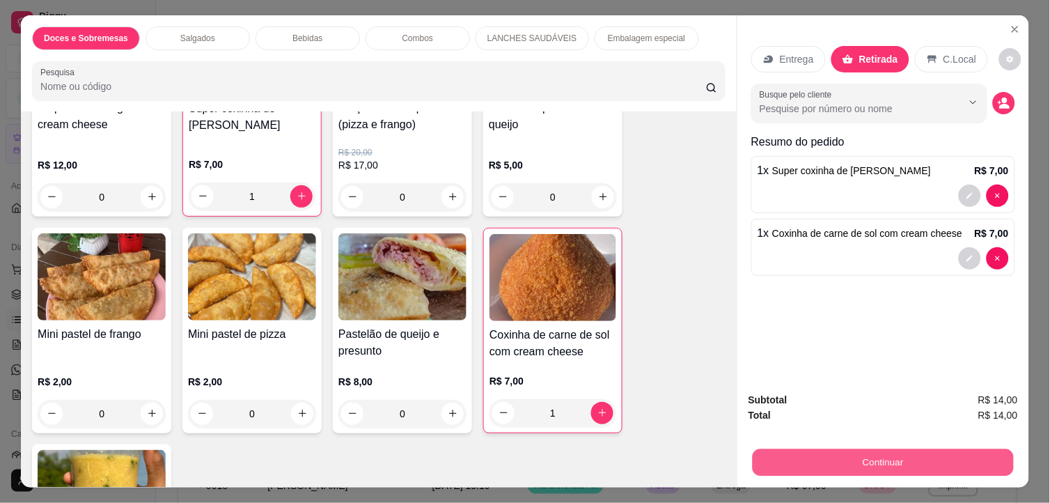
click at [899, 449] on button "Continuar" at bounding box center [883, 462] width 261 height 27
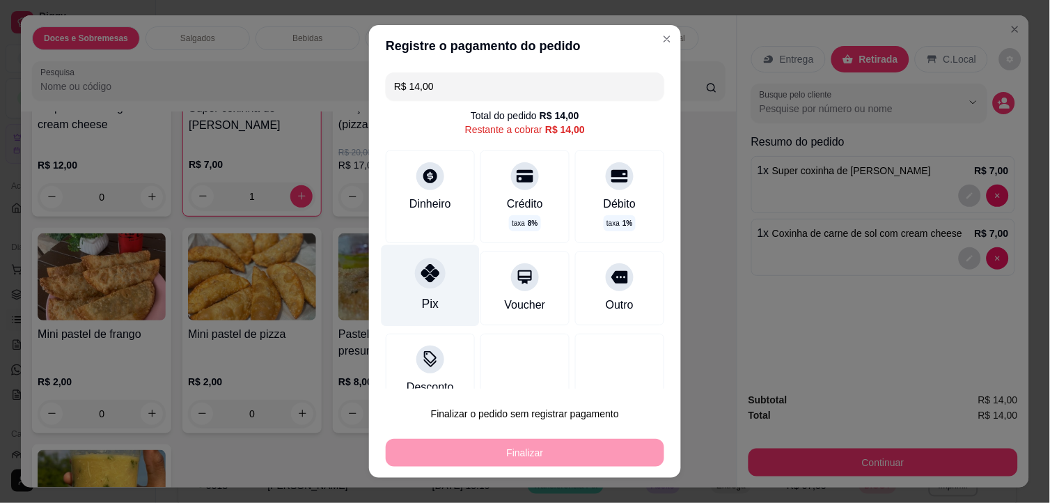
click at [442, 283] on div "Pix" at bounding box center [431, 285] width 98 height 81
type input "R$ 0,00"
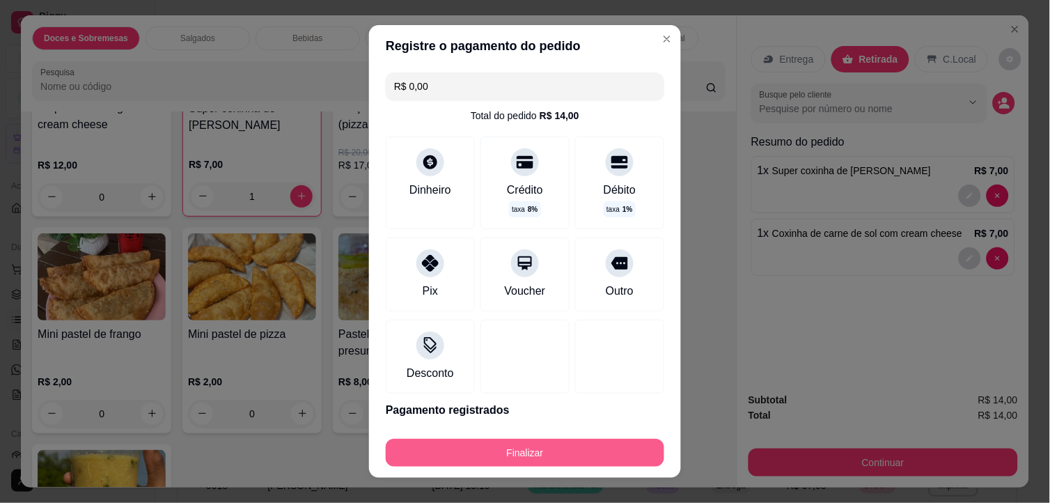
click at [474, 449] on button "Finalizar" at bounding box center [525, 453] width 279 height 28
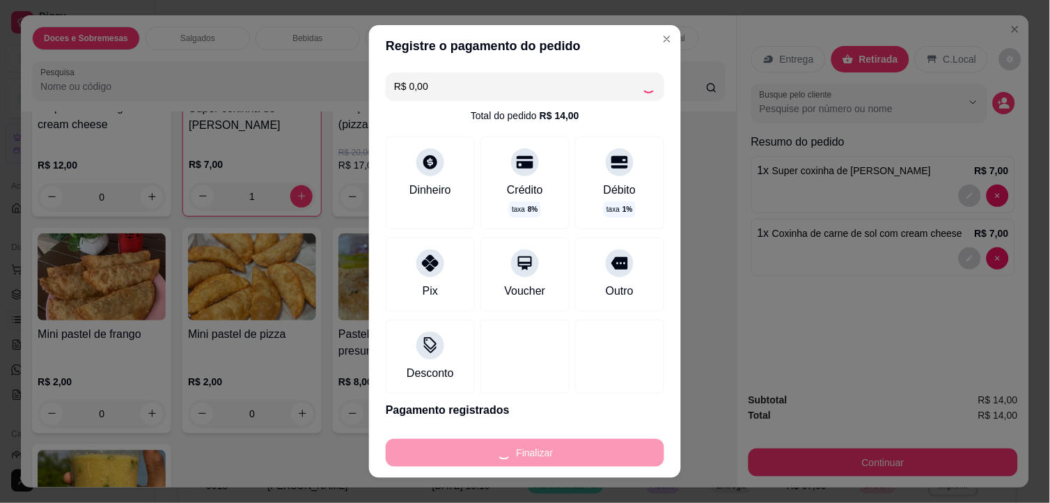
type input "0"
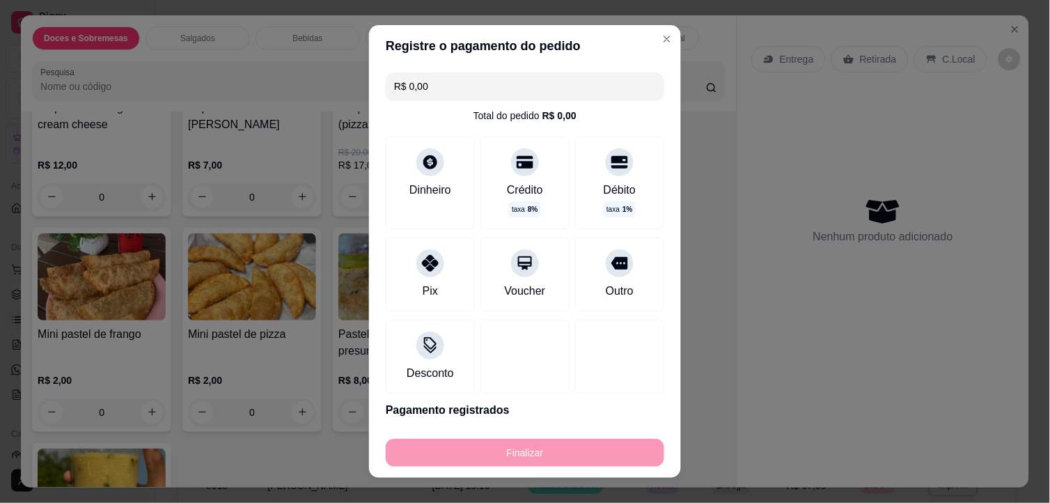
type input "-R$ 14,00"
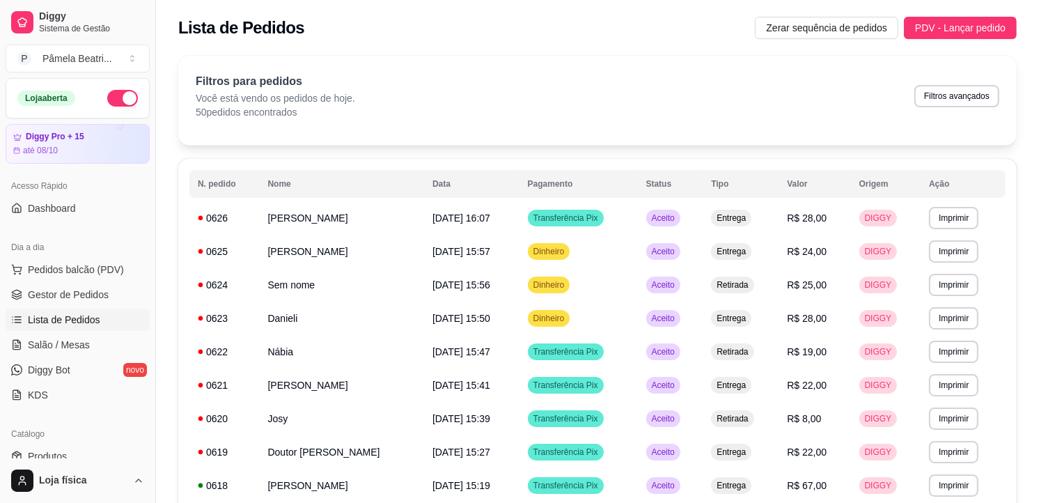
scroll to position [77, 0]
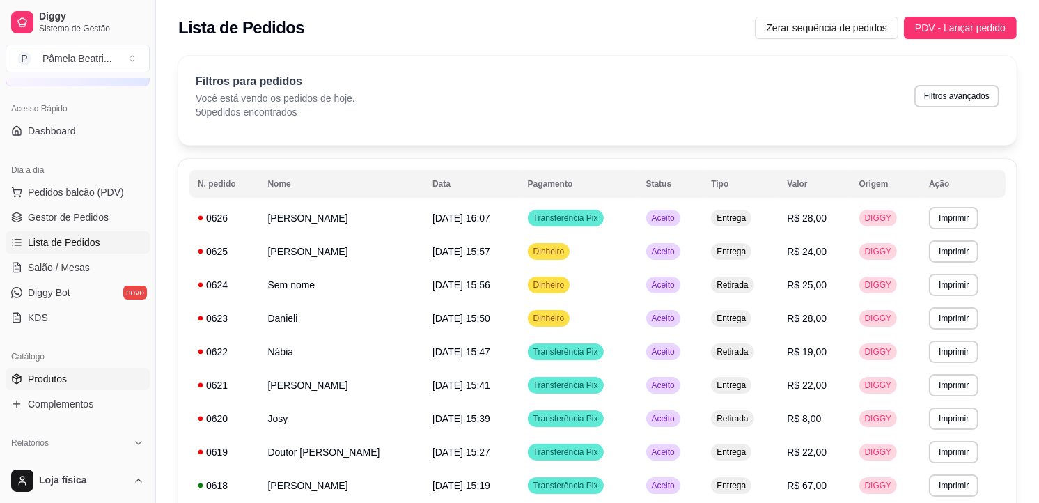
click at [77, 370] on link "Produtos" at bounding box center [78, 379] width 144 height 22
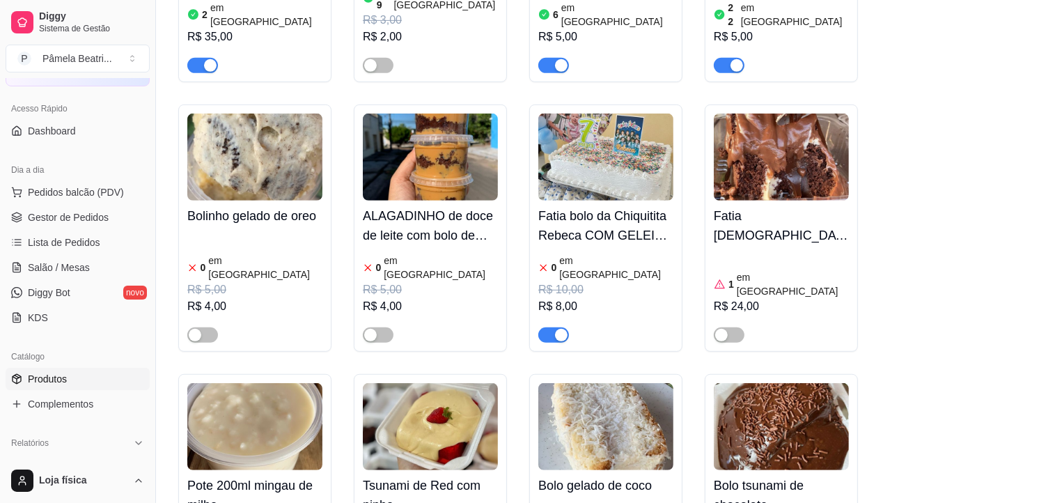
scroll to position [619, 0]
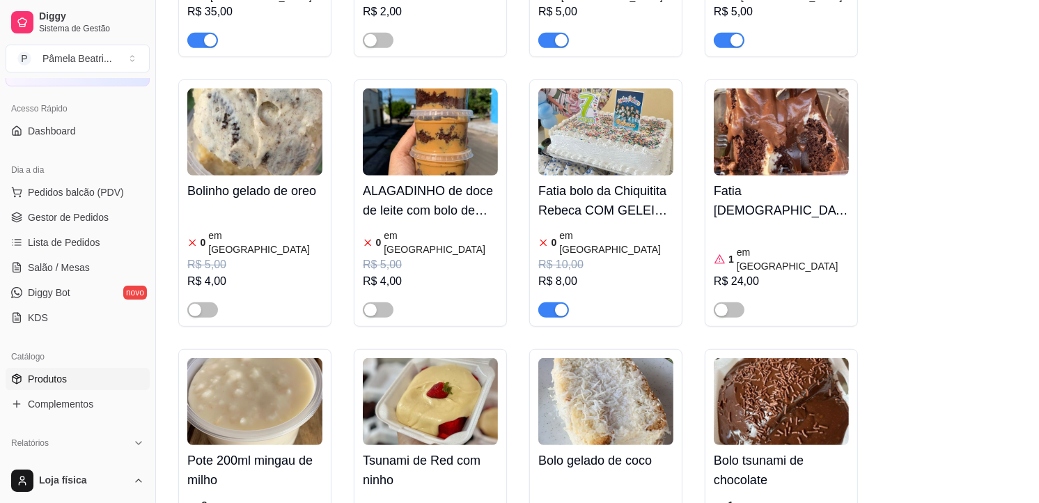
click at [592, 91] on img at bounding box center [605, 131] width 135 height 87
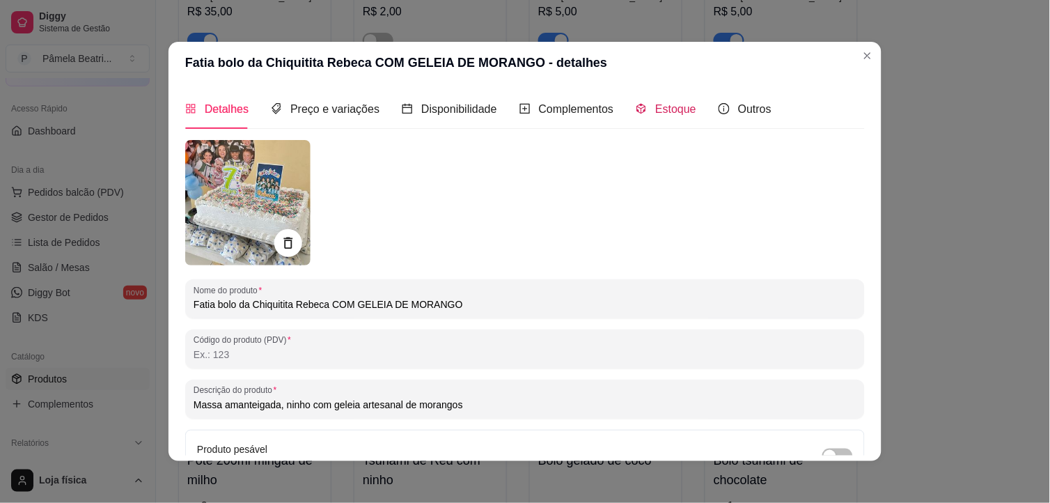
click at [644, 104] on div "Estoque" at bounding box center [666, 108] width 61 height 17
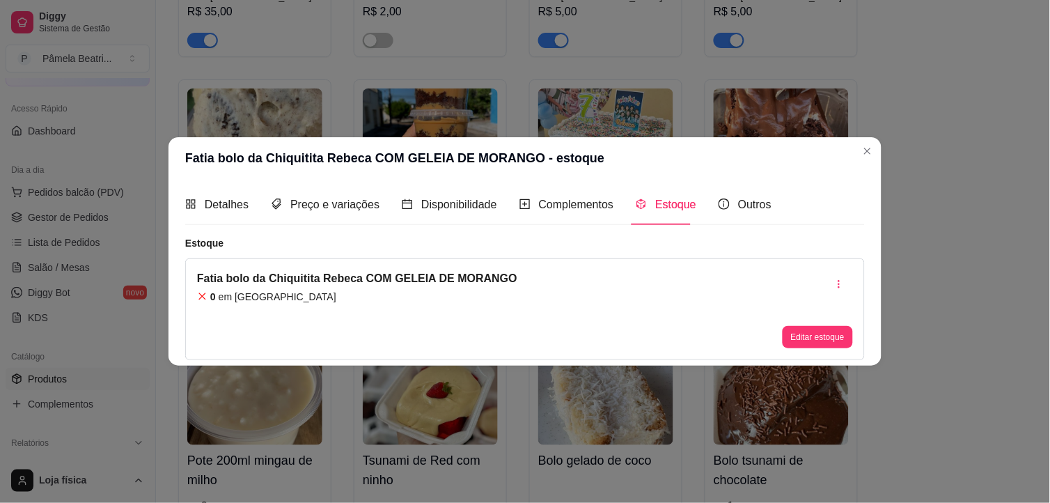
click at [794, 321] on div "Editar estoque" at bounding box center [818, 309] width 70 height 78
click at [802, 327] on button "Editar estoque" at bounding box center [818, 337] width 68 height 22
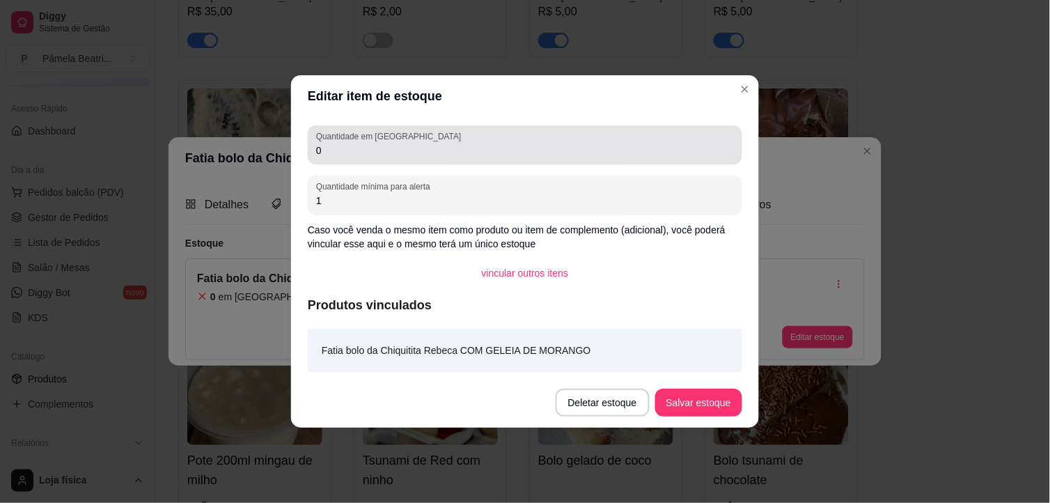
click at [446, 154] on input "0" at bounding box center [525, 150] width 418 height 14
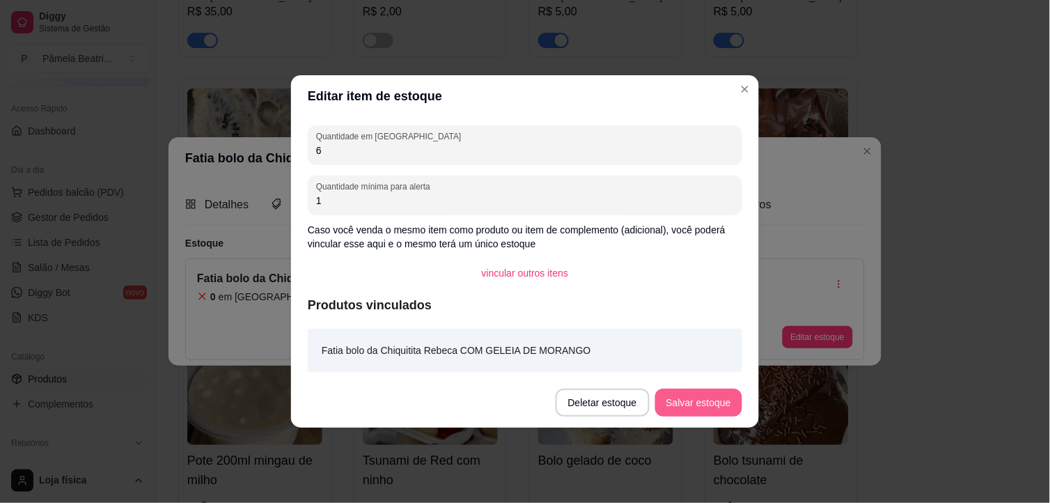
type input "6"
click at [694, 411] on button "Salvar estoque" at bounding box center [698, 403] width 87 height 28
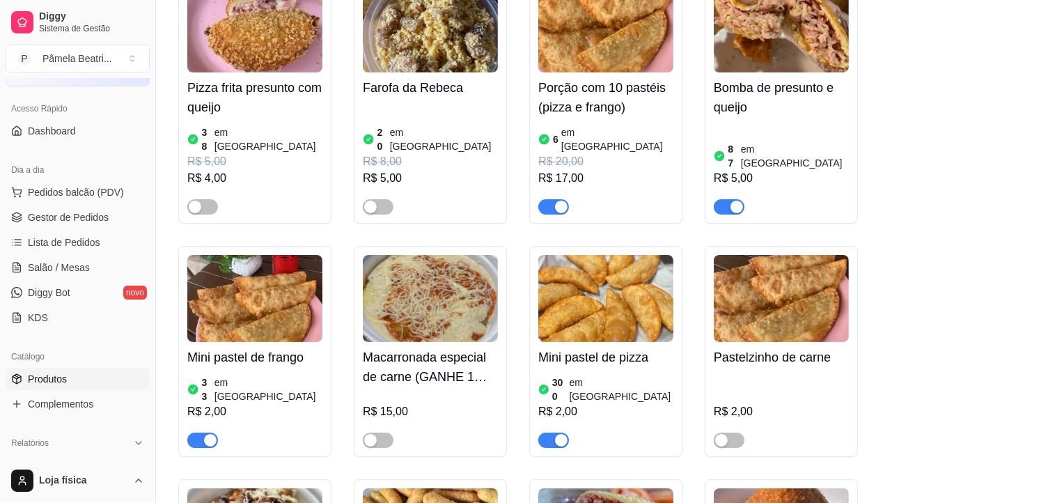
scroll to position [4798, 0]
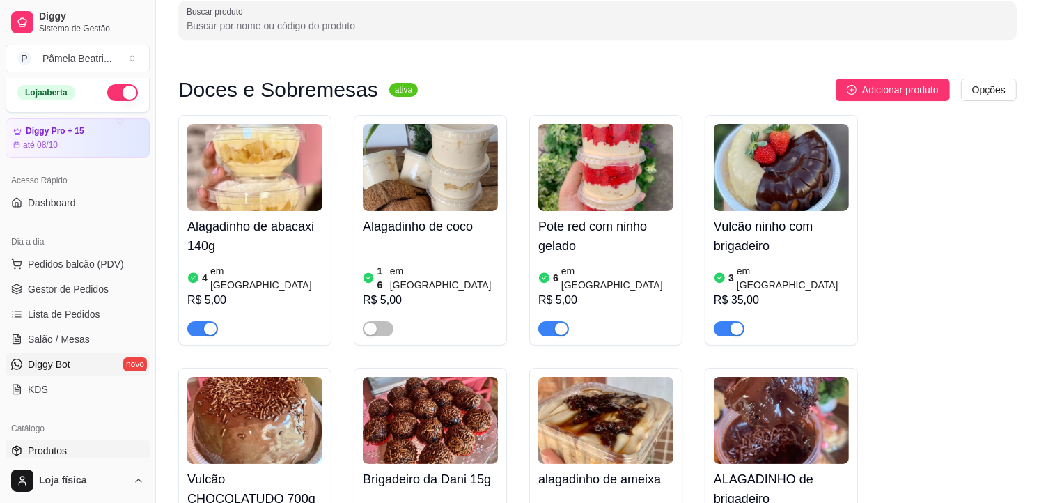
scroll to position [0, 0]
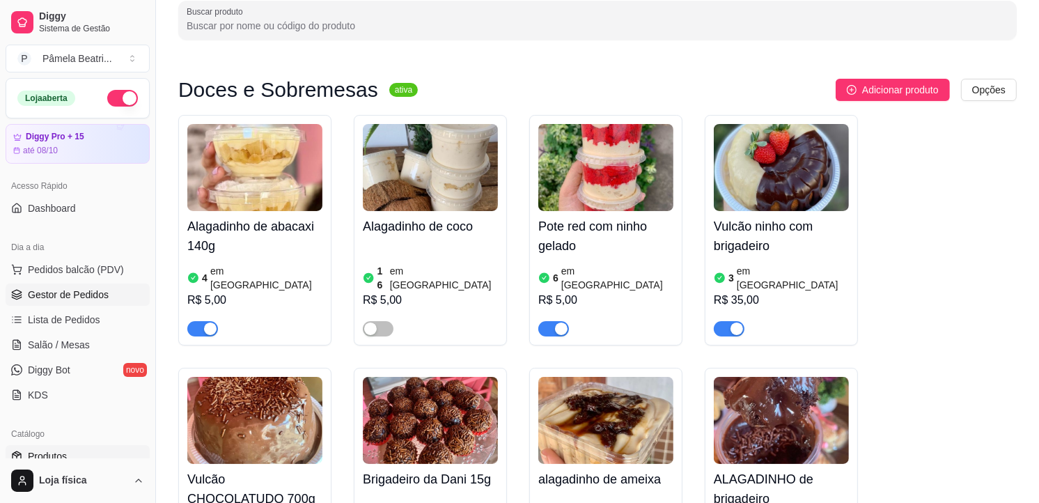
click at [91, 286] on link "Gestor de Pedidos" at bounding box center [78, 295] width 144 height 22
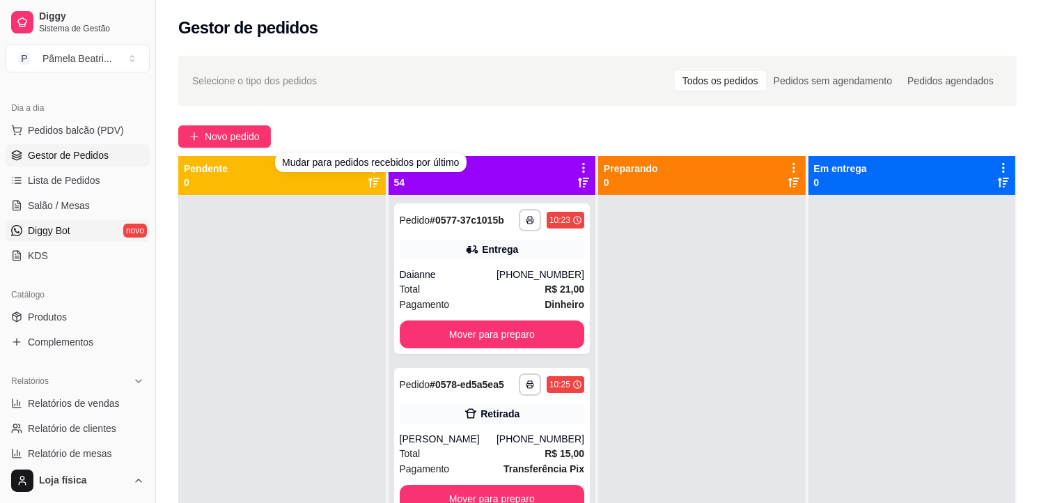
scroll to position [155, 0]
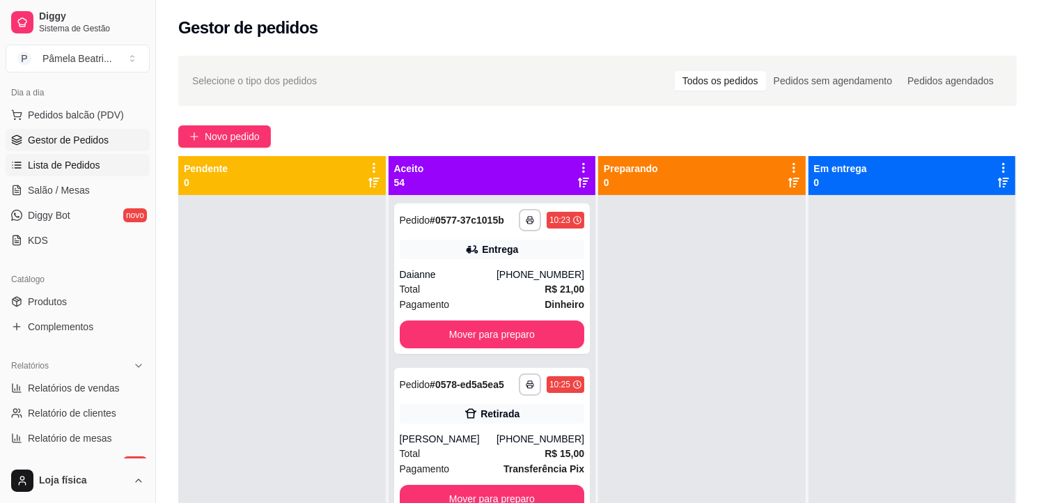
click at [80, 159] on span "Lista de Pedidos" at bounding box center [64, 165] width 72 height 14
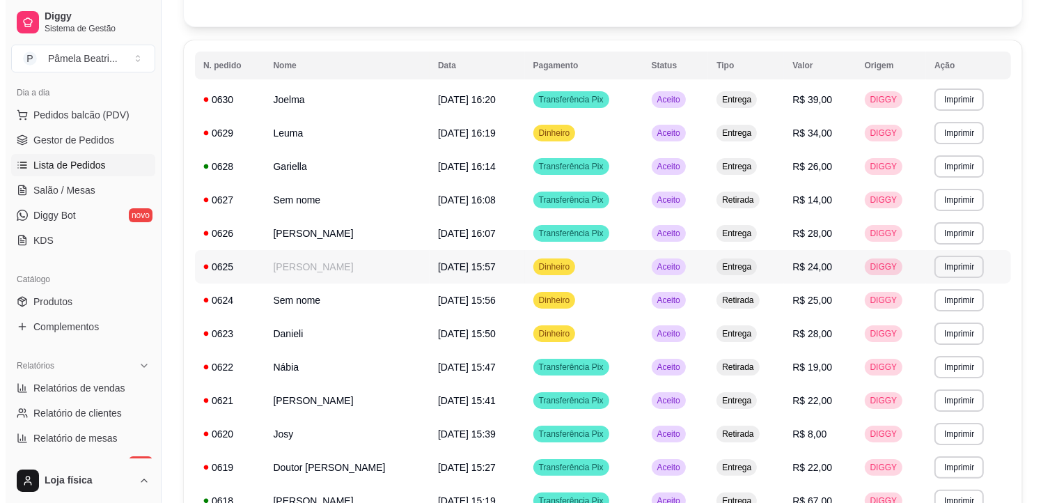
scroll to position [155, 0]
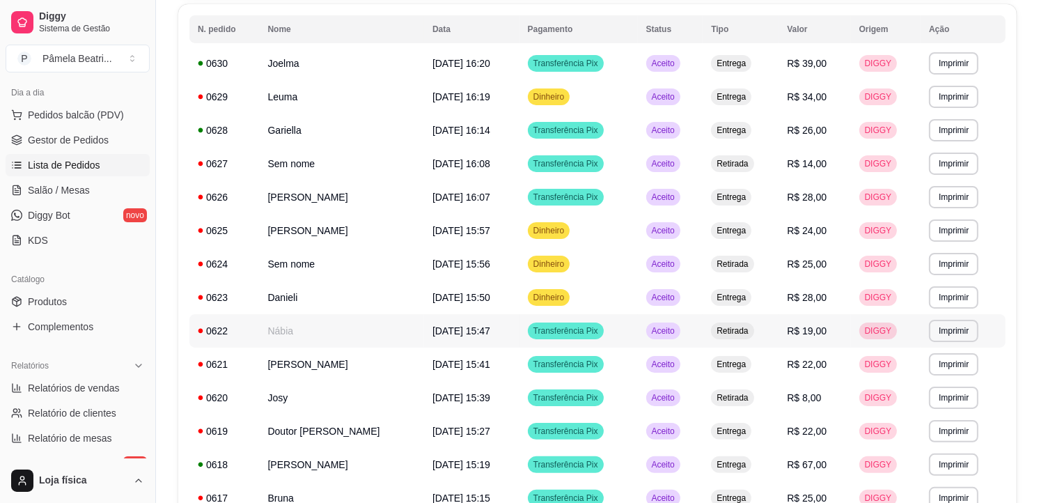
click at [330, 322] on td "Nábia" at bounding box center [342, 330] width 164 height 33
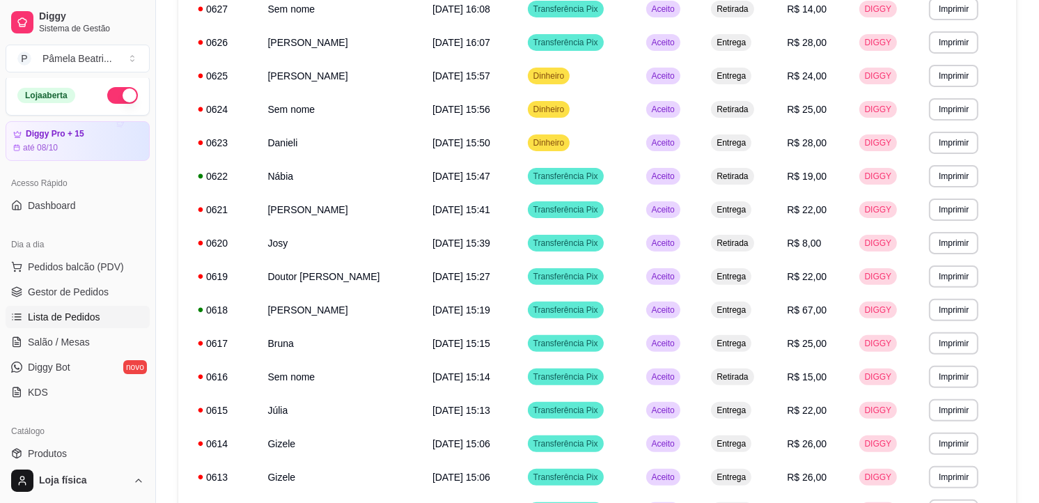
scroll to position [0, 0]
click at [81, 289] on span "Gestor de Pedidos" at bounding box center [68, 295] width 81 height 14
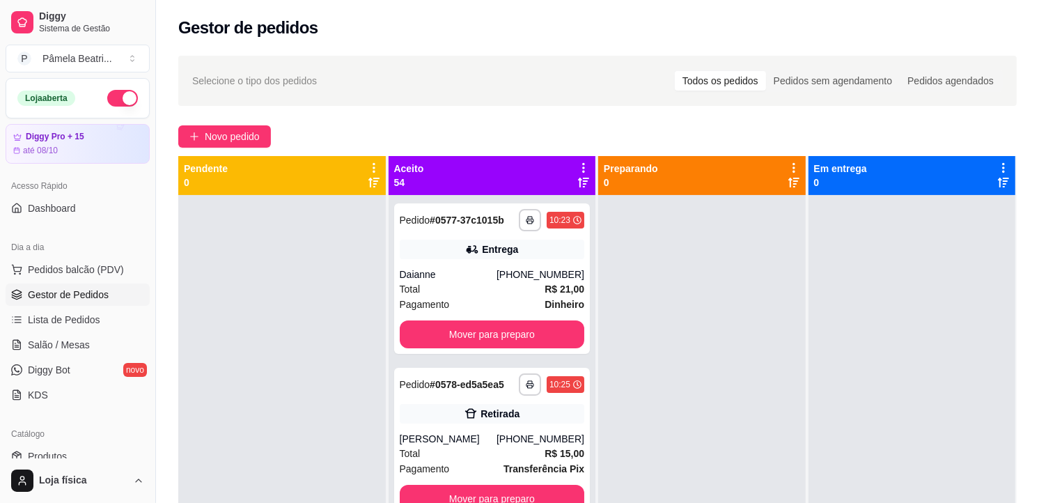
click at [577, 162] on icon at bounding box center [583, 168] width 13 height 13
click at [575, 159] on div "Aceito 54" at bounding box center [493, 175] width 208 height 39
click at [577, 164] on icon at bounding box center [583, 168] width 13 height 13
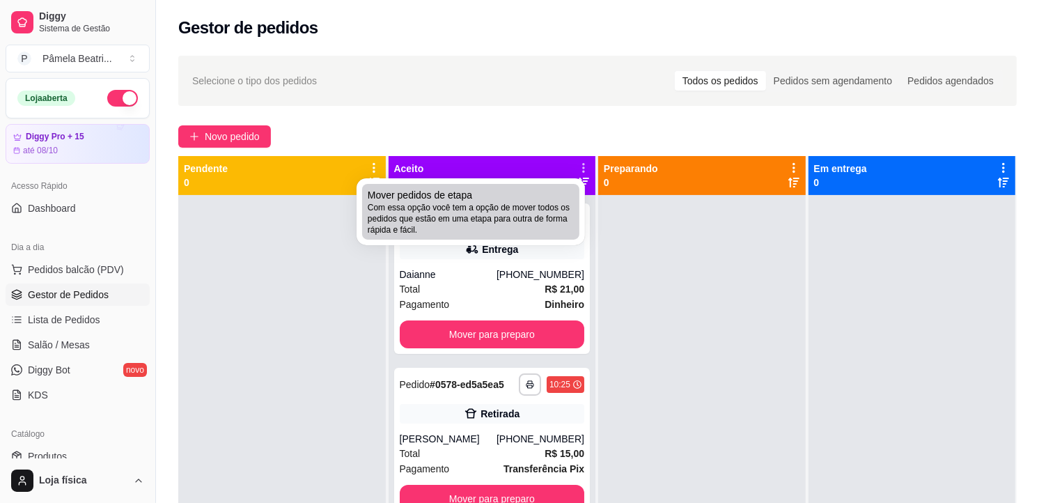
click at [497, 199] on div "Mover pedidos de etapa Com essa opção você tem a opção de mover todos os pedido…" at bounding box center [471, 211] width 206 height 47
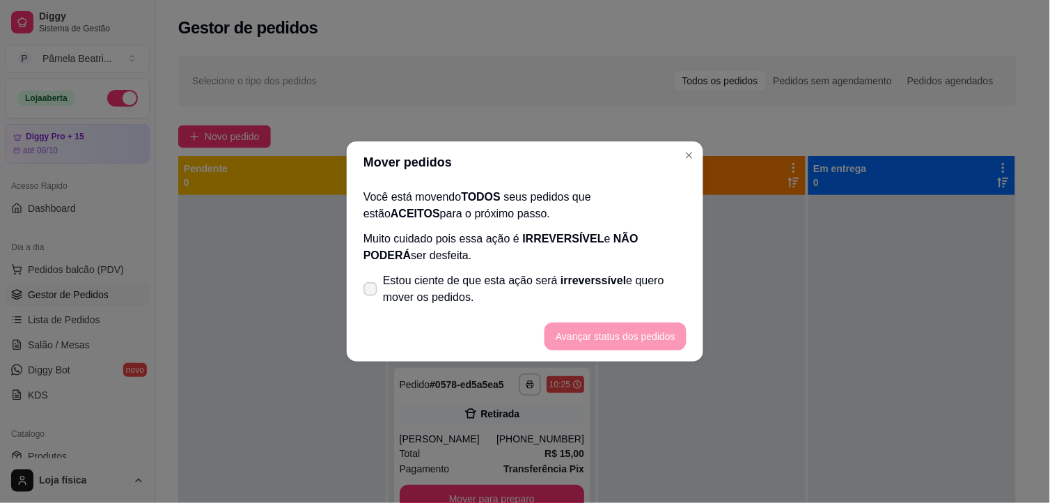
click at [368, 284] on span at bounding box center [371, 289] width 14 height 14
click at [368, 292] on input "Estou ciente de que esta ação será irreverssível e quero mover os pedidos." at bounding box center [367, 296] width 9 height 9
checkbox input "true"
click at [656, 337] on button "Avançar status dos pedidos" at bounding box center [616, 336] width 138 height 27
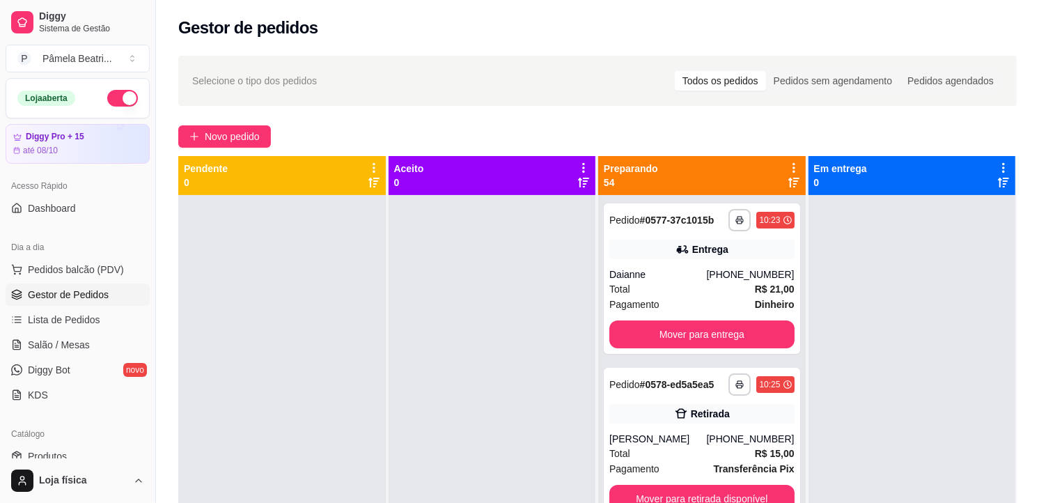
click at [788, 162] on icon at bounding box center [794, 168] width 13 height 13
click at [786, 160] on div "Preparando 54" at bounding box center [702, 175] width 208 height 39
click at [788, 162] on icon at bounding box center [794, 168] width 13 height 13
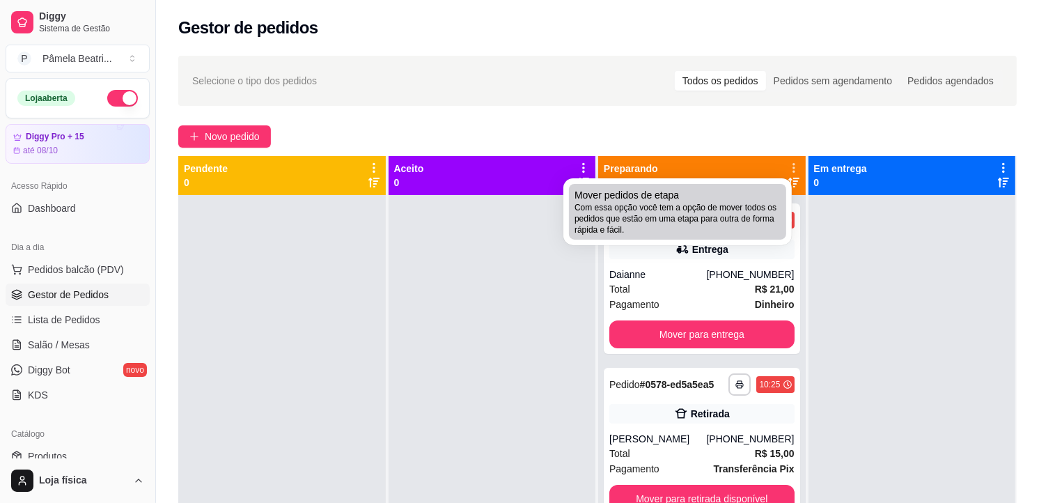
click at [727, 203] on span "Com essa opção você tem a opção de mover todos os pedidos que estão em uma etap…" at bounding box center [678, 218] width 206 height 33
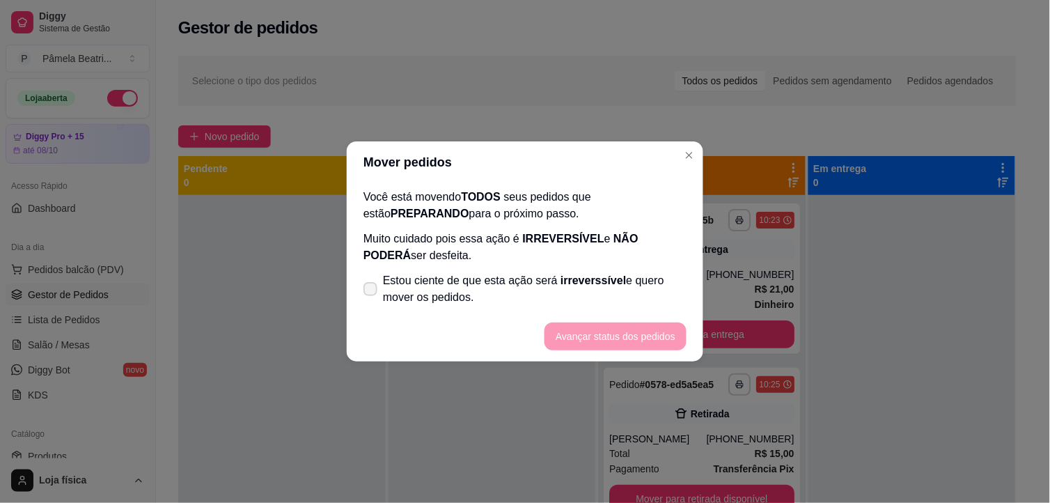
click at [375, 281] on label "Estou ciente de que esta ação será irreverssível e quero mover os pedidos." at bounding box center [525, 289] width 334 height 45
click at [372, 292] on input "Estou ciente de que esta ação será irreverssível e quero mover os pedidos." at bounding box center [367, 296] width 9 height 9
checkbox input "true"
click at [597, 323] on button "Avançar status dos pedidos" at bounding box center [616, 337] width 142 height 28
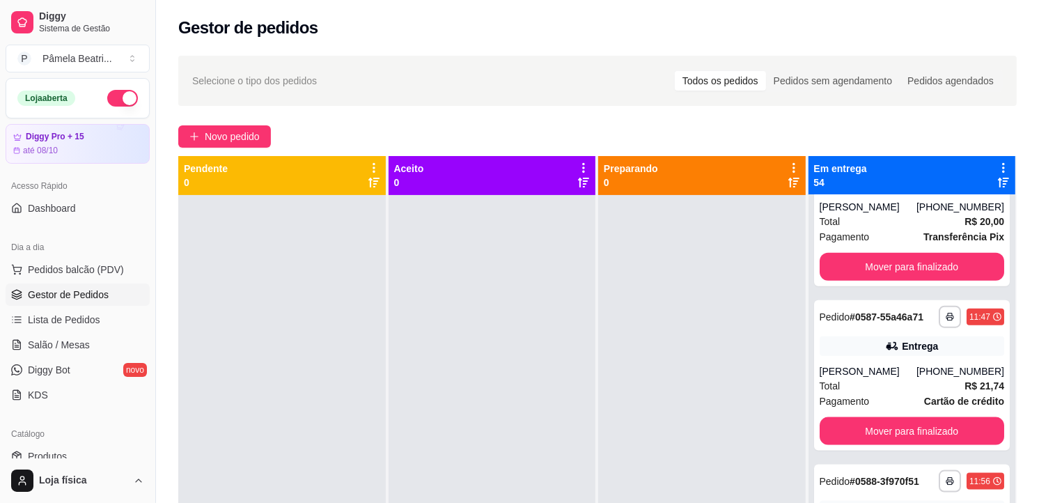
scroll to position [1393, 0]
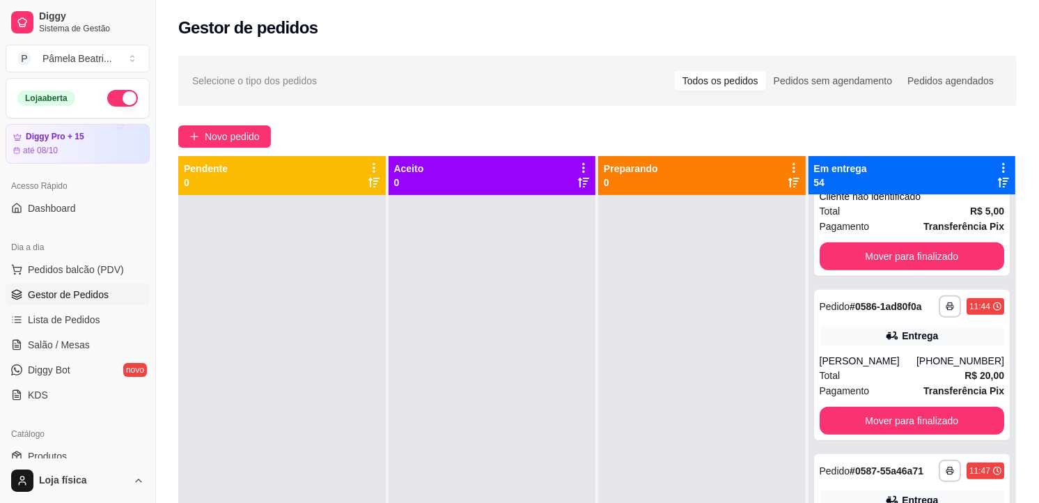
click at [940, 279] on div "**********" at bounding box center [913, 446] width 208 height 503
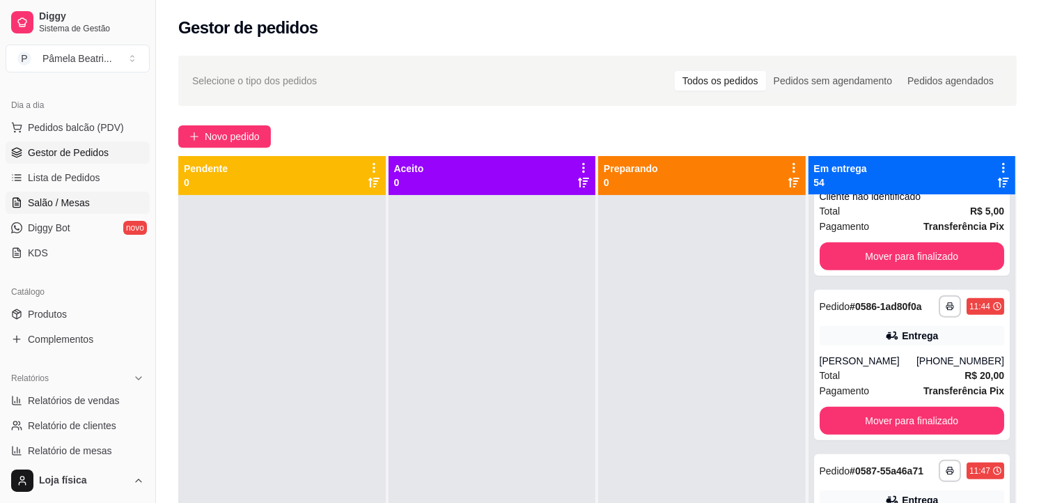
scroll to position [155, 0]
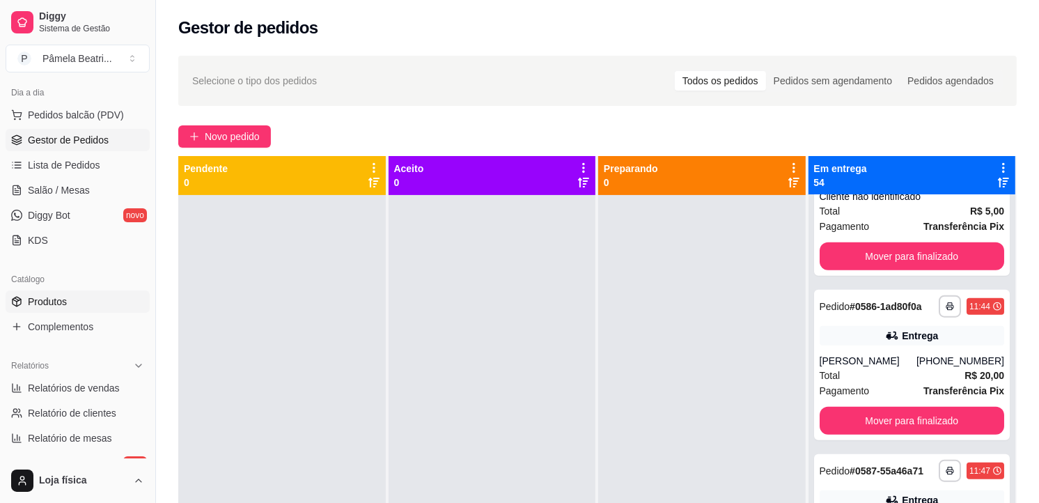
click at [78, 294] on link "Produtos" at bounding box center [78, 301] width 144 height 22
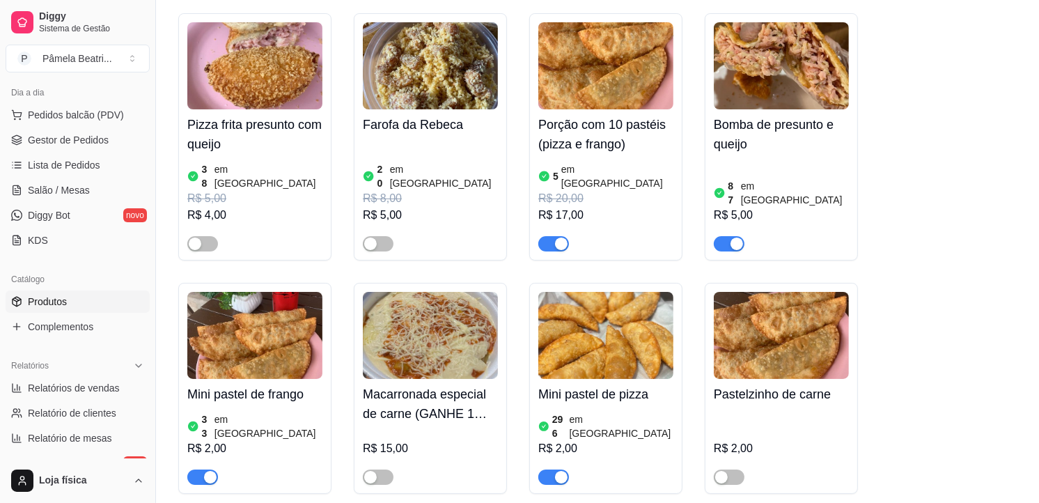
scroll to position [4721, 0]
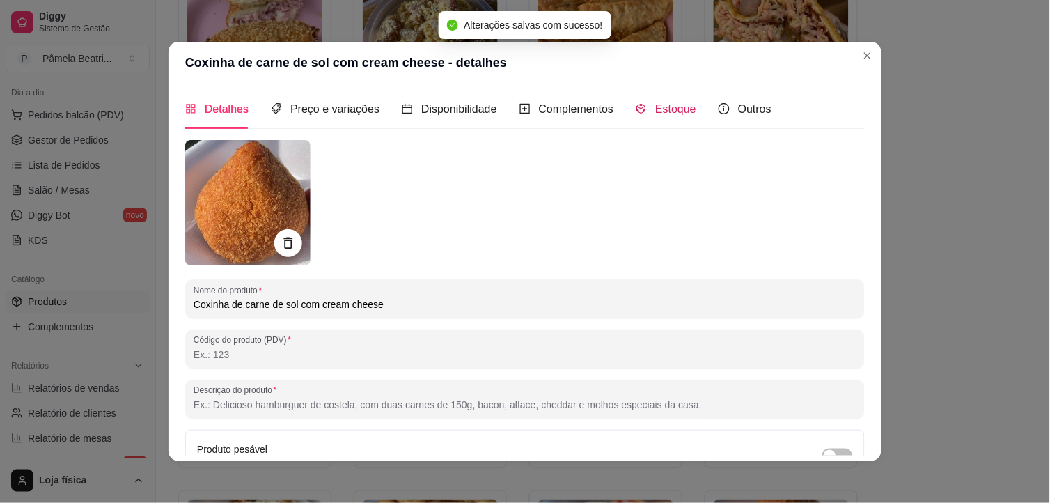
click at [669, 104] on span "Estoque" at bounding box center [675, 109] width 41 height 12
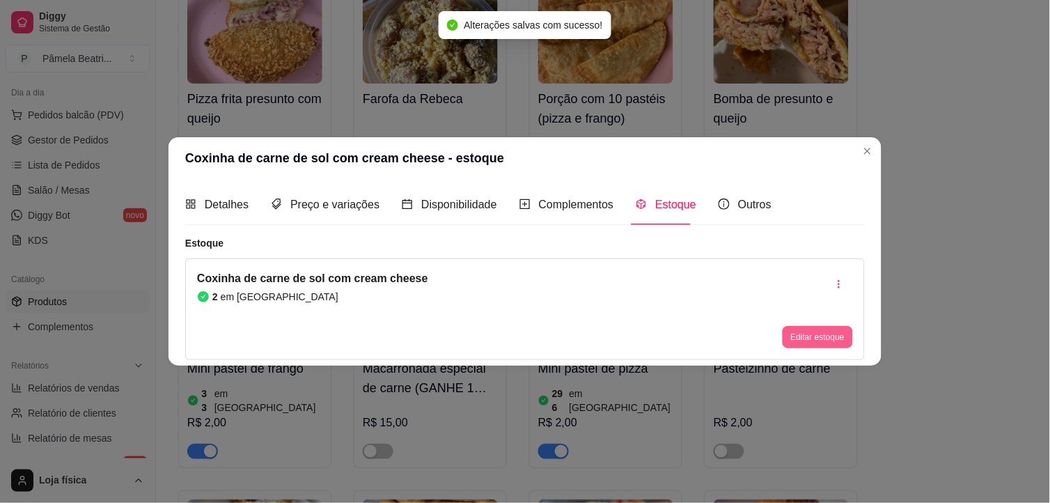
click at [805, 335] on button "Editar estoque" at bounding box center [818, 337] width 70 height 22
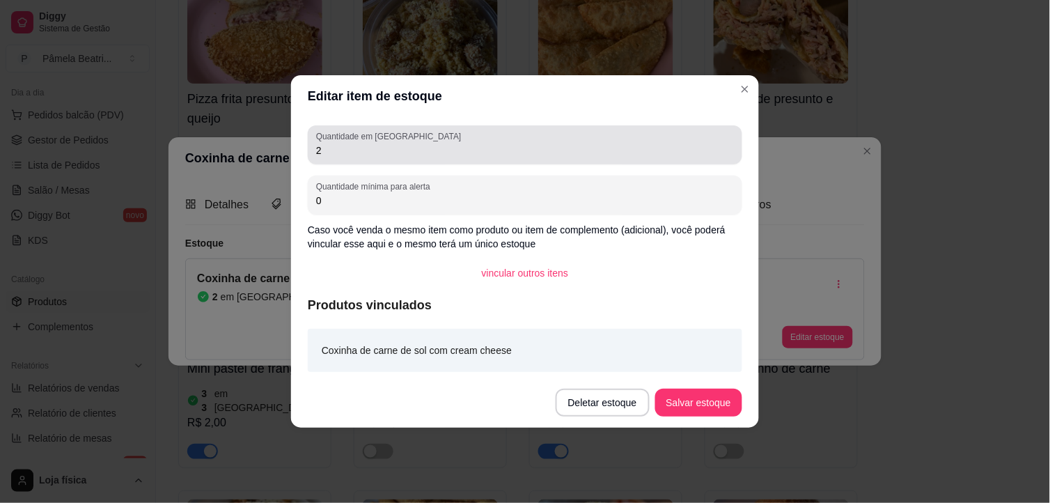
click at [380, 156] on input "2" at bounding box center [525, 150] width 418 height 14
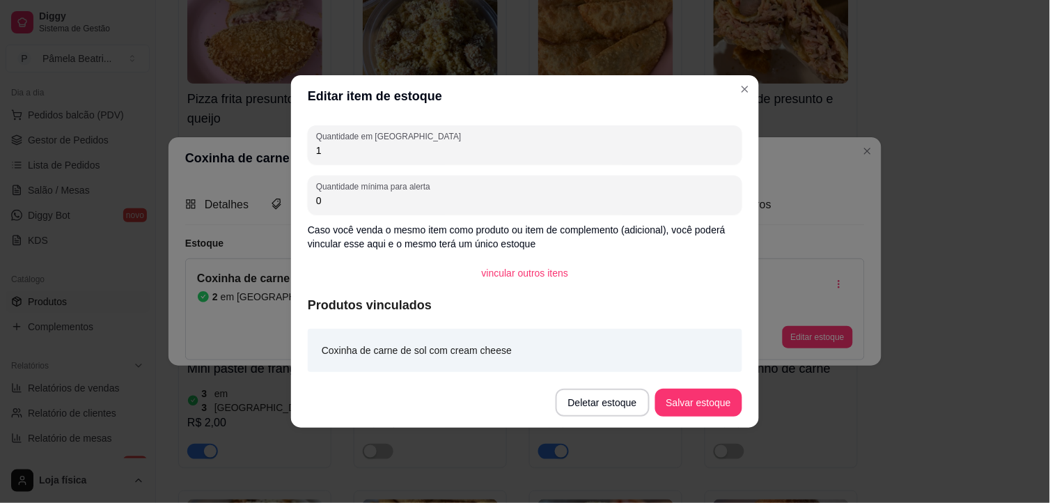
type input "1"
click at [688, 401] on button "Salvar estoque" at bounding box center [698, 402] width 85 height 27
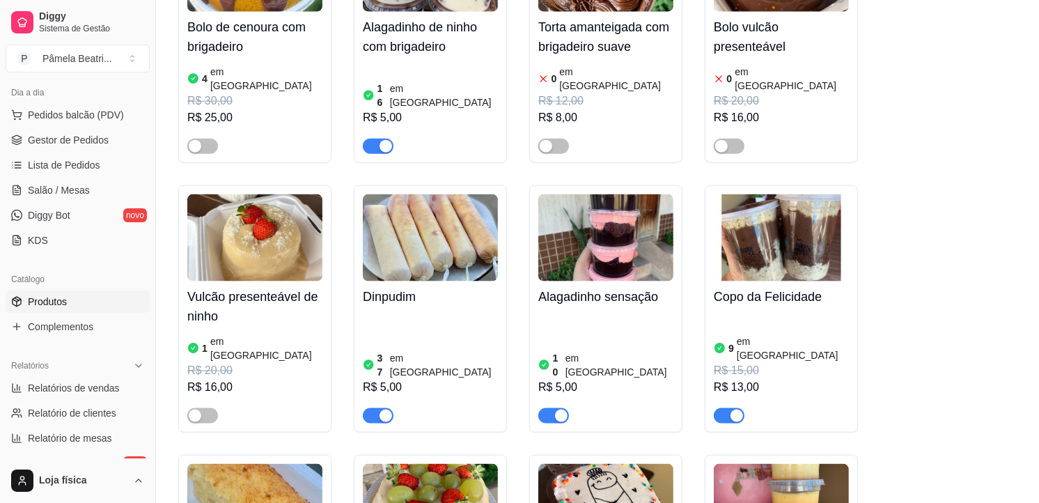
scroll to position [0, 0]
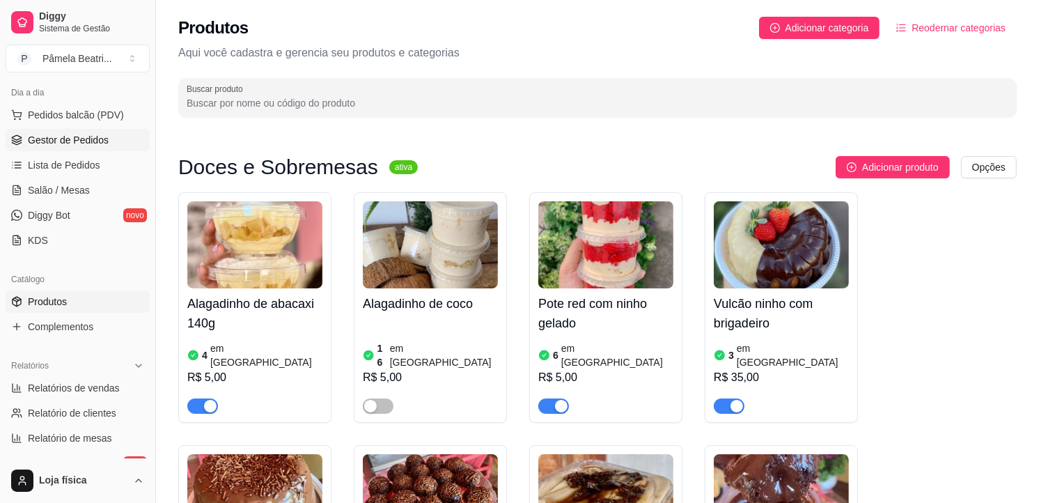
click at [74, 134] on span "Gestor de Pedidos" at bounding box center [68, 140] width 81 height 14
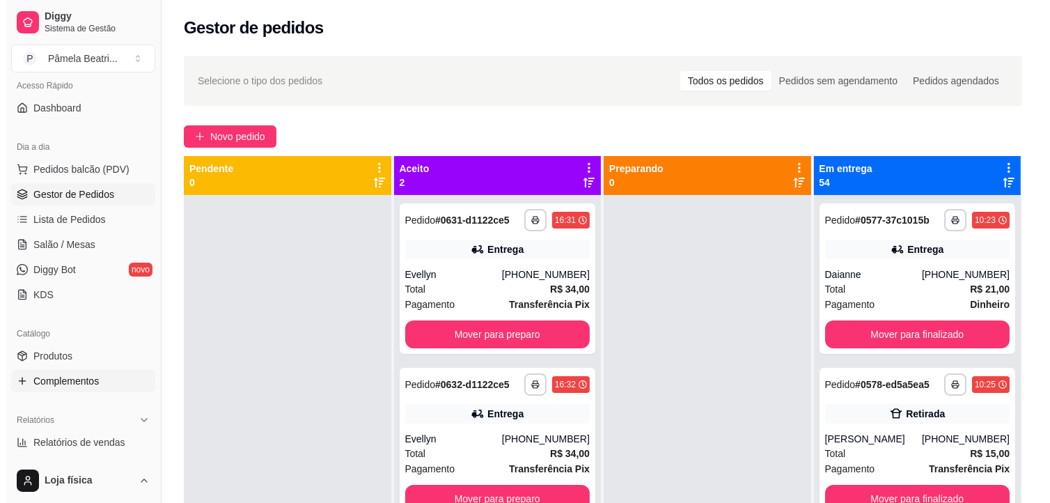
scroll to position [77, 0]
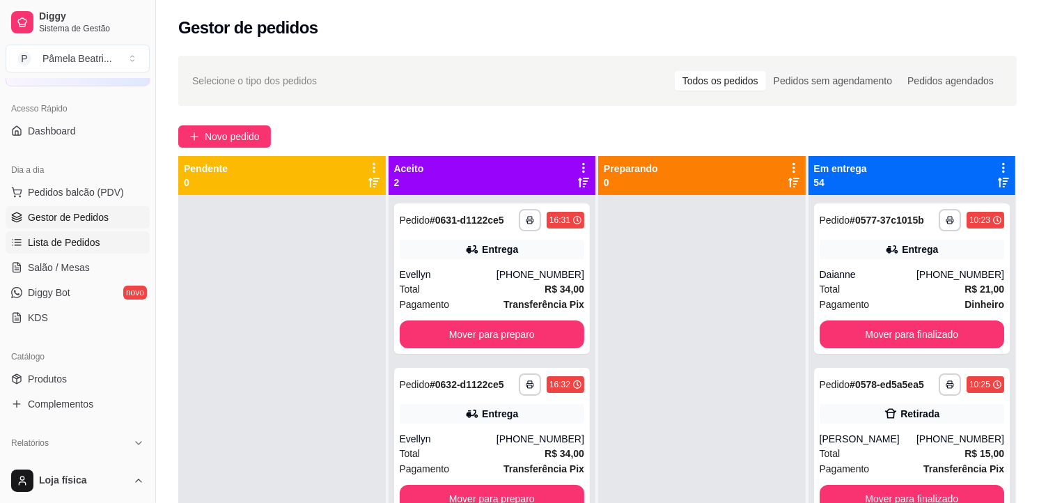
click at [71, 239] on span "Lista de Pedidos" at bounding box center [64, 242] width 72 height 14
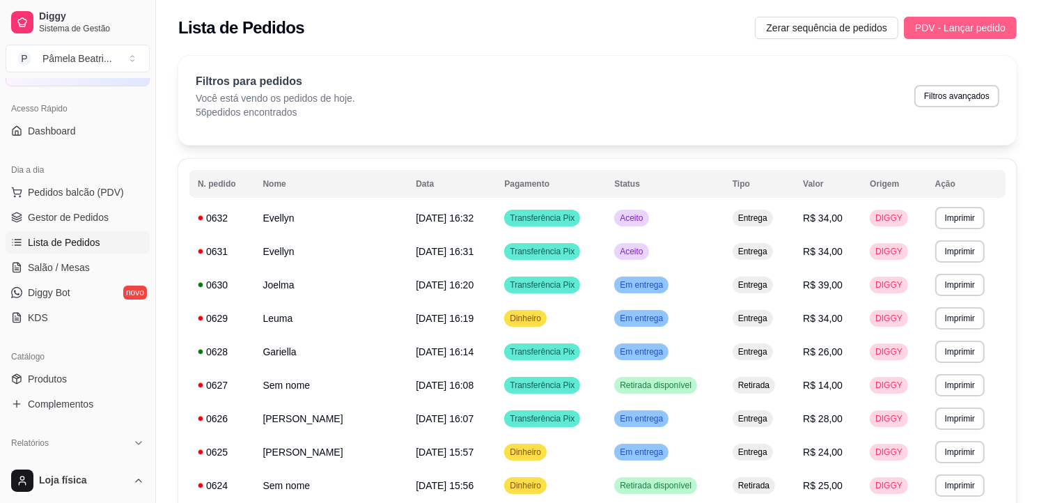
click at [973, 17] on button "PDV - Lançar pedido" at bounding box center [960, 28] width 113 height 22
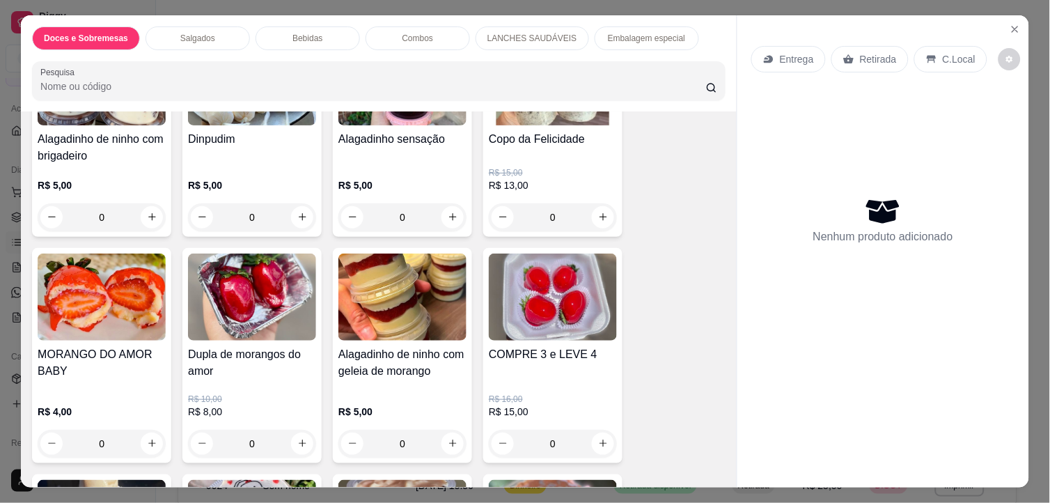
scroll to position [851, 0]
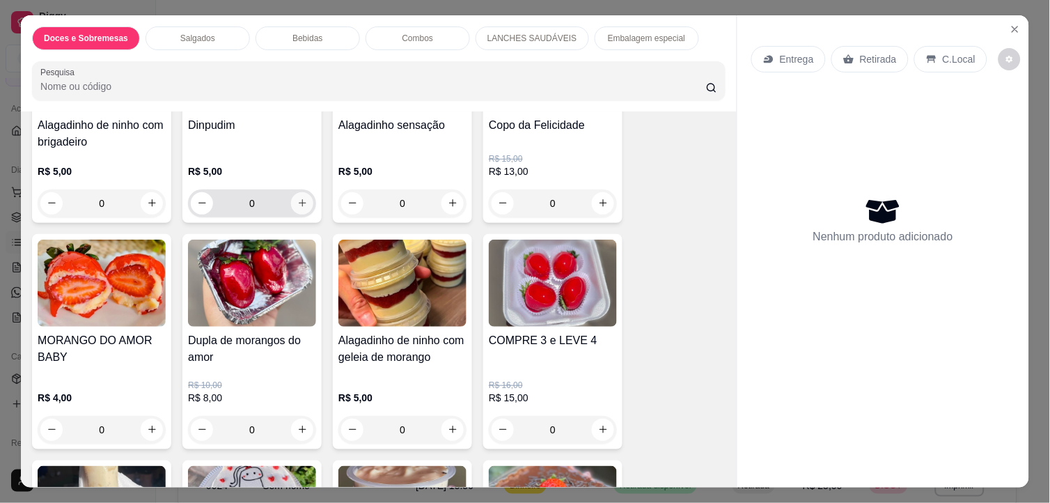
click at [301, 198] on icon "increase-product-quantity" at bounding box center [302, 203] width 10 height 10
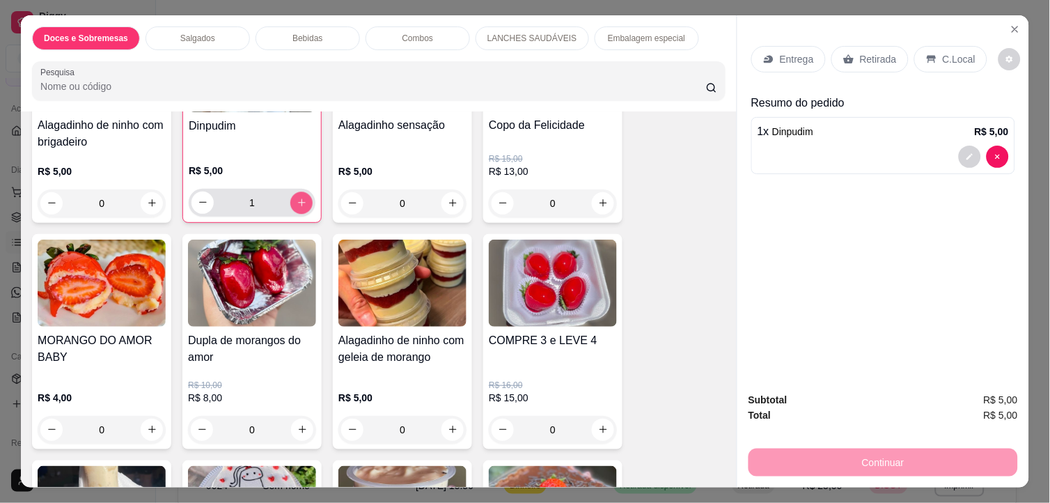
click at [301, 197] on icon "increase-product-quantity" at bounding box center [302, 202] width 10 height 10
type input "2"
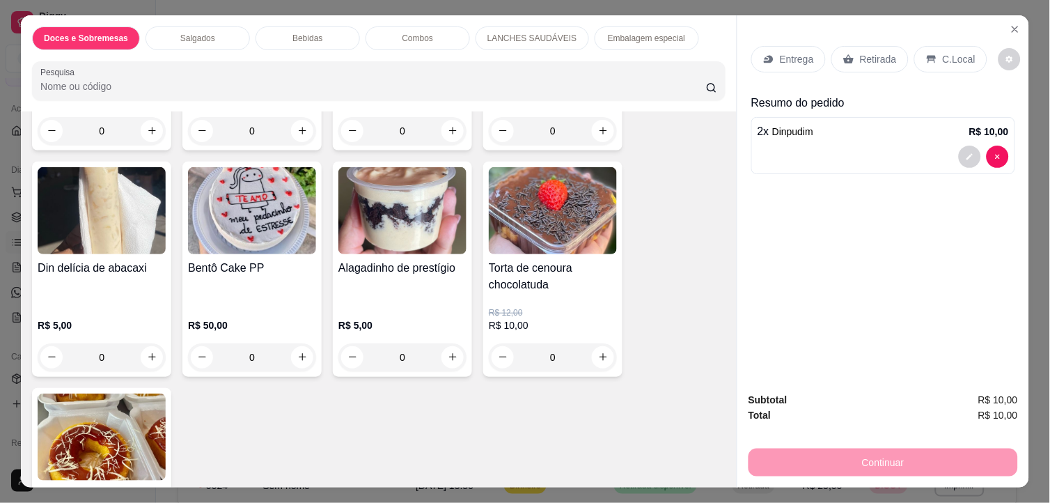
scroll to position [1238, 0]
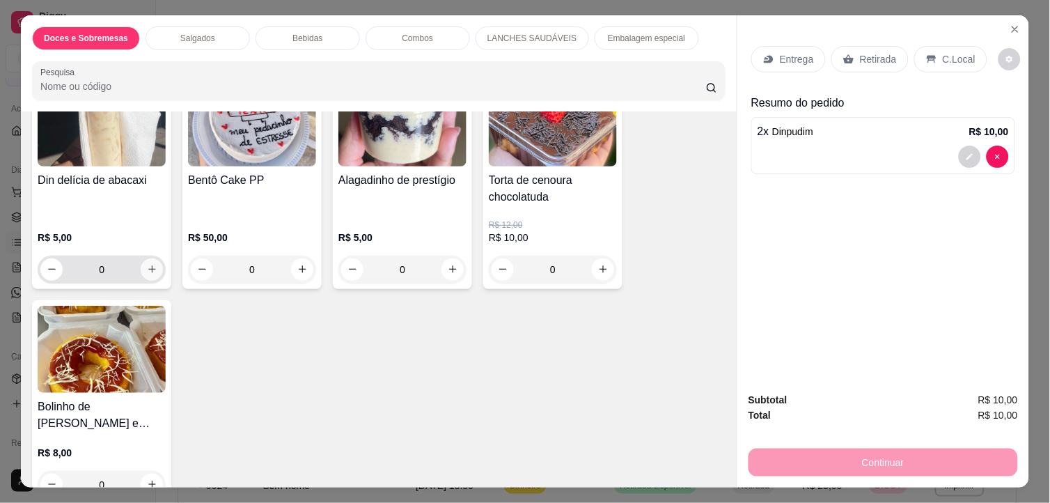
click at [147, 258] on button "increase-product-quantity" at bounding box center [152, 269] width 22 height 22
type input "1"
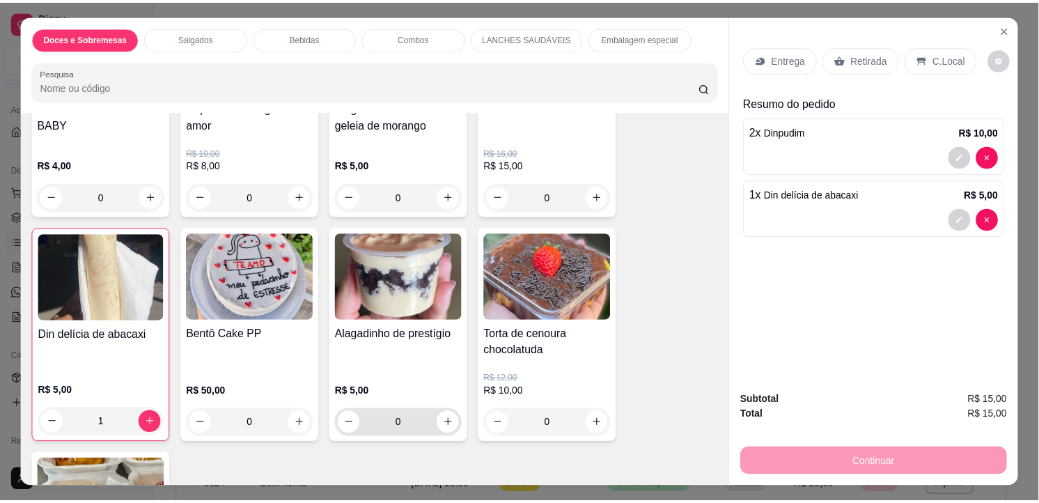
scroll to position [852, 0]
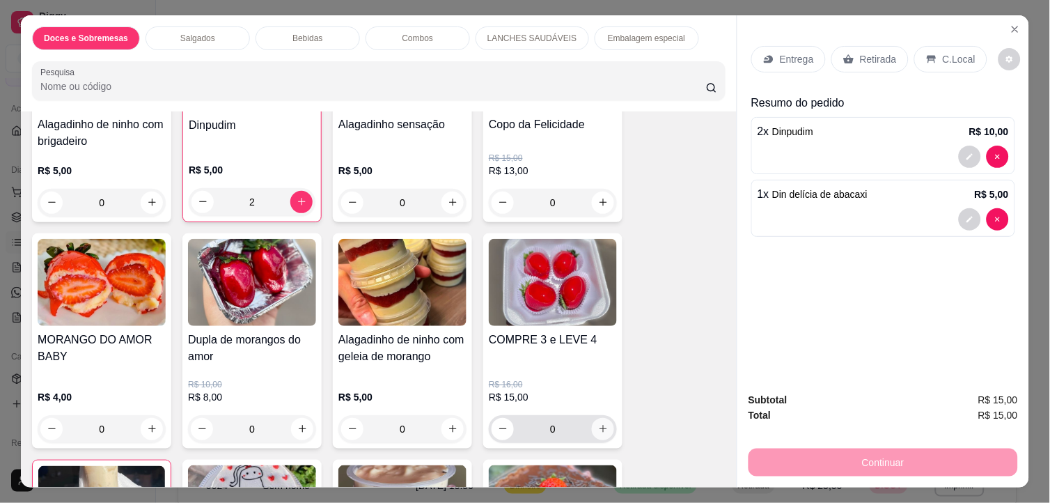
click at [603, 419] on button "increase-product-quantity" at bounding box center [603, 429] width 22 height 22
type input "1"
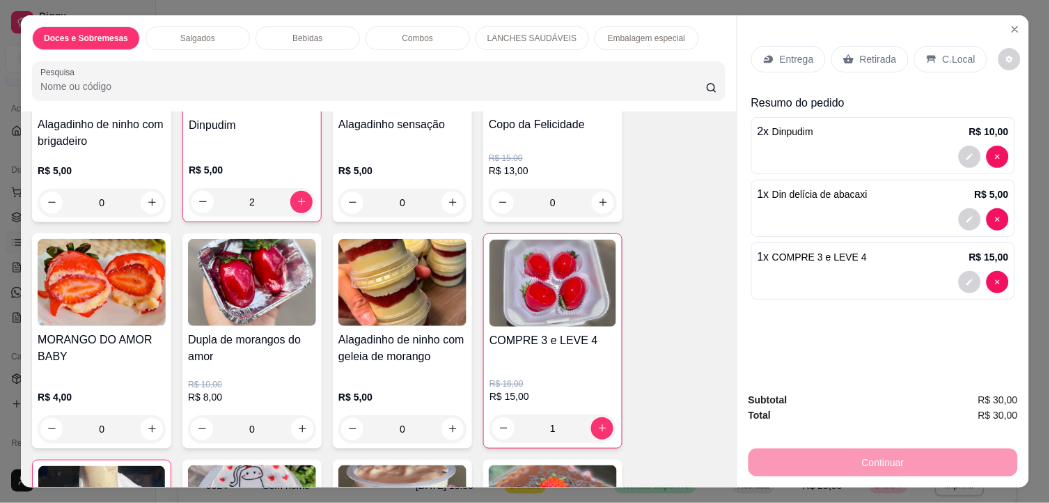
click at [873, 52] on p "Retirada" at bounding box center [878, 59] width 37 height 14
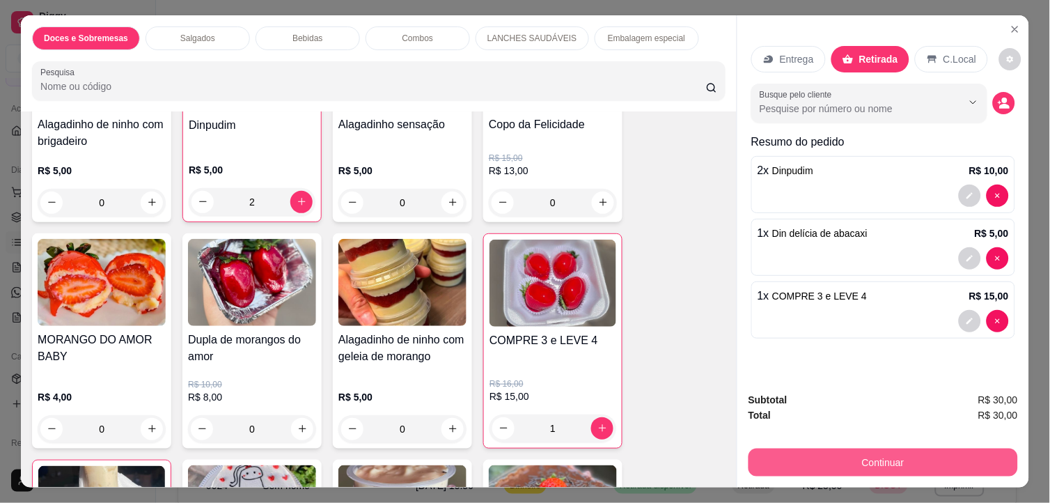
click at [897, 460] on button "Continuar" at bounding box center [884, 463] width 270 height 28
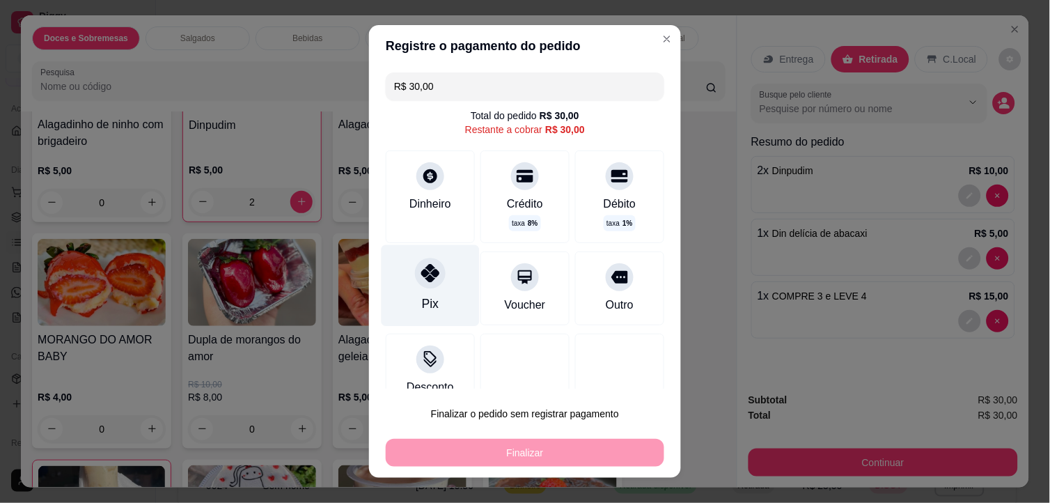
click at [437, 283] on div "Pix" at bounding box center [431, 285] width 98 height 81
type input "R$ 0,00"
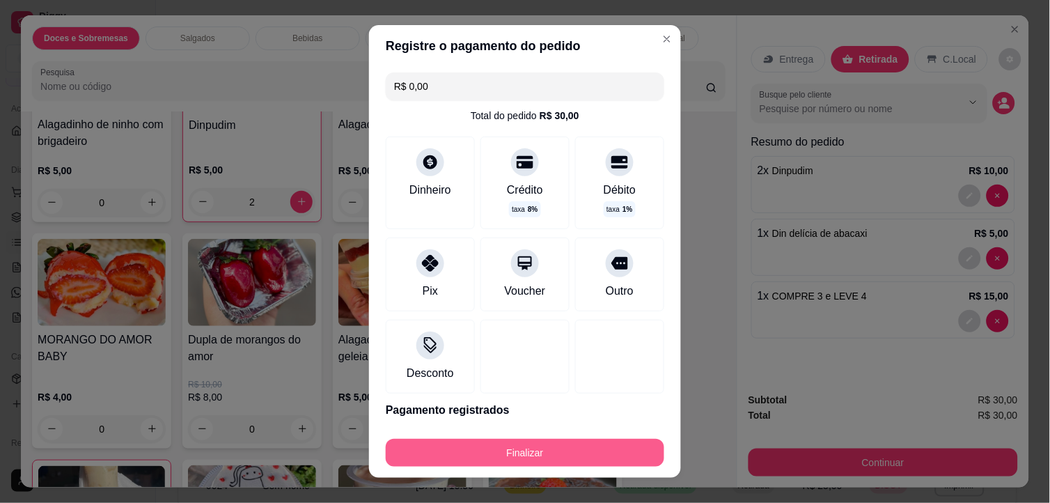
click at [476, 451] on button "Finalizar" at bounding box center [525, 453] width 279 height 28
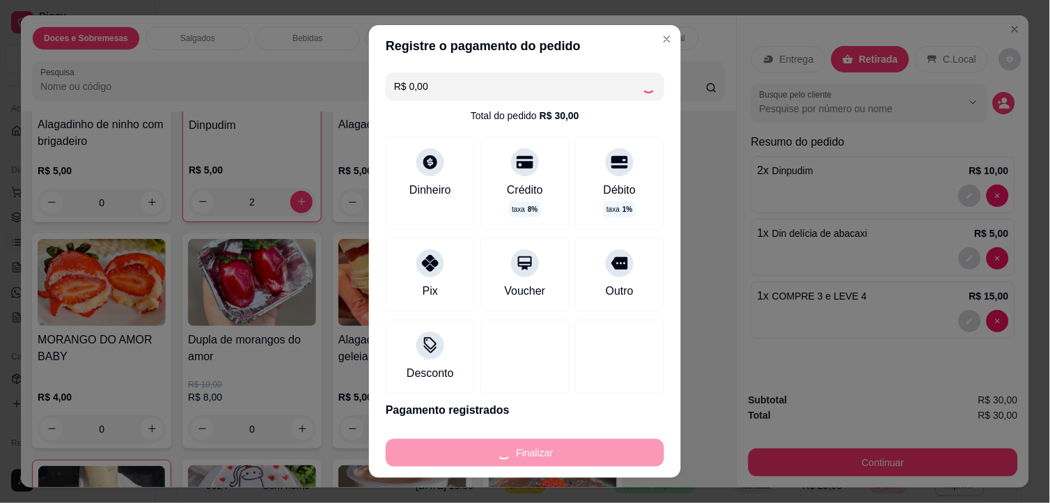
type input "0"
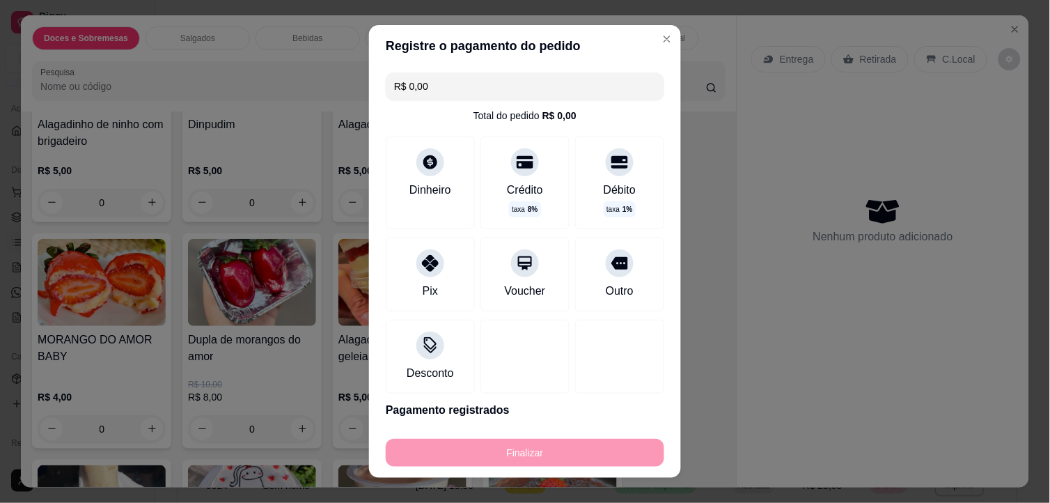
type input "-R$ 30,00"
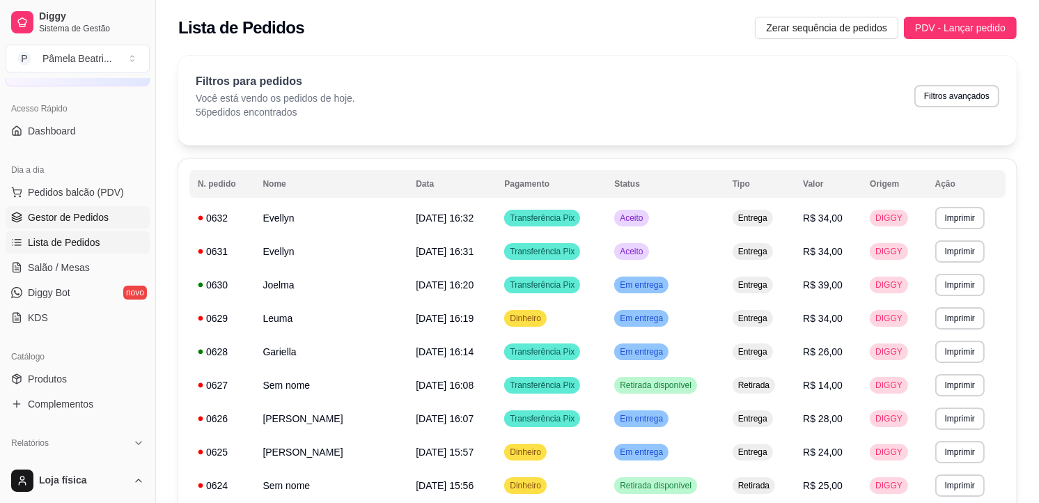
click at [73, 212] on span "Gestor de Pedidos" at bounding box center [68, 217] width 81 height 14
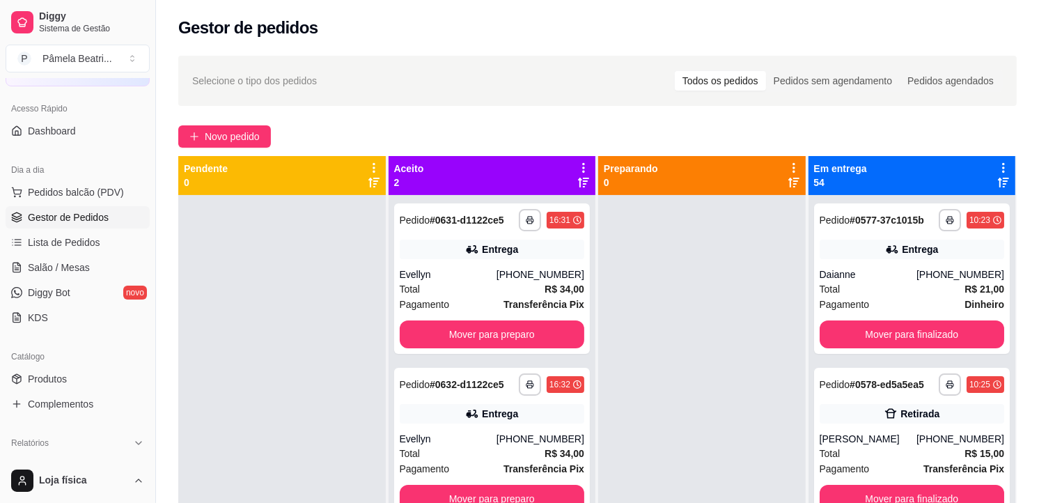
click at [1002, 164] on icon at bounding box center [1003, 168] width 3 height 10
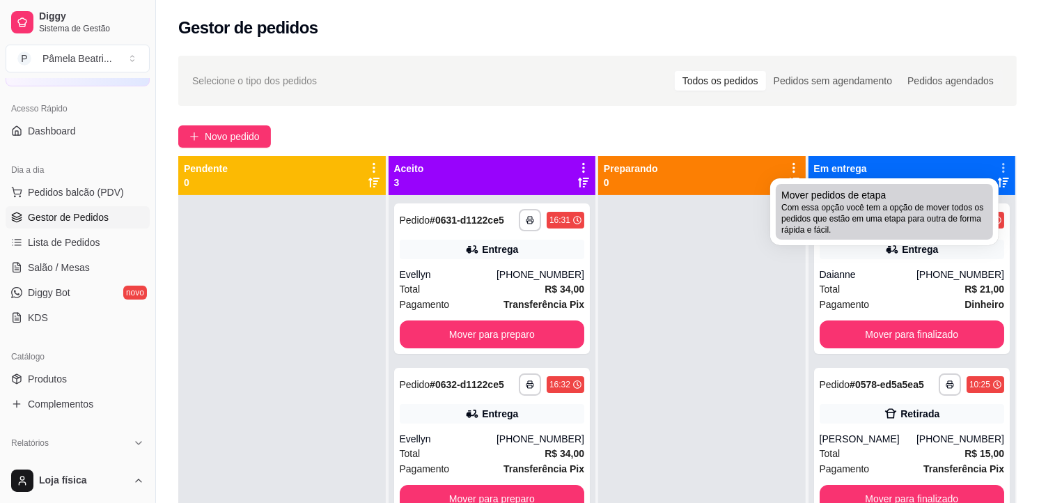
click at [866, 202] on span "Com essa opção você tem a opção de mover todos os pedidos que estão em uma etap…" at bounding box center [885, 218] width 206 height 33
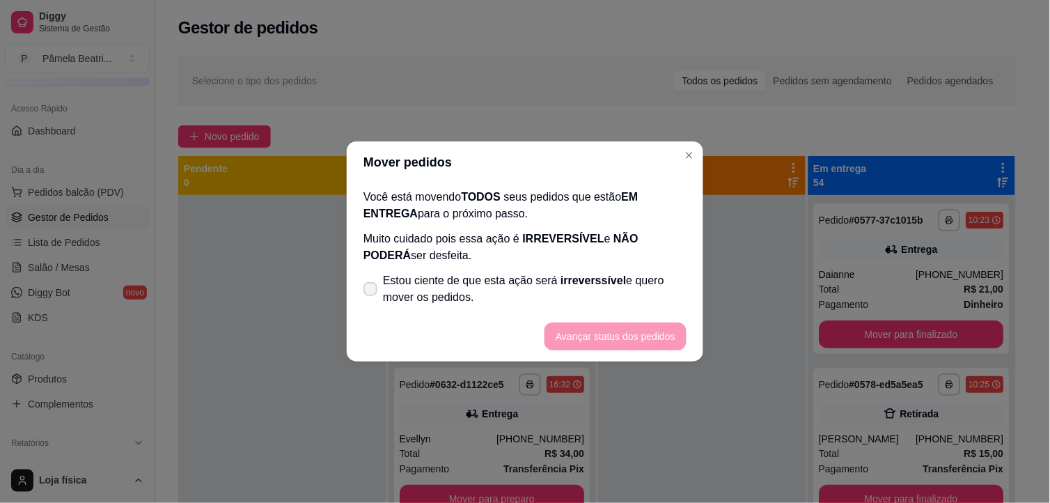
click at [367, 281] on label "Estou ciente de que esta ação será irreverssível e quero mover os pedidos." at bounding box center [525, 289] width 334 height 45
click at [367, 292] on input "Estou ciente de que esta ação será irreverssível e quero mover os pedidos." at bounding box center [367, 296] width 9 height 9
checkbox input "true"
click at [635, 336] on button "Avançar status dos pedidos" at bounding box center [616, 337] width 142 height 28
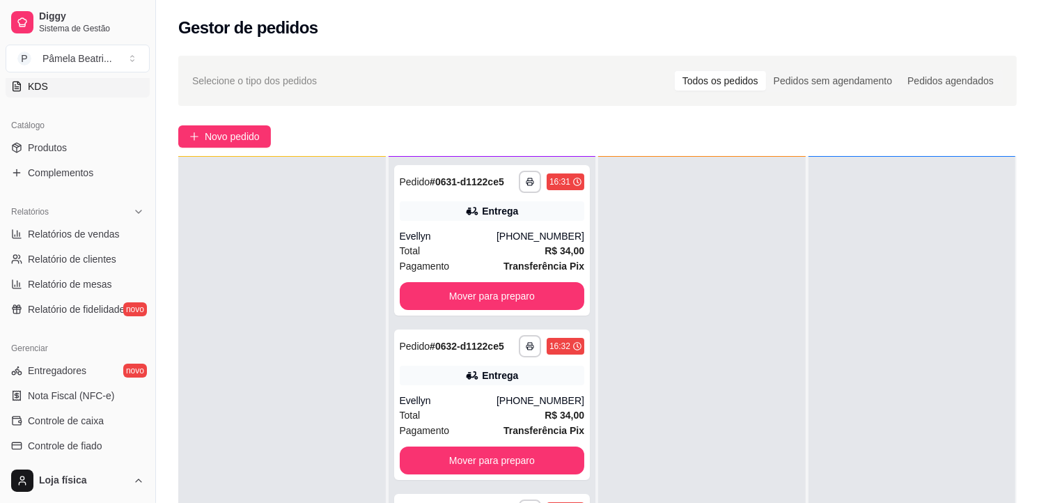
scroll to position [309, 0]
click at [88, 226] on span "Relatórios de vendas" at bounding box center [74, 233] width 92 height 14
select select "ALL"
select select "0"
